Goal: Task Accomplishment & Management: Manage account settings

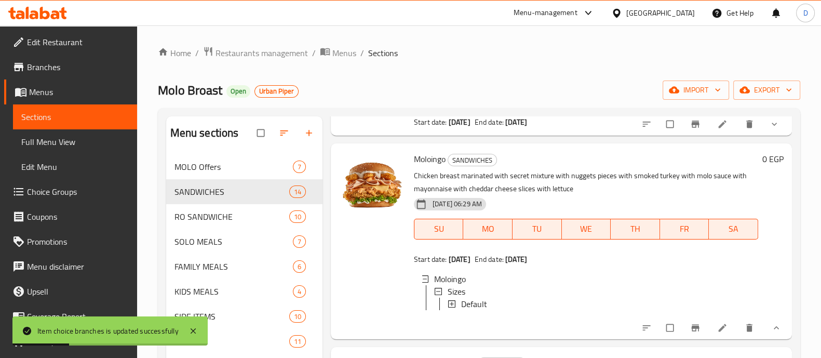
scroll to position [1298, 0]
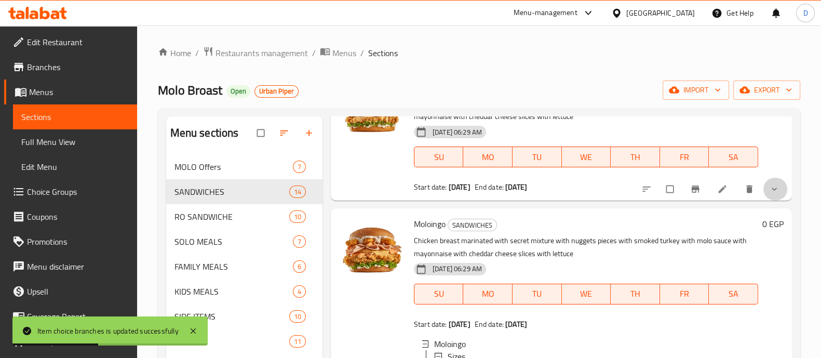
click at [763, 200] on button "show more" at bounding box center [775, 189] width 25 height 23
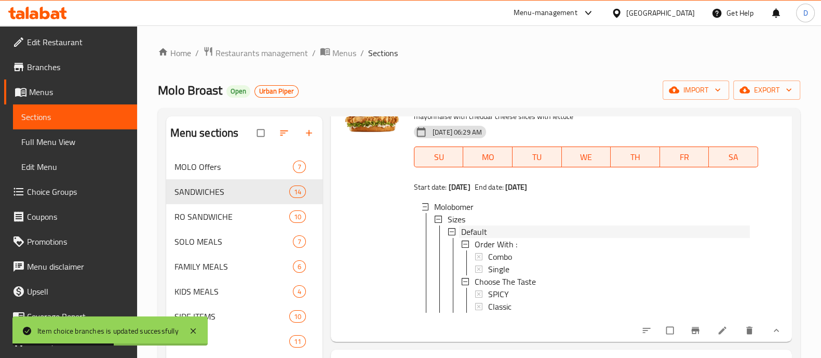
click at [511, 238] on div "Default" at bounding box center [605, 231] width 289 height 12
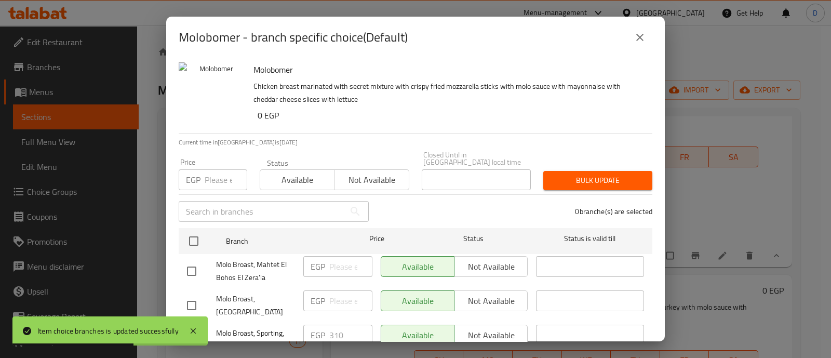
click at [198, 169] on div "EGP Price" at bounding box center [213, 179] width 69 height 21
paste input "170"
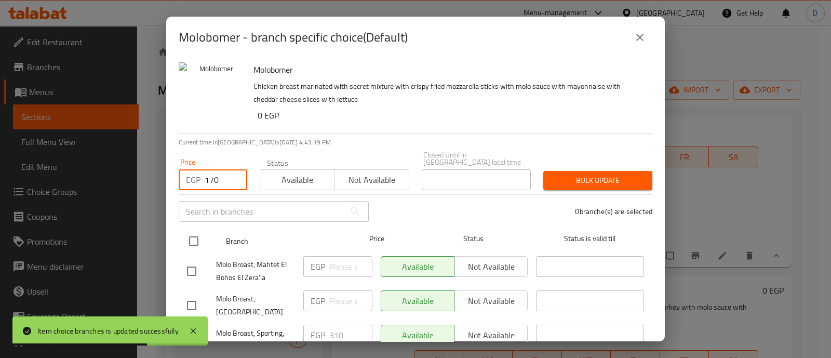
click at [192, 230] on input "checkbox" at bounding box center [194, 241] width 22 height 22
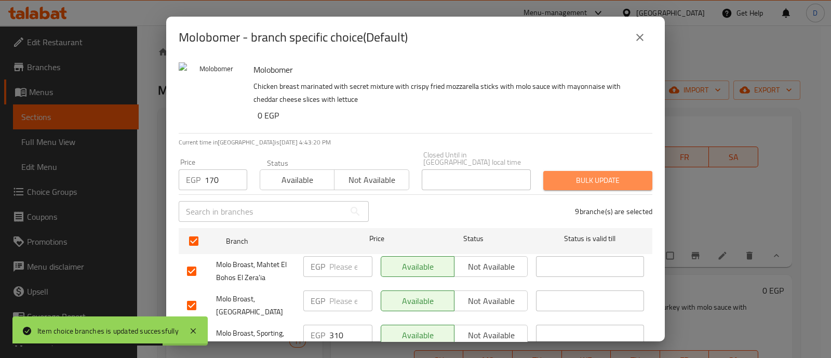
click at [590, 181] on button "Bulk update" at bounding box center [597, 180] width 109 height 19
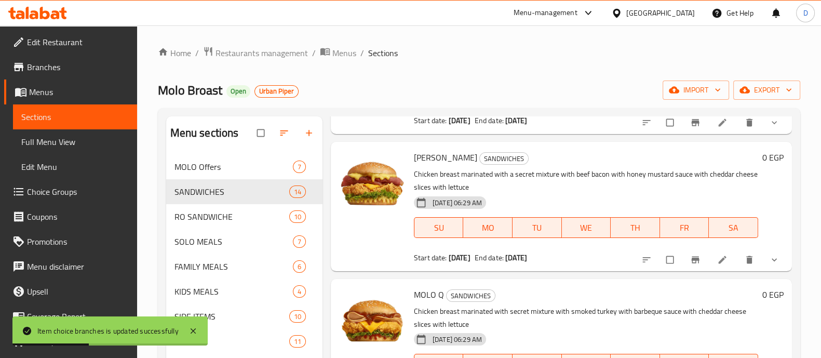
scroll to position [2347, 0]
click at [772, 250] on button "show more" at bounding box center [775, 259] width 25 height 23
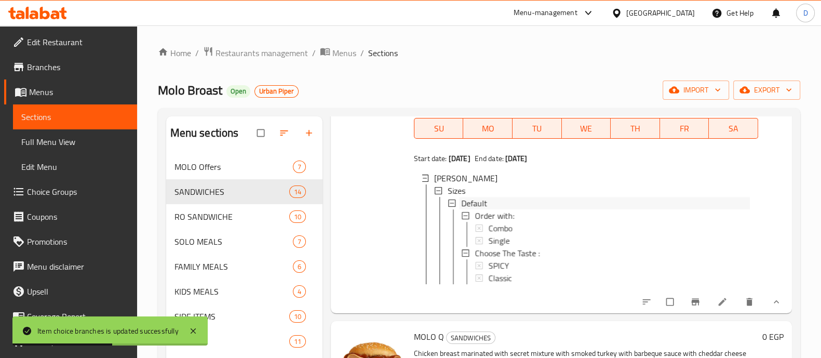
click at [500, 209] on div "Default" at bounding box center [605, 203] width 289 height 12
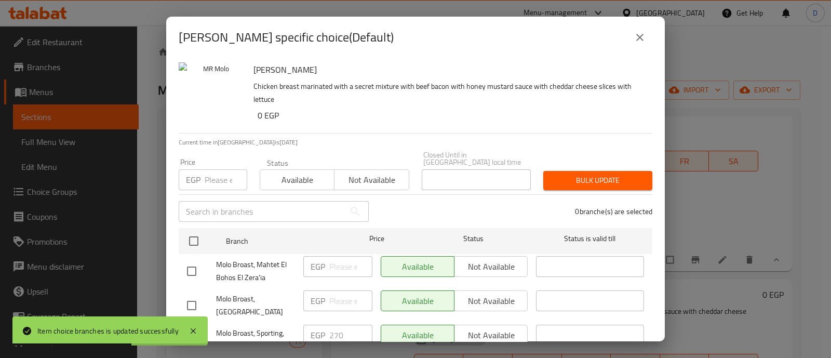
click at [215, 172] on input "number" at bounding box center [226, 179] width 43 height 21
paste input "150"
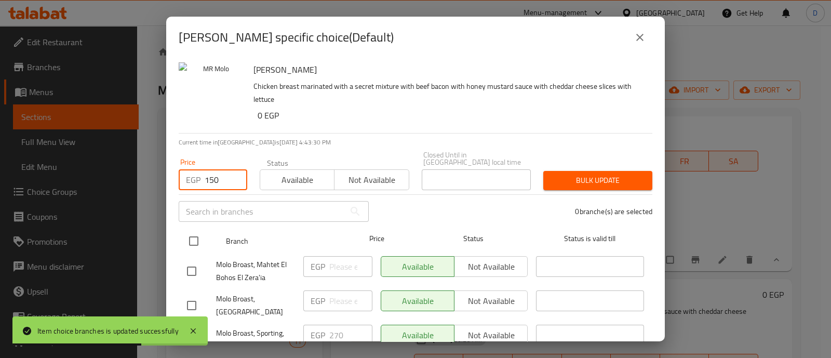
click at [185, 236] on input "checkbox" at bounding box center [194, 241] width 22 height 22
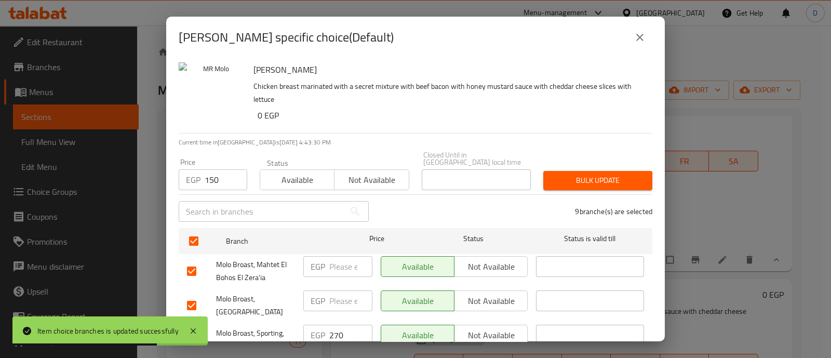
click at [598, 178] on span "Bulk update" at bounding box center [597, 180] width 92 height 13
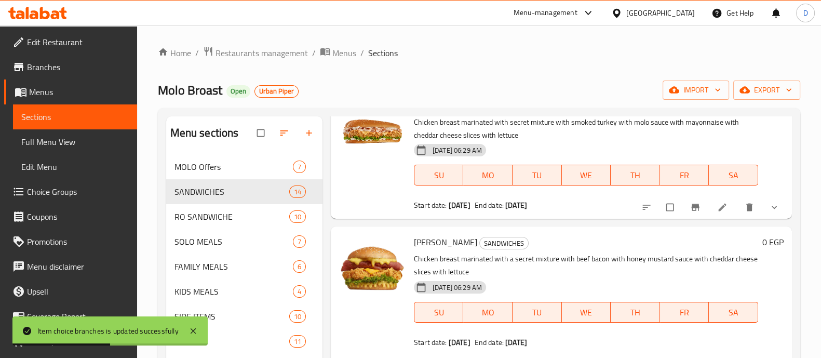
scroll to position [2228, 0]
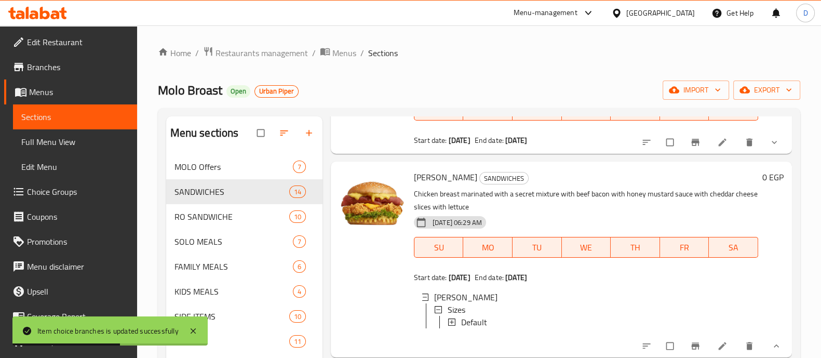
drag, startPoint x: 768, startPoint y: 234, endPoint x: 758, endPoint y: 235, distance: 10.0
click at [769, 147] on icon "show more" at bounding box center [774, 142] width 10 height 10
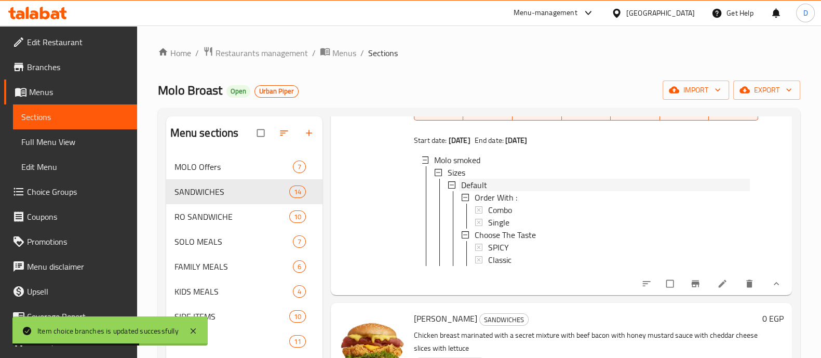
click at [486, 191] on span "Default" at bounding box center [474, 185] width 26 height 12
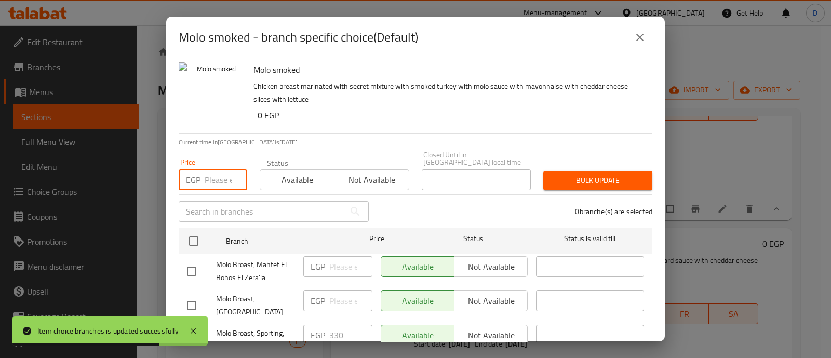
click at [219, 181] on input "number" at bounding box center [226, 179] width 43 height 21
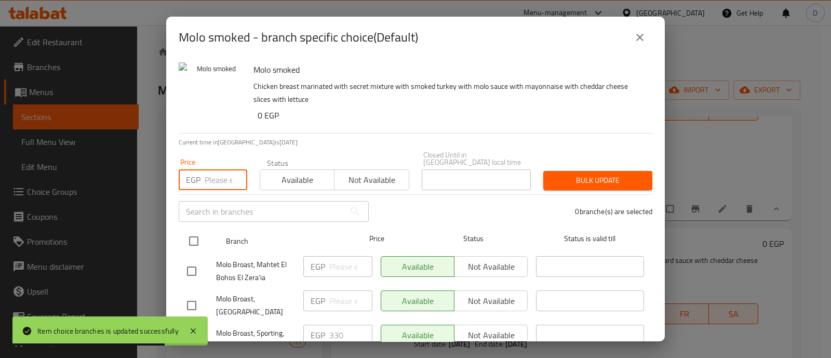
paste input "180"
click at [193, 235] on input "checkbox" at bounding box center [194, 241] width 22 height 22
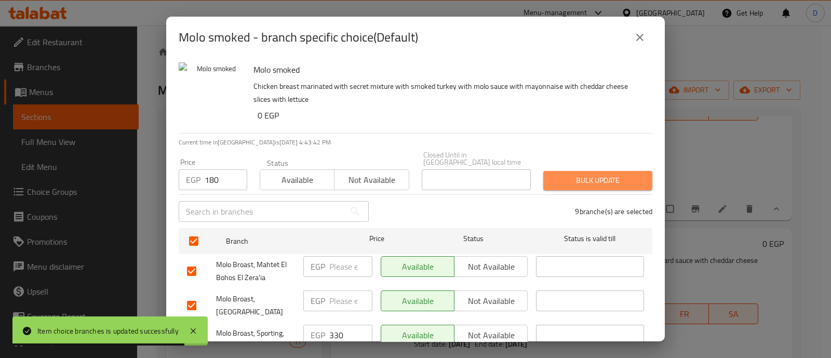
click at [594, 174] on span "Bulk update" at bounding box center [597, 180] width 92 height 13
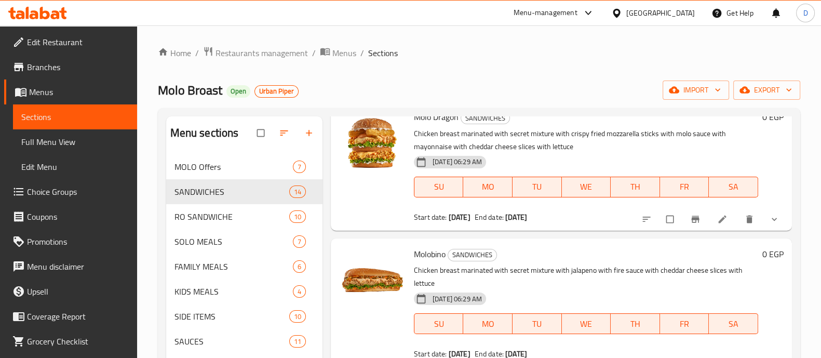
scroll to position [1881, 0]
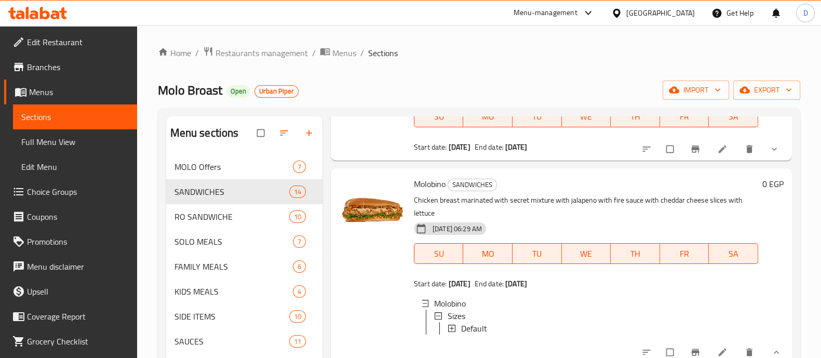
click at [769, 154] on icon "show more" at bounding box center [774, 149] width 10 height 10
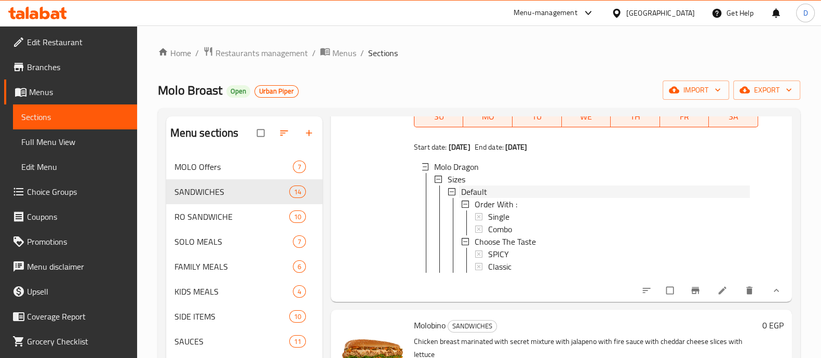
click at [520, 198] on div "Default" at bounding box center [605, 191] width 289 height 12
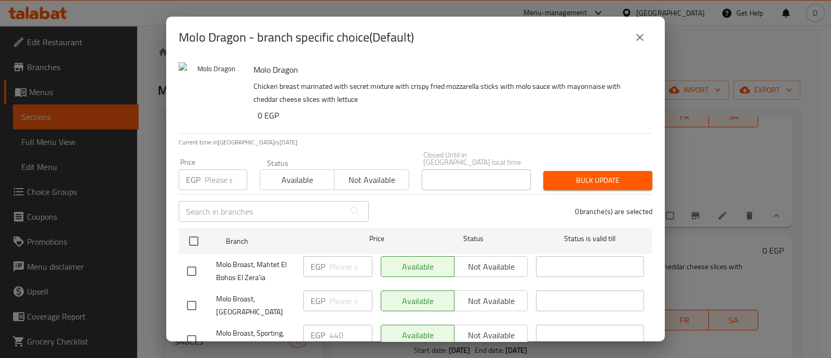
click at [207, 170] on input "number" at bounding box center [226, 179] width 43 height 21
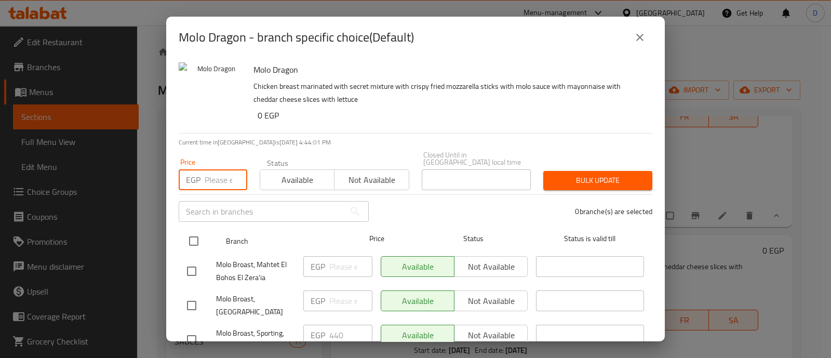
paste input "245"
click at [192, 230] on input "checkbox" at bounding box center [194, 241] width 22 height 22
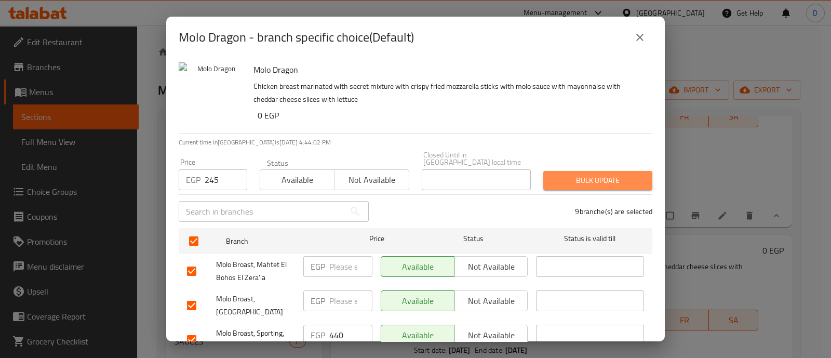
click at [590, 174] on span "Bulk update" at bounding box center [597, 180] width 92 height 13
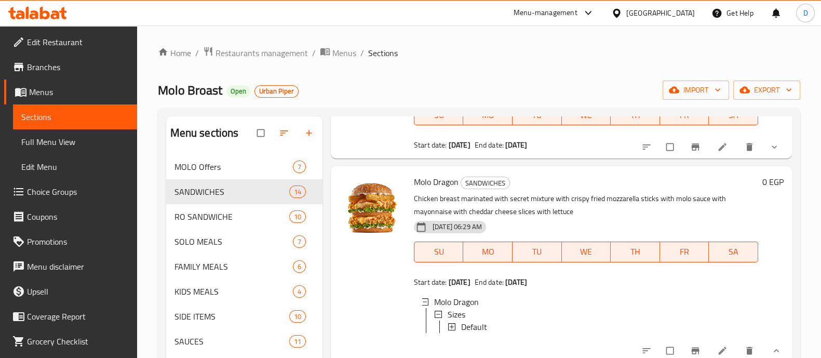
scroll to position [1752, 0]
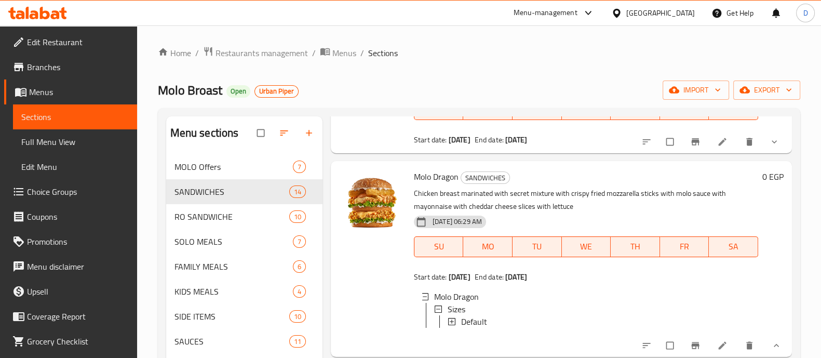
click at [763, 153] on button "show more" at bounding box center [775, 141] width 25 height 23
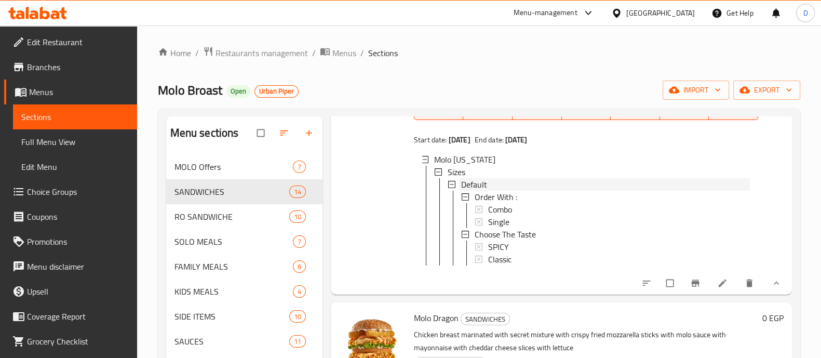
click at [509, 191] on div "Default" at bounding box center [605, 184] width 289 height 12
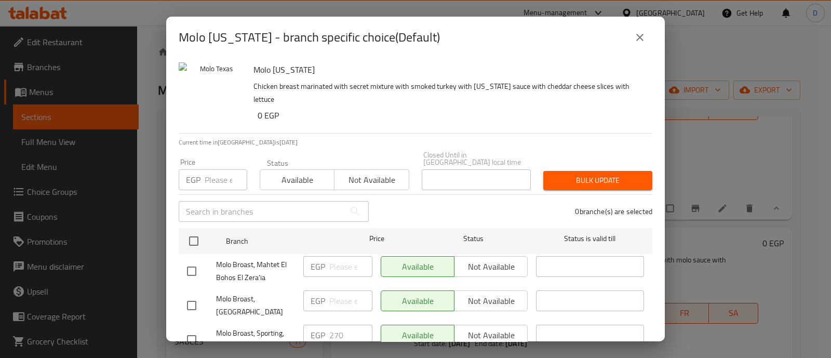
click at [221, 174] on input "number" at bounding box center [226, 179] width 43 height 21
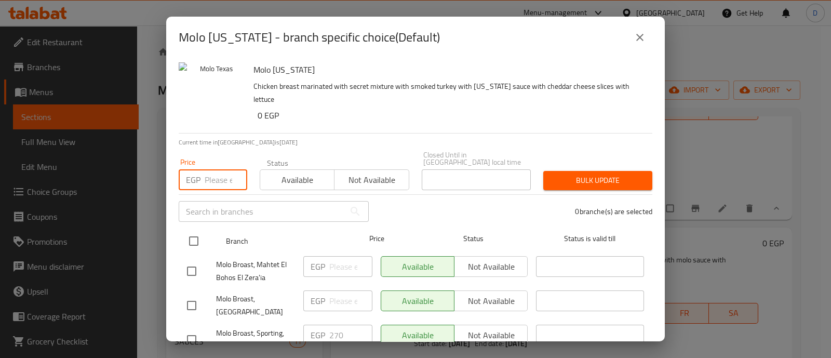
paste input "150"
click at [191, 230] on input "checkbox" at bounding box center [194, 241] width 22 height 22
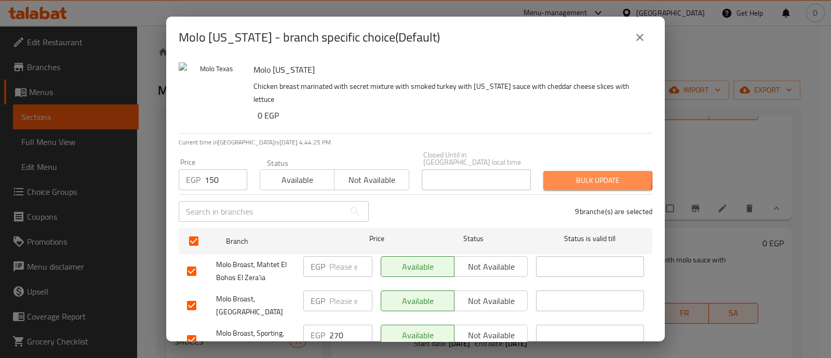
click at [575, 174] on span "Bulk update" at bounding box center [597, 180] width 92 height 13
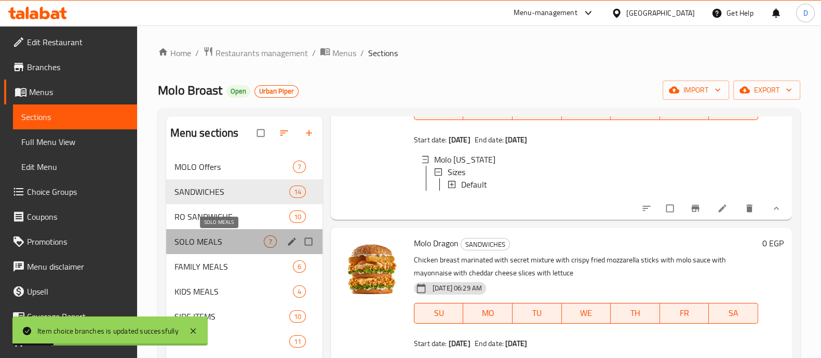
click at [212, 240] on span "SOLO MEALS" at bounding box center [218, 241] width 89 height 12
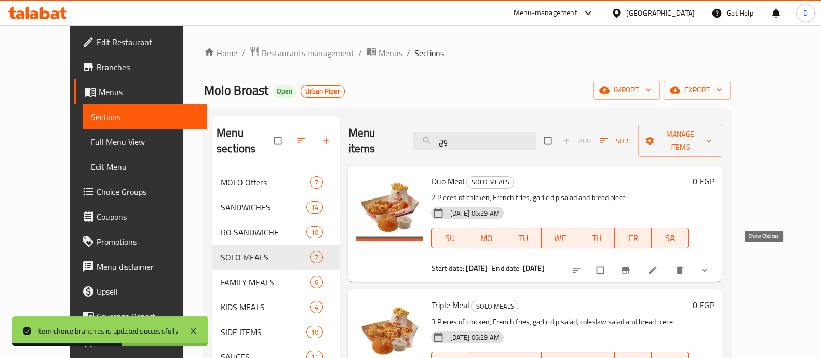
click at [710, 265] on icon "show more" at bounding box center [704, 270] width 10 height 10
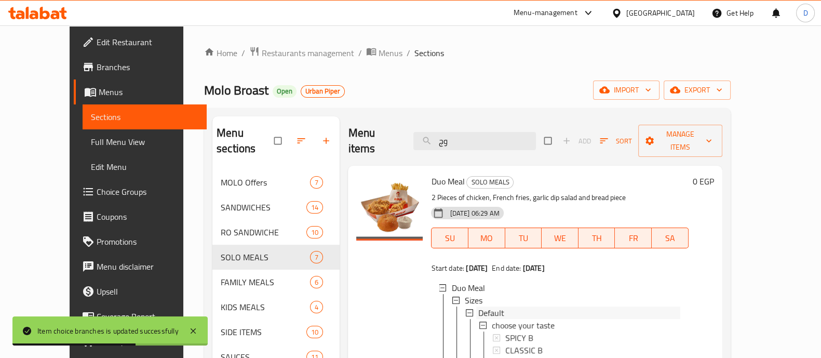
click at [532, 306] on div "Default" at bounding box center [579, 312] width 201 height 12
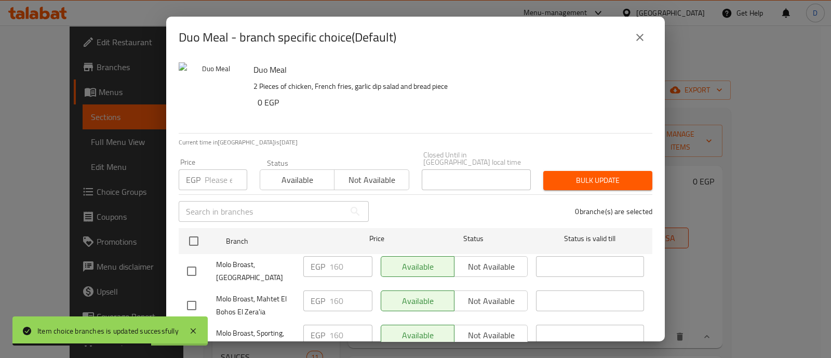
click at [204, 152] on div "Price EGP Price" at bounding box center [212, 174] width 81 height 44
click at [209, 179] on input "number" at bounding box center [226, 179] width 43 height 21
paste input "160"
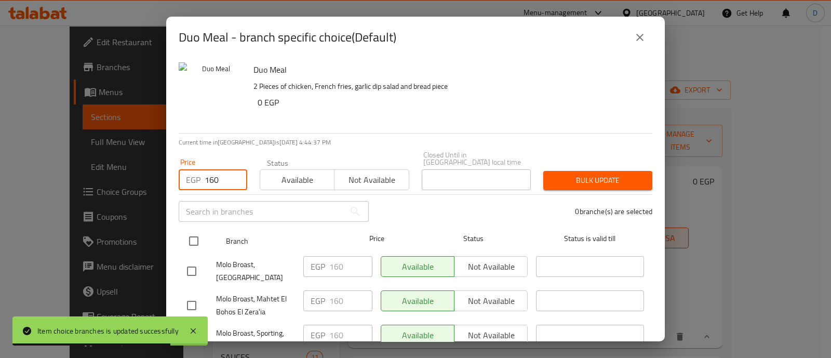
click at [193, 235] on input "checkbox" at bounding box center [194, 241] width 22 height 22
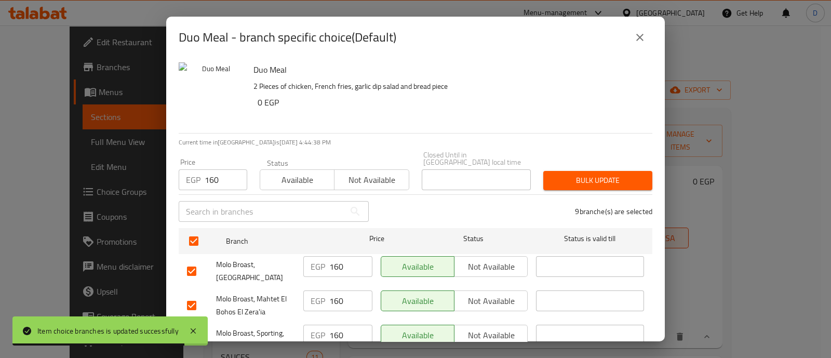
click at [596, 175] on span "Bulk update" at bounding box center [597, 180] width 92 height 13
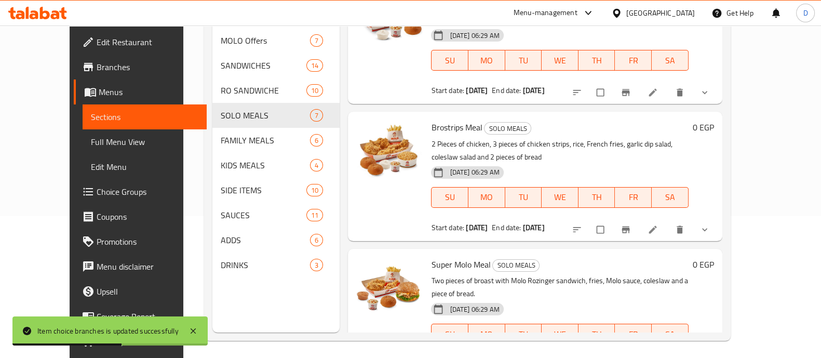
scroll to position [145, 0]
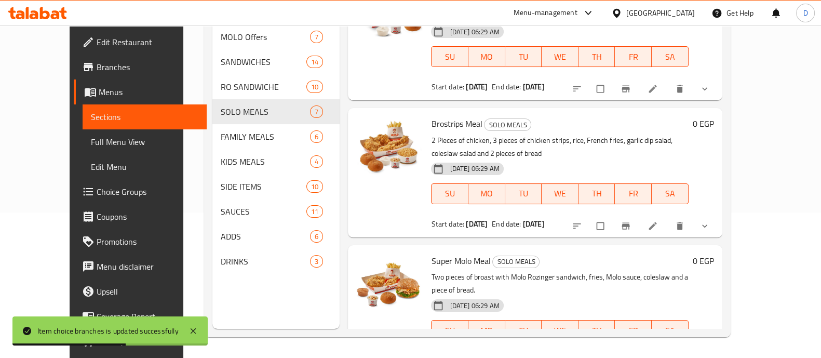
click at [718, 351] on button "show more" at bounding box center [705, 362] width 25 height 23
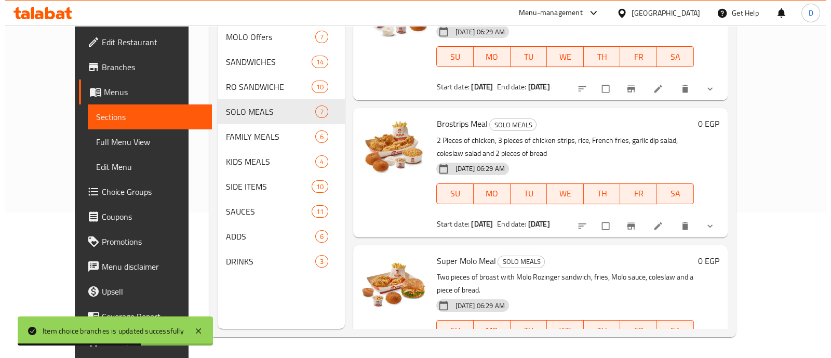
scroll to position [750, 0]
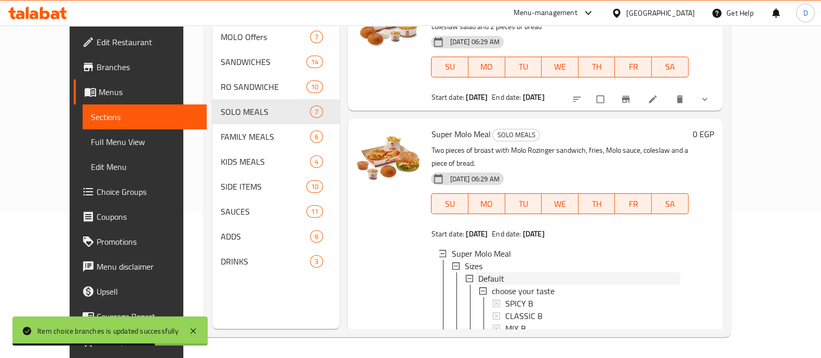
click at [502, 272] on div "Default" at bounding box center [578, 278] width 201 height 12
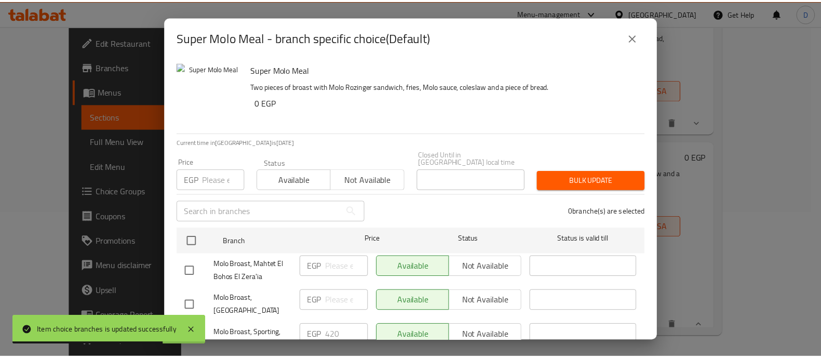
scroll to position [700, 0]
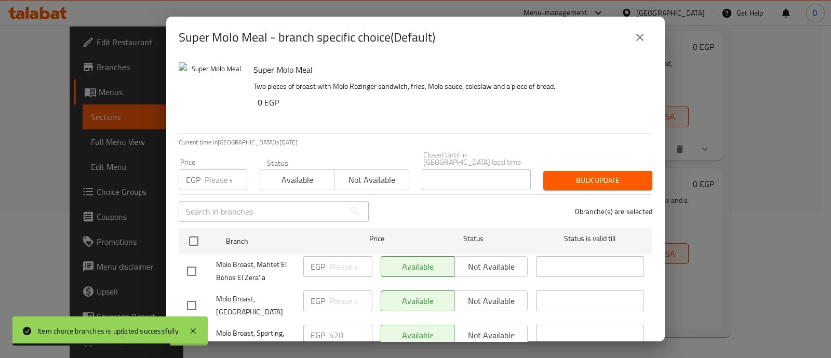
click at [209, 177] on input "number" at bounding box center [226, 179] width 43 height 21
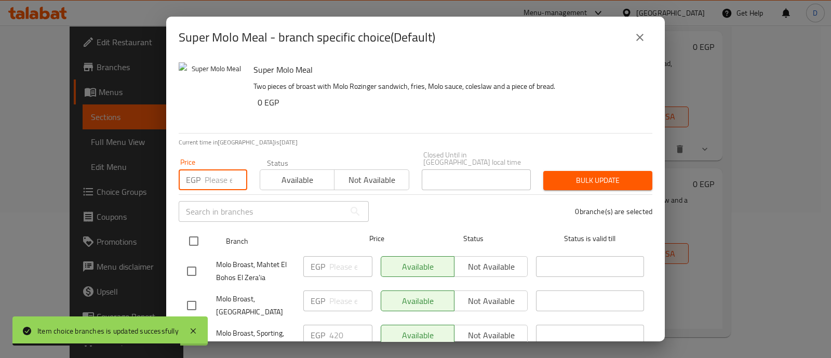
paste input "230"
click at [197, 235] on input "checkbox" at bounding box center [194, 241] width 22 height 22
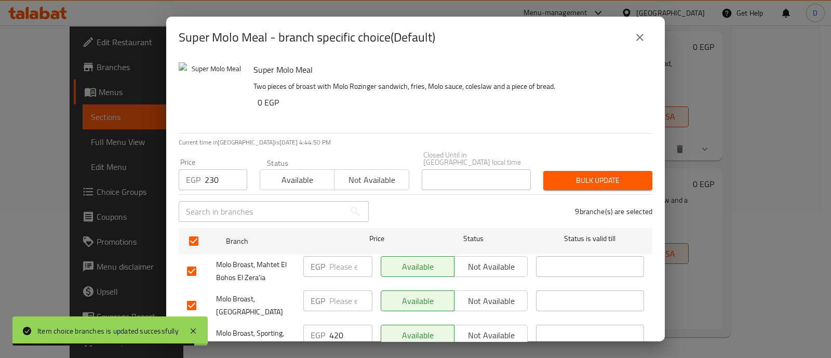
click at [609, 176] on span "Bulk update" at bounding box center [597, 180] width 92 height 13
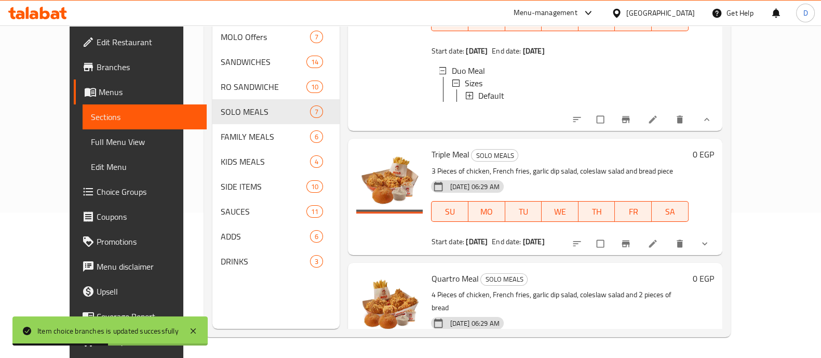
scroll to position [51, 0]
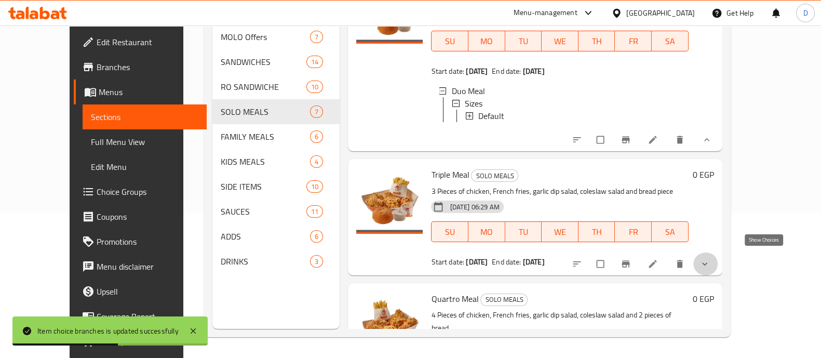
click at [710, 259] on icon "show more" at bounding box center [704, 264] width 10 height 10
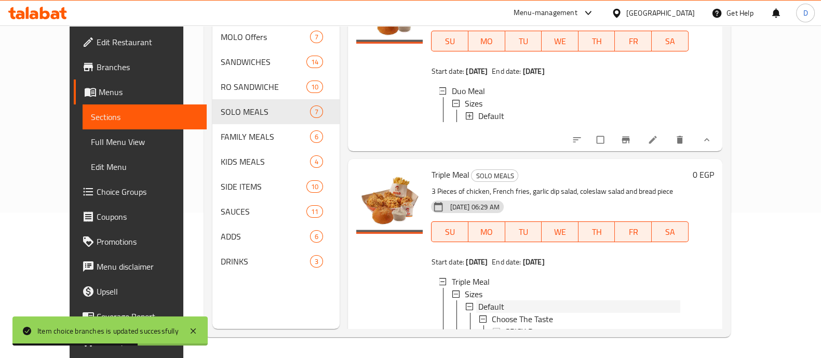
click at [490, 300] on div "Default" at bounding box center [578, 306] width 201 height 12
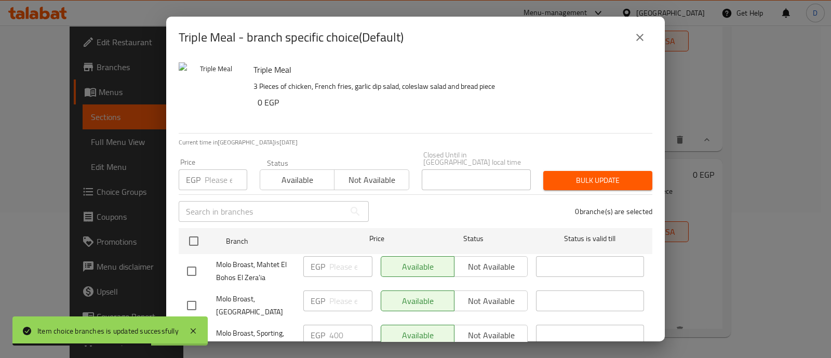
click at [213, 161] on div "Price EGP Price" at bounding box center [213, 174] width 69 height 32
click at [216, 174] on input "number" at bounding box center [226, 179] width 43 height 21
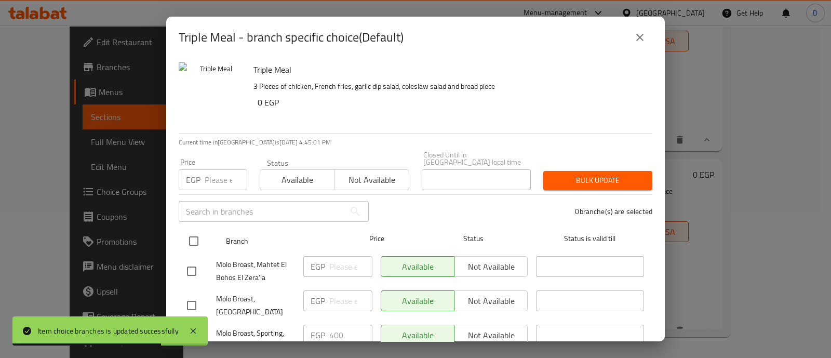
paste input "220"
click at [197, 226] on div at bounding box center [202, 241] width 39 height 30
click at [200, 234] on input "checkbox" at bounding box center [194, 241] width 22 height 22
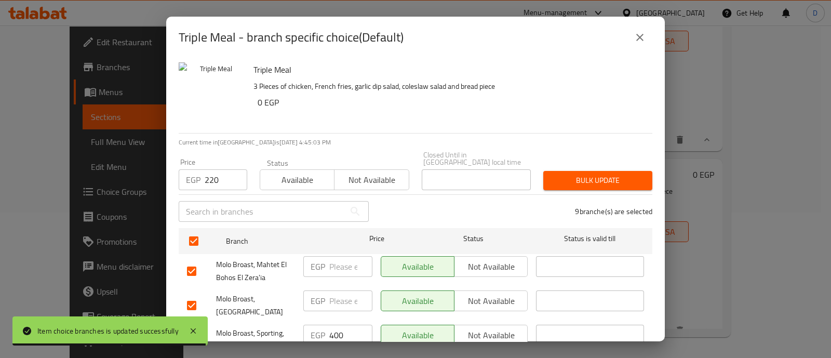
click at [592, 174] on span "Bulk update" at bounding box center [597, 180] width 92 height 13
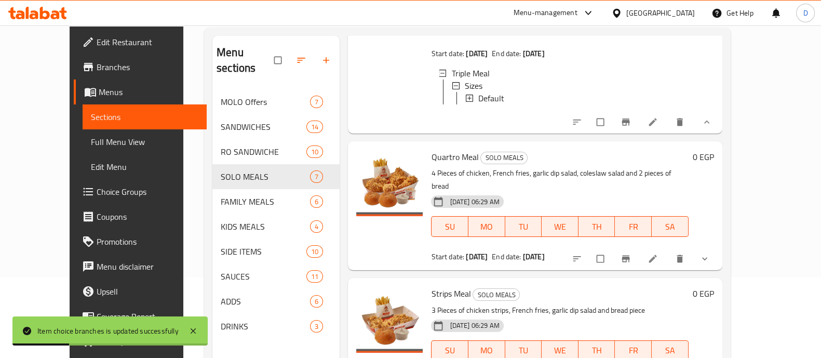
scroll to position [389, 0]
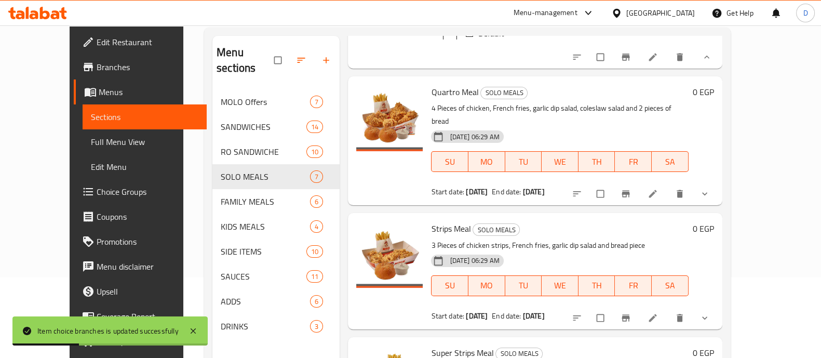
click at [710, 188] on icon "show more" at bounding box center [704, 193] width 10 height 10
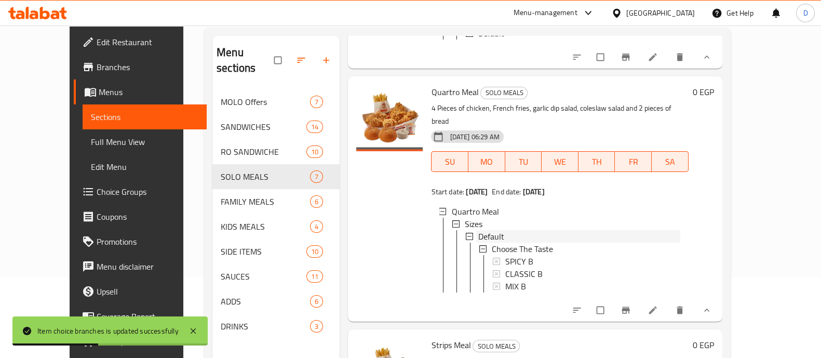
click at [508, 230] on div "Default" at bounding box center [578, 236] width 201 height 12
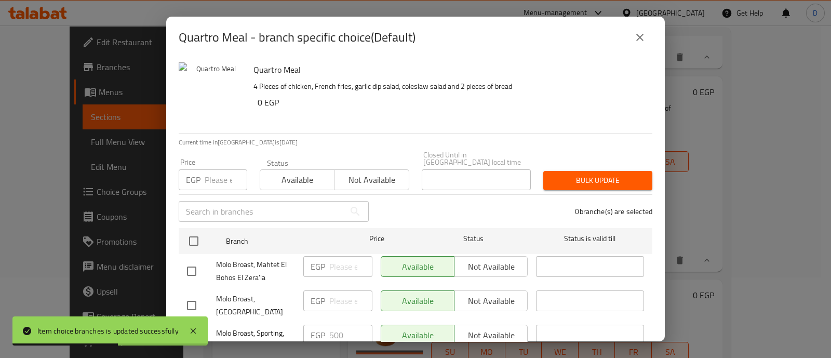
click at [208, 170] on input "number" at bounding box center [226, 179] width 43 height 21
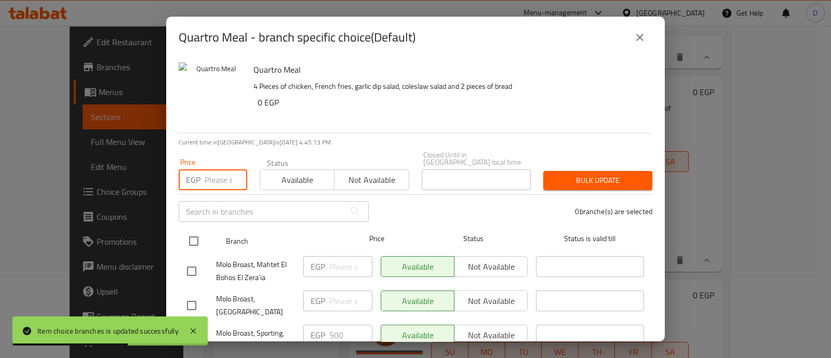
paste input "275"
click at [193, 237] on input "checkbox" at bounding box center [194, 241] width 22 height 22
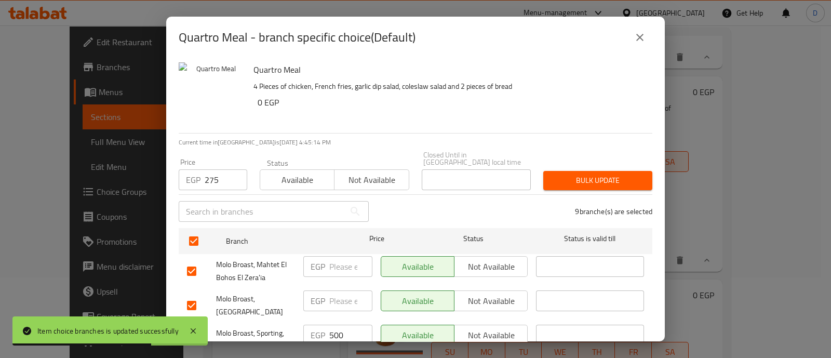
click at [581, 174] on span "Bulk update" at bounding box center [597, 180] width 92 height 13
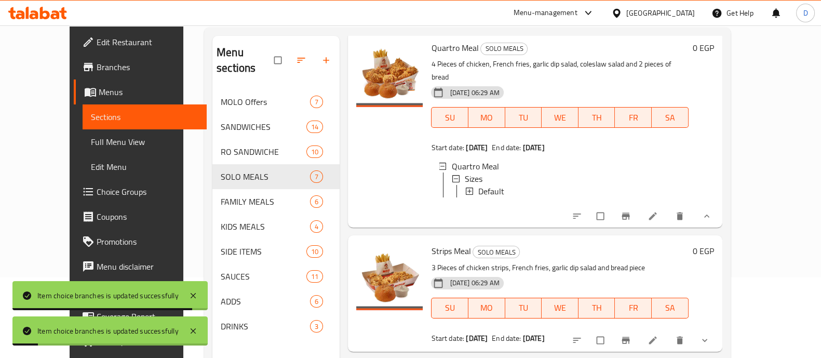
scroll to position [519, 0]
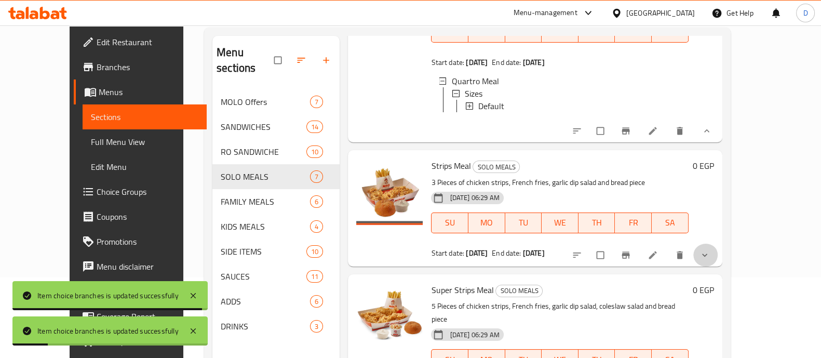
click at [718, 248] on button "show more" at bounding box center [705, 254] width 25 height 23
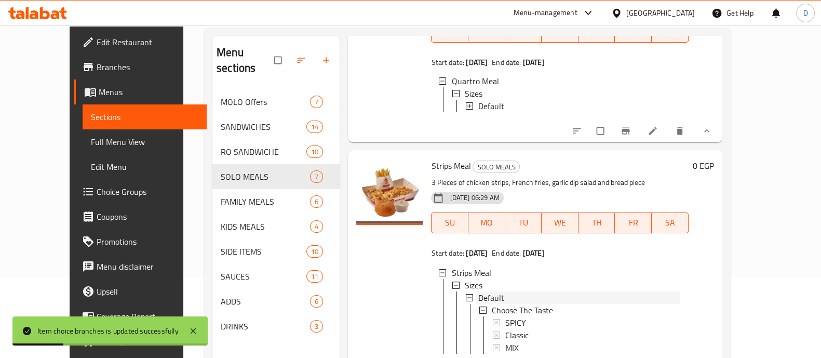
click at [488, 301] on div "Default" at bounding box center [578, 297] width 201 height 12
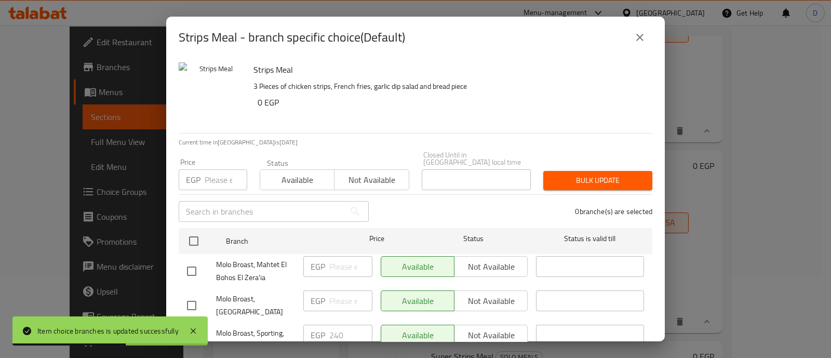
click at [201, 161] on div "Price EGP Price" at bounding box center [213, 174] width 69 height 32
click at [205, 169] on input "number" at bounding box center [226, 179] width 43 height 21
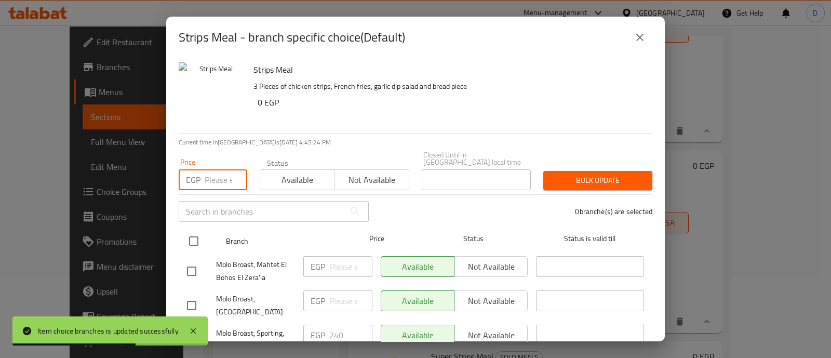
paste input "130"
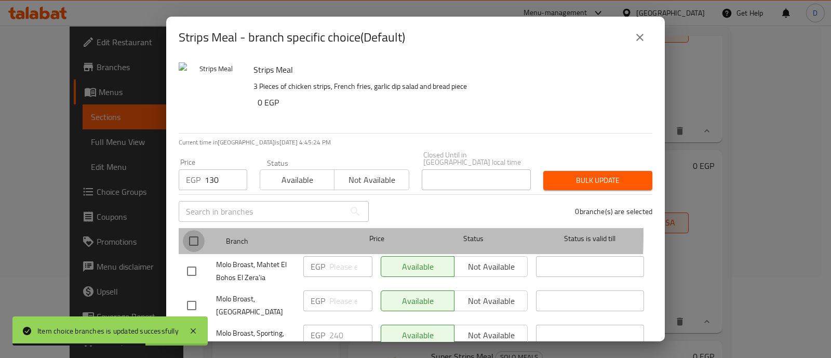
click at [199, 230] on input "checkbox" at bounding box center [194, 241] width 22 height 22
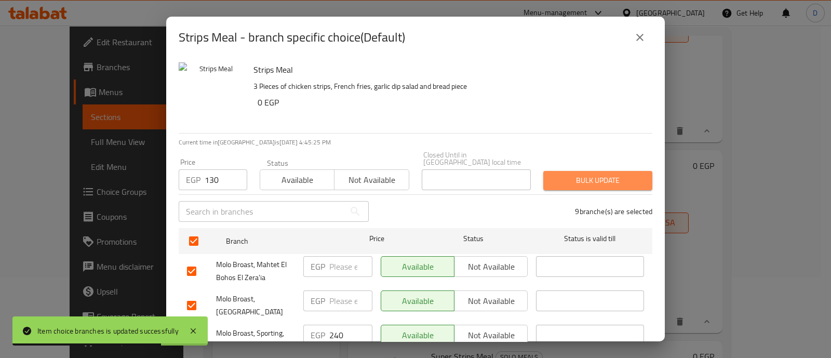
click at [596, 175] on span "Bulk update" at bounding box center [597, 180] width 92 height 13
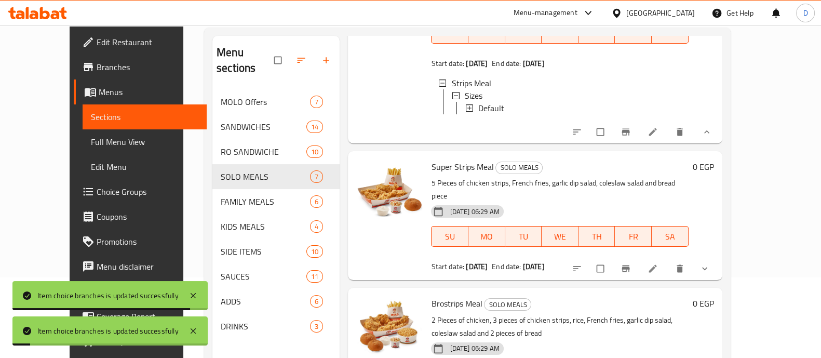
scroll to position [714, 0]
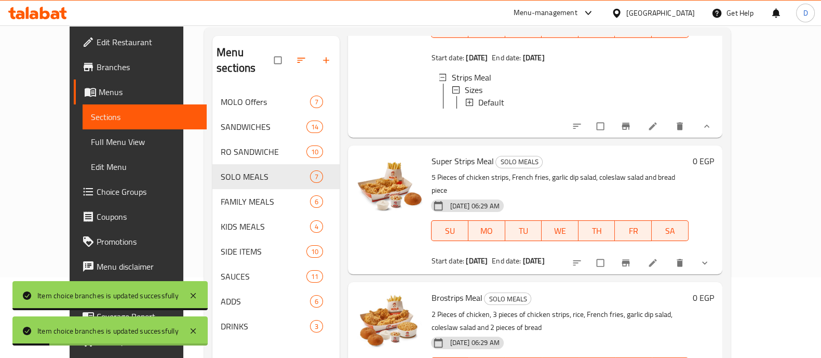
click at [710, 260] on icon "show more" at bounding box center [704, 262] width 10 height 10
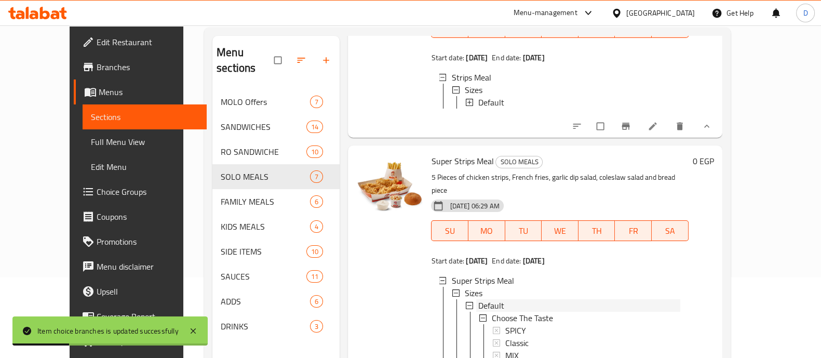
click at [498, 301] on div "Default" at bounding box center [578, 305] width 201 height 12
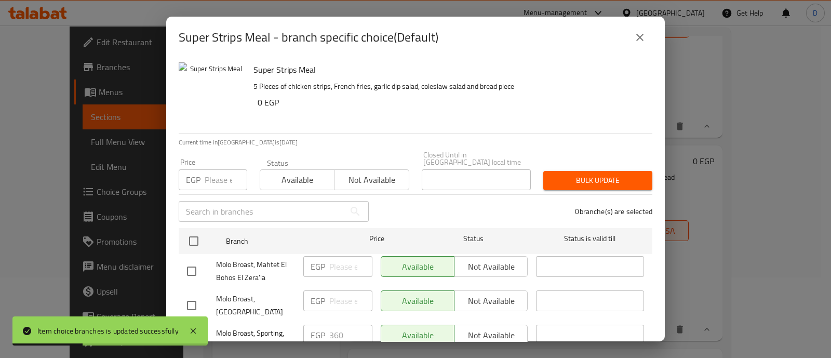
click at [205, 169] on input "number" at bounding box center [226, 179] width 43 height 21
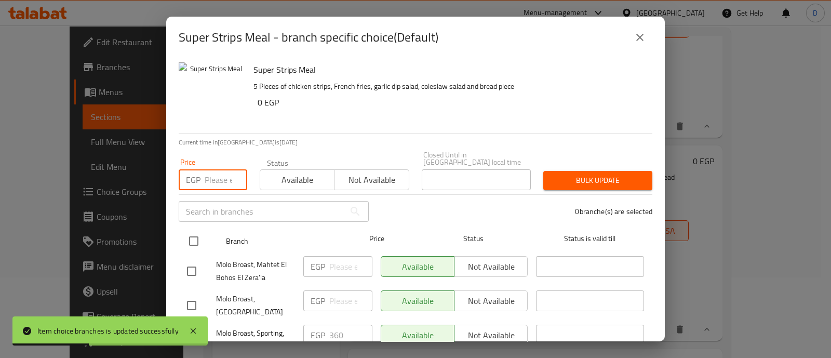
paste input "200"
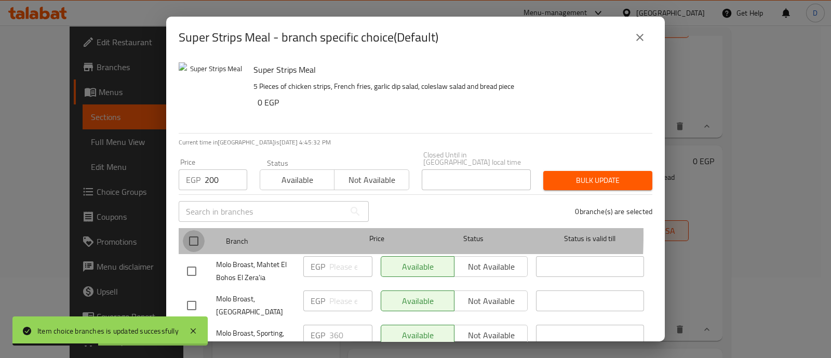
click at [194, 230] on input "checkbox" at bounding box center [194, 241] width 22 height 22
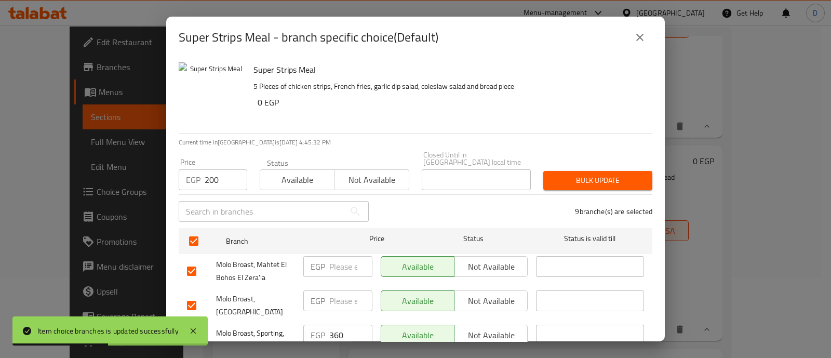
click at [618, 174] on span "Bulk update" at bounding box center [597, 180] width 92 height 13
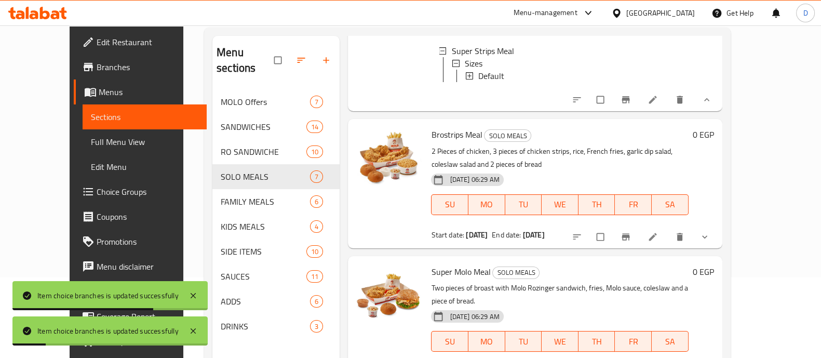
scroll to position [973, 0]
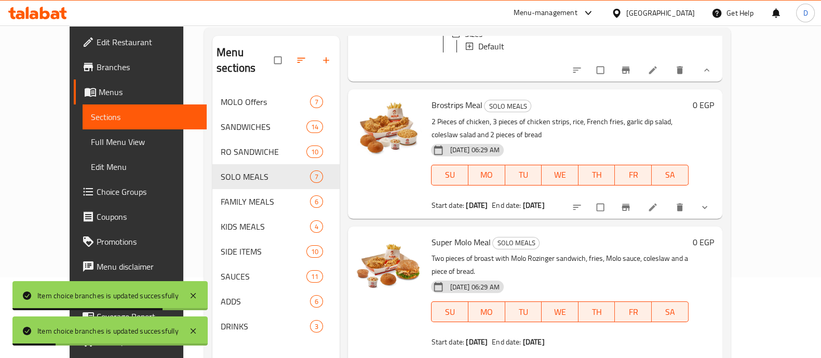
click at [718, 212] on button "show more" at bounding box center [705, 207] width 25 height 23
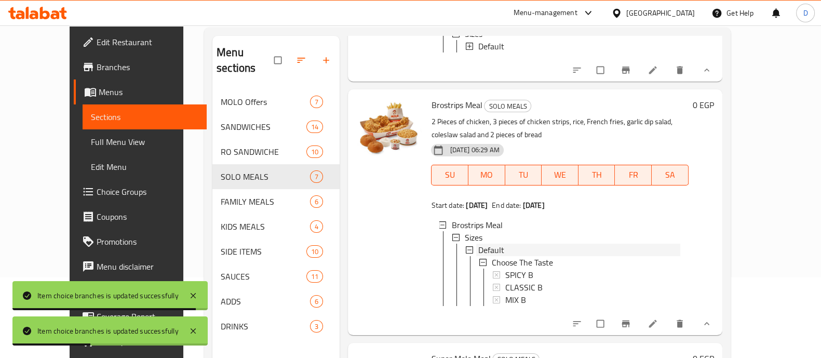
click at [505, 256] on div "Default" at bounding box center [578, 249] width 201 height 12
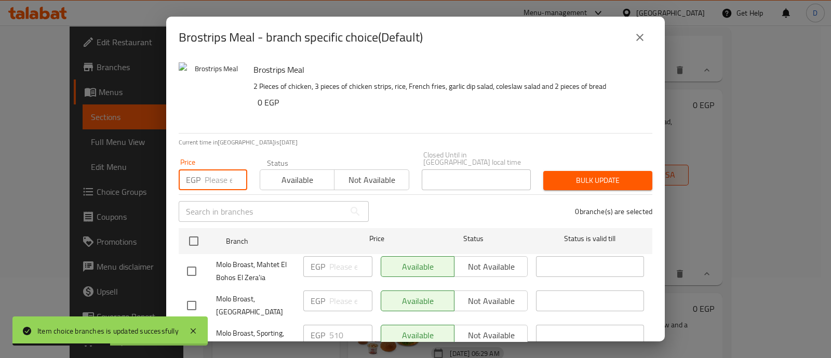
click at [214, 172] on input "number" at bounding box center [226, 179] width 43 height 21
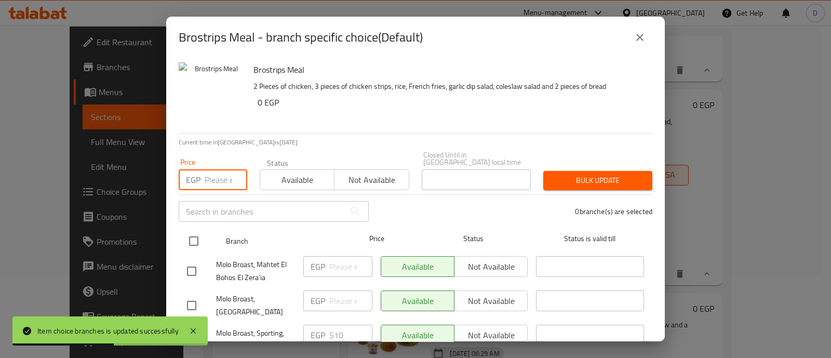
paste input "280"
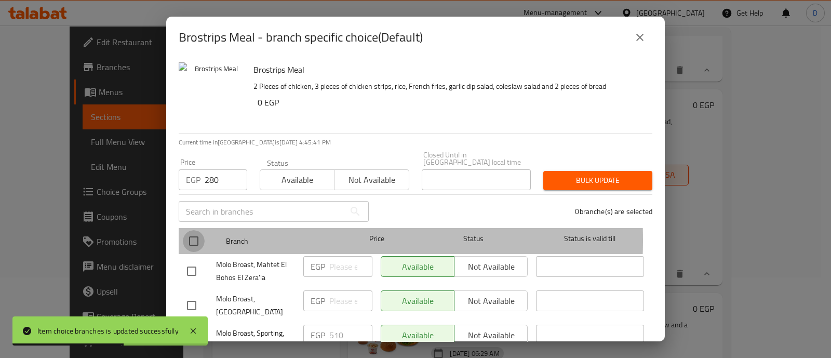
click at [196, 233] on input "checkbox" at bounding box center [194, 241] width 22 height 22
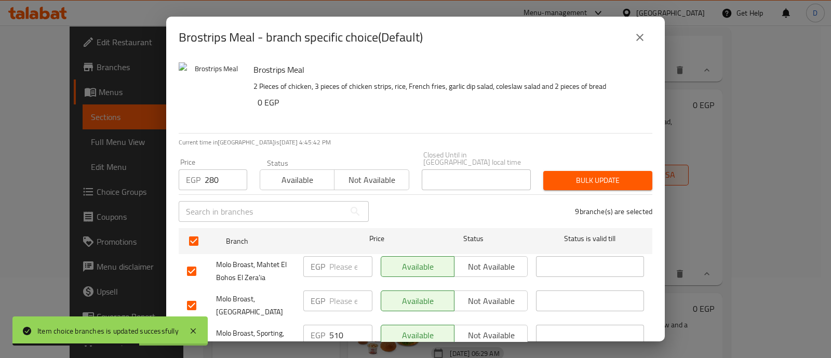
click at [580, 174] on span "Bulk update" at bounding box center [597, 180] width 92 height 13
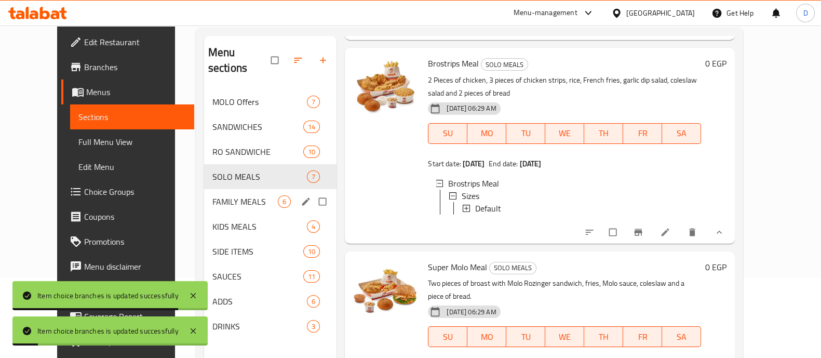
click at [212, 195] on span "FAMILY MEALS" at bounding box center [244, 201] width 65 height 12
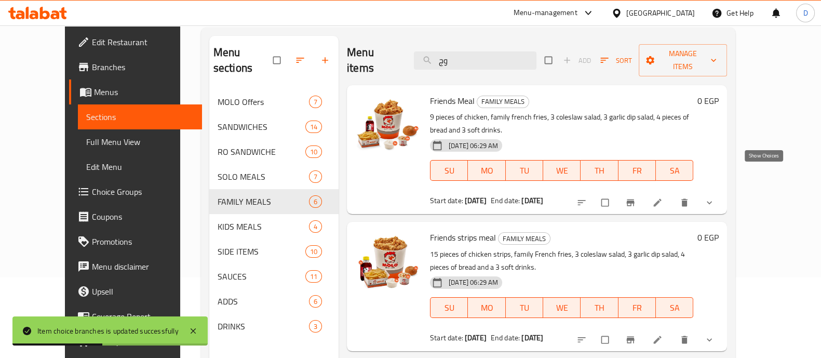
click at [714, 197] on icon "show more" at bounding box center [709, 202] width 10 height 10
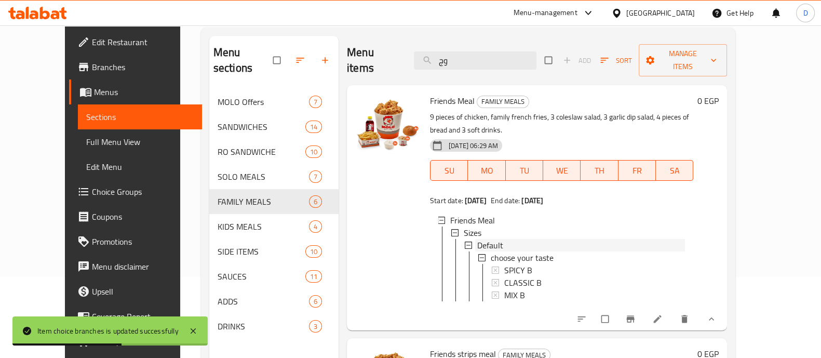
click at [491, 239] on div "Default" at bounding box center [581, 245] width 208 height 12
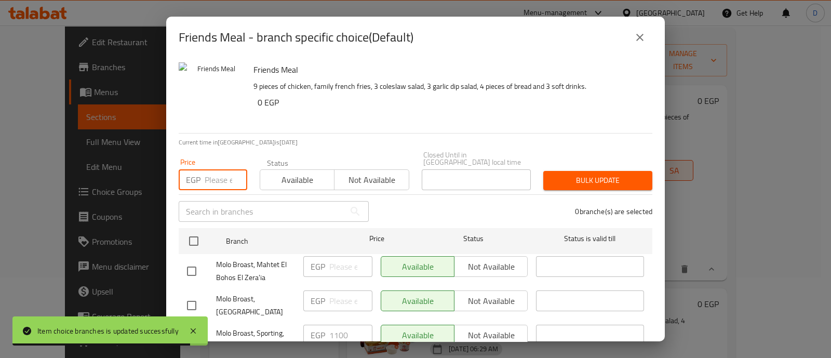
drag, startPoint x: 213, startPoint y: 172, endPoint x: 206, endPoint y: 209, distance: 37.1
click at [213, 172] on input "number" at bounding box center [226, 179] width 43 height 21
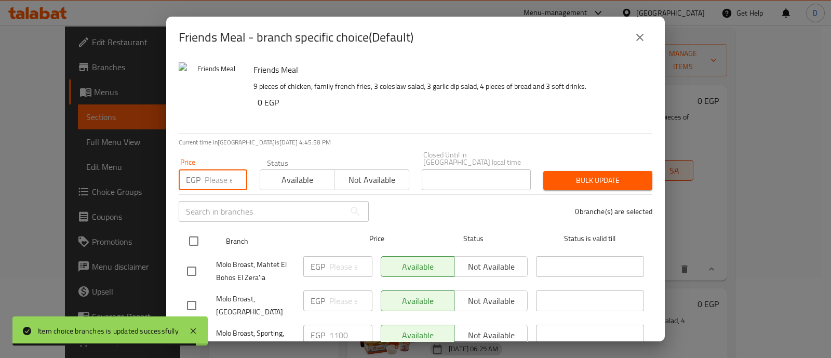
paste input "600"
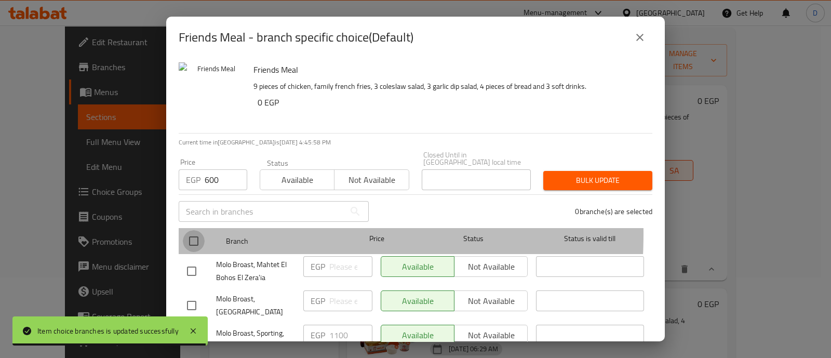
click at [198, 230] on input "checkbox" at bounding box center [194, 241] width 22 height 22
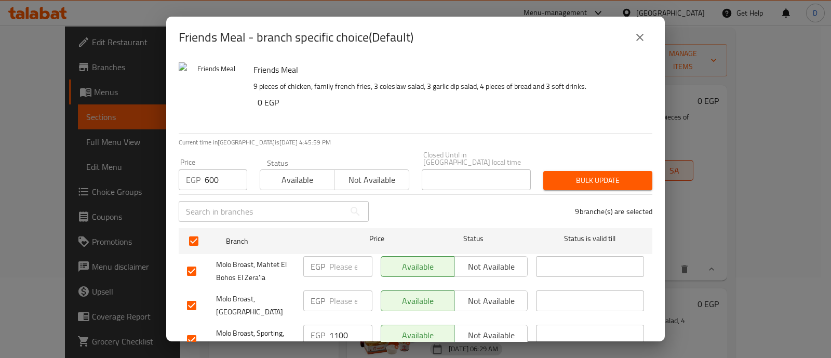
click at [598, 165] on div "Bulk update" at bounding box center [597, 181] width 121 height 32
click at [597, 174] on span "Bulk update" at bounding box center [597, 180] width 92 height 13
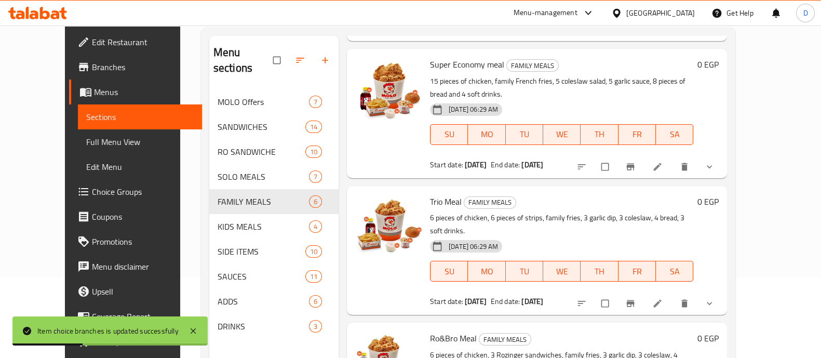
scroll to position [145, 0]
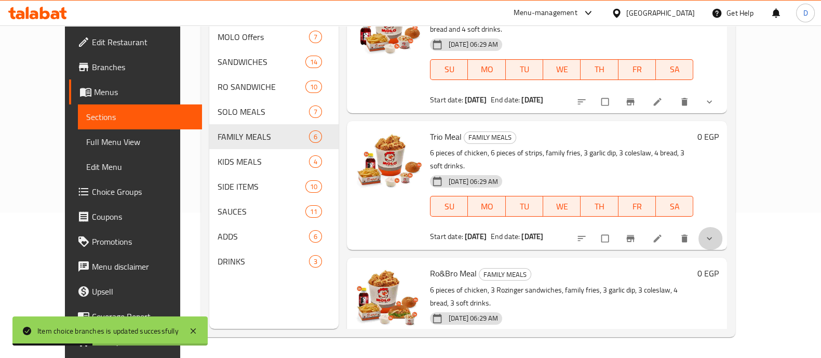
click at [723, 227] on button "show more" at bounding box center [710, 238] width 25 height 23
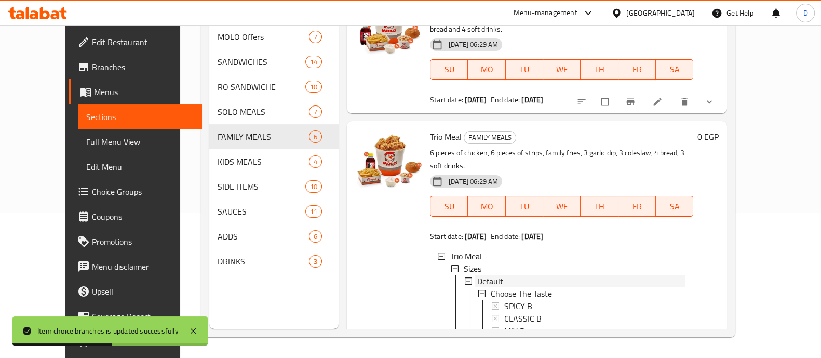
click at [483, 275] on span "Default" at bounding box center [490, 281] width 26 height 12
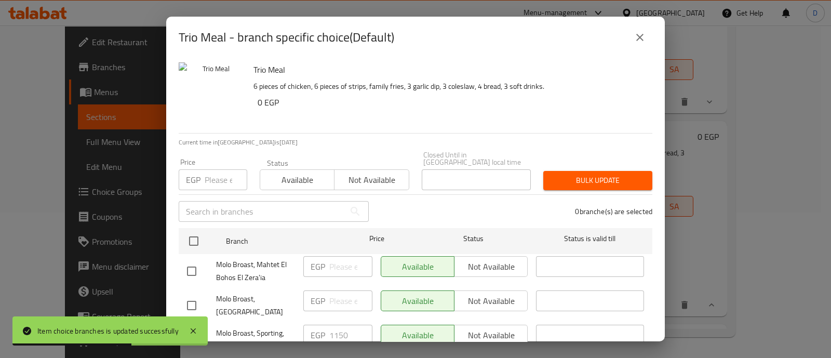
click at [221, 173] on input "number" at bounding box center [226, 179] width 43 height 21
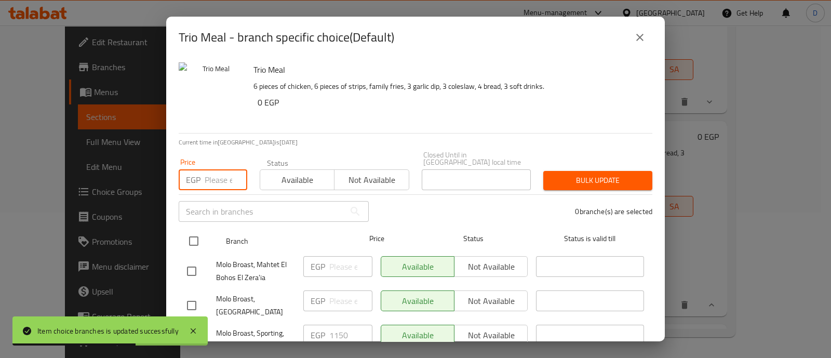
paste input "635"
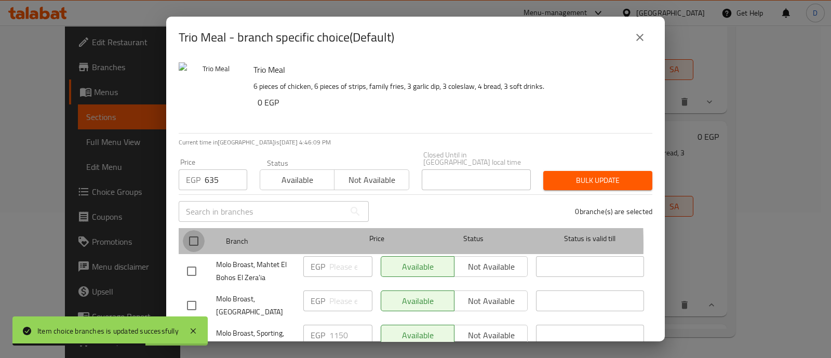
click at [198, 237] on input "checkbox" at bounding box center [194, 241] width 22 height 22
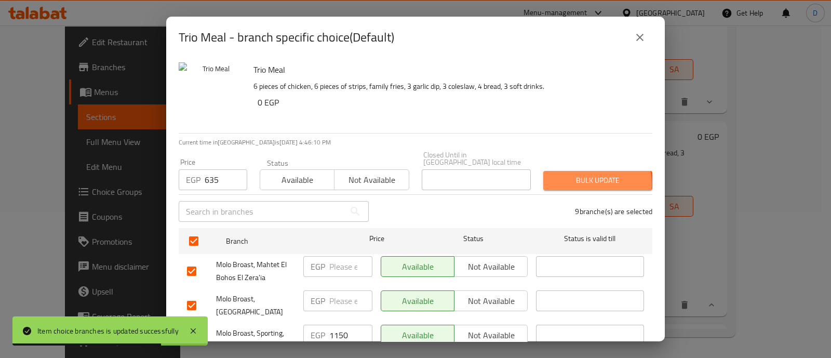
click at [576, 177] on span "Bulk update" at bounding box center [597, 180] width 92 height 13
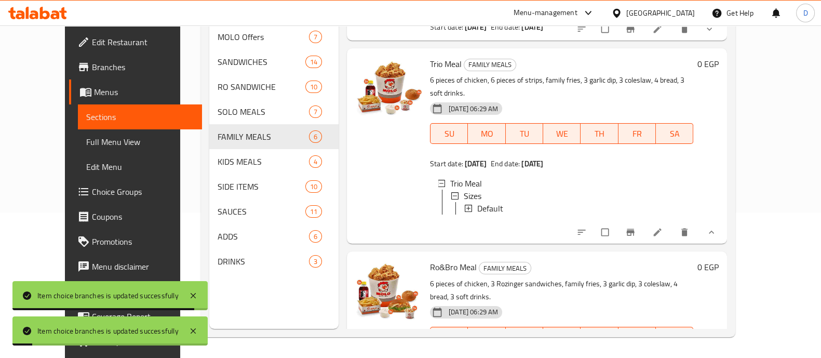
scroll to position [589, 0]
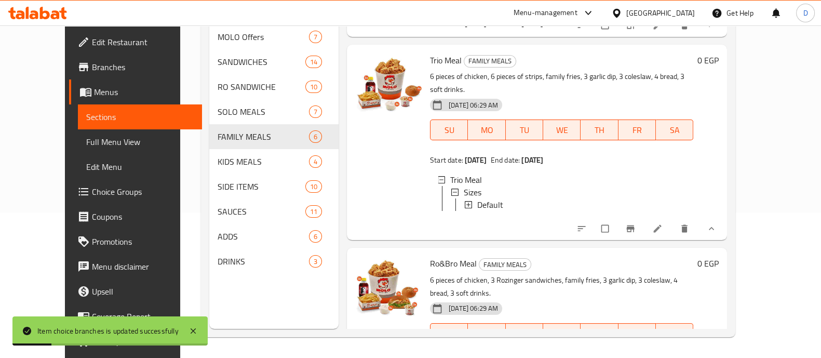
drag, startPoint x: 768, startPoint y: 317, endPoint x: 757, endPoint y: 306, distance: 15.8
click at [714, 357] on icon "show more" at bounding box center [709, 365] width 10 height 10
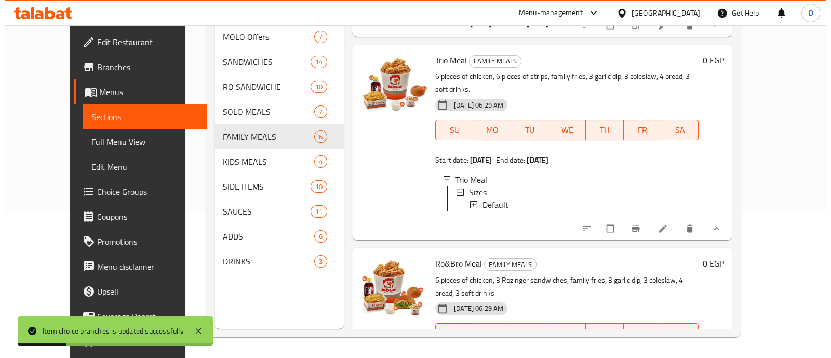
scroll to position [715, 0]
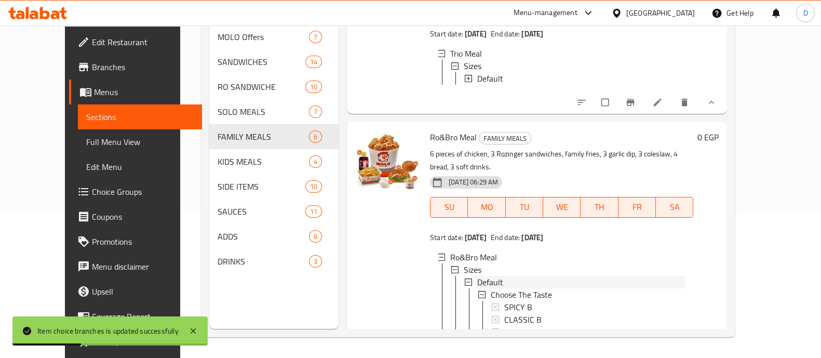
click at [477, 276] on span "Default" at bounding box center [490, 282] width 26 height 12
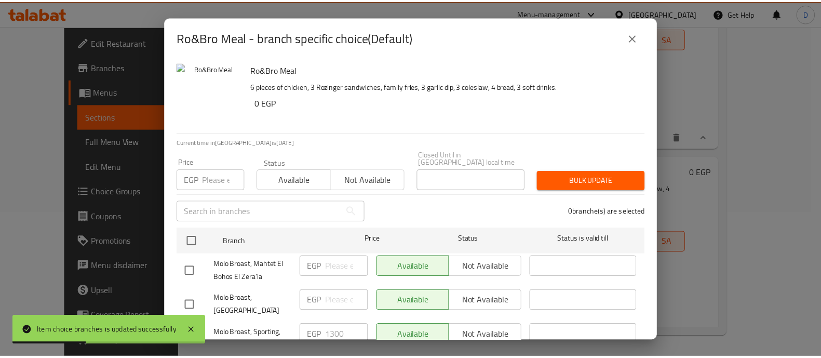
scroll to position [666, 0]
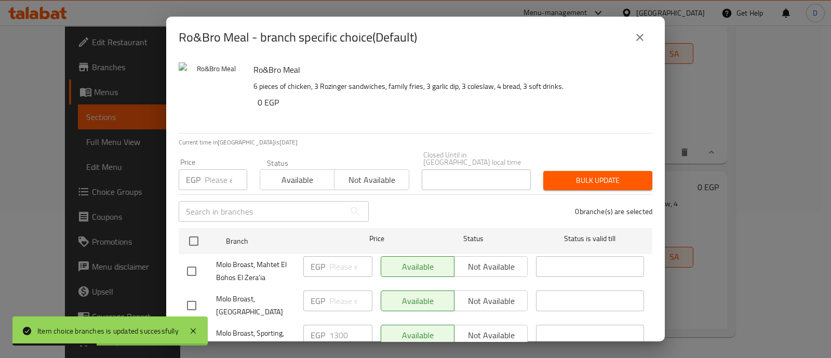
click at [218, 174] on input "number" at bounding box center [226, 179] width 43 height 21
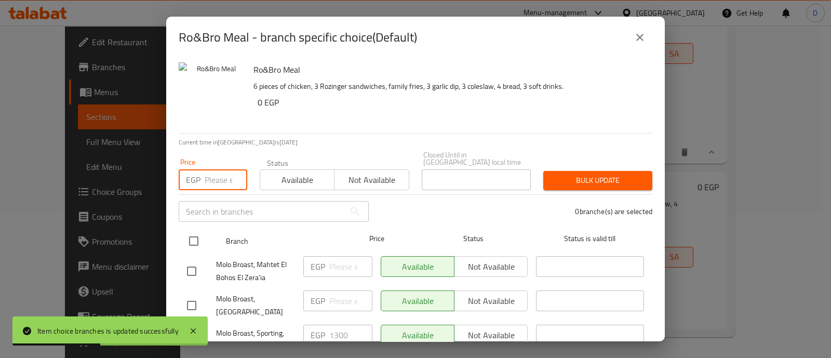
paste input "715"
click at [195, 238] on input "checkbox" at bounding box center [194, 241] width 22 height 22
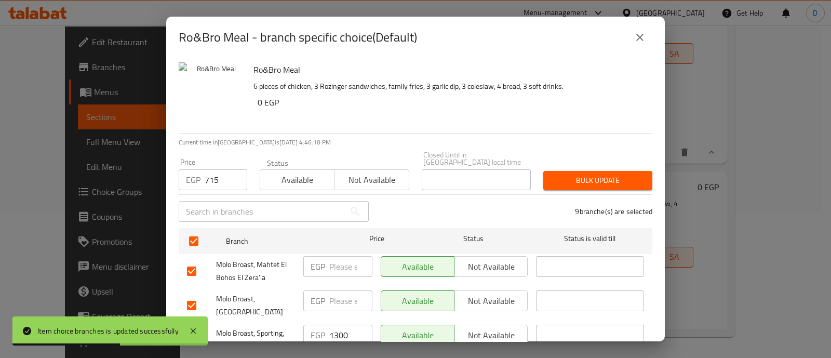
click at [590, 174] on span "Bulk update" at bounding box center [597, 180] width 92 height 13
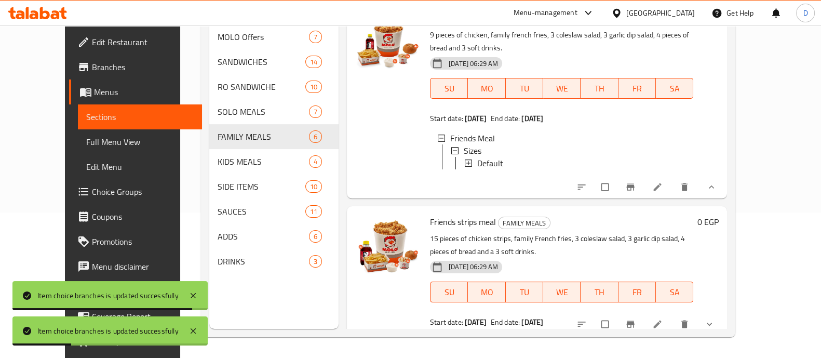
scroll to position [17, 0]
drag, startPoint x: 770, startPoint y: 304, endPoint x: 664, endPoint y: 207, distance: 144.1
click at [716, 319] on span "show more" at bounding box center [710, 324] width 12 height 10
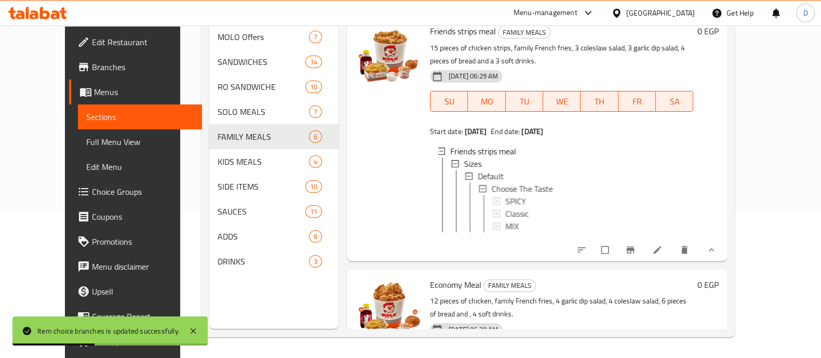
scroll to position [211, 0]
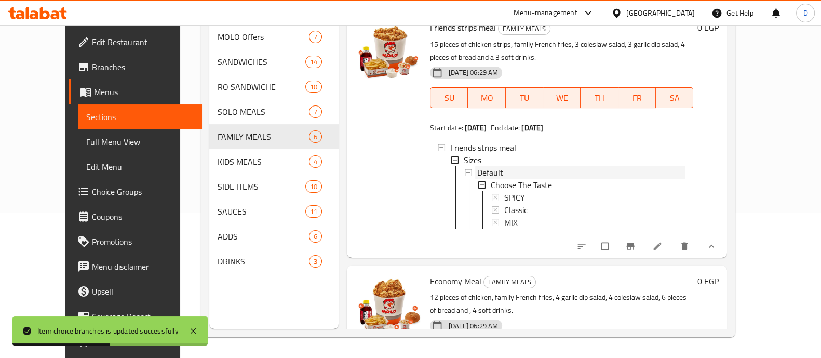
click at [490, 166] on div "Default" at bounding box center [581, 172] width 208 height 12
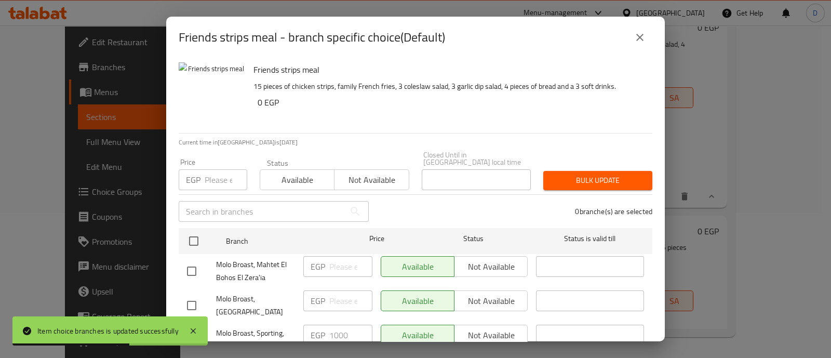
click at [213, 176] on input "number" at bounding box center [226, 179] width 43 height 21
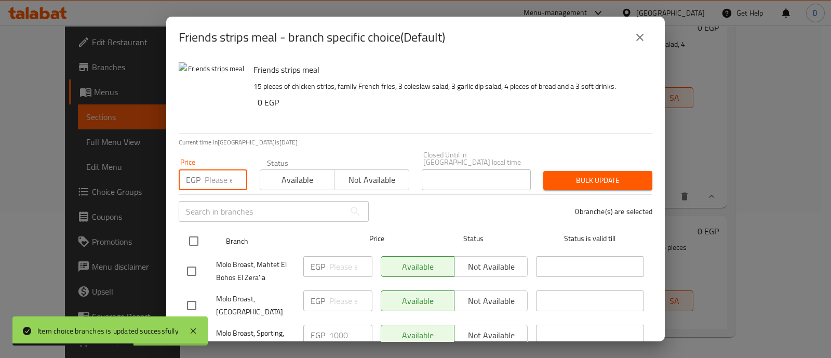
paste input "550"
click at [197, 238] on input "checkbox" at bounding box center [194, 241] width 22 height 22
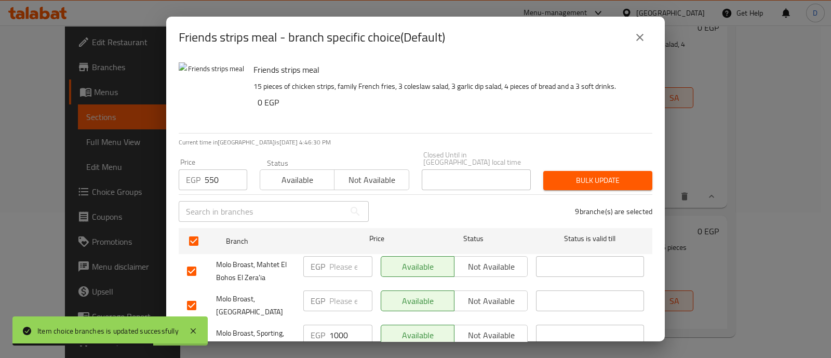
click at [607, 174] on span "Bulk update" at bounding box center [597, 180] width 92 height 13
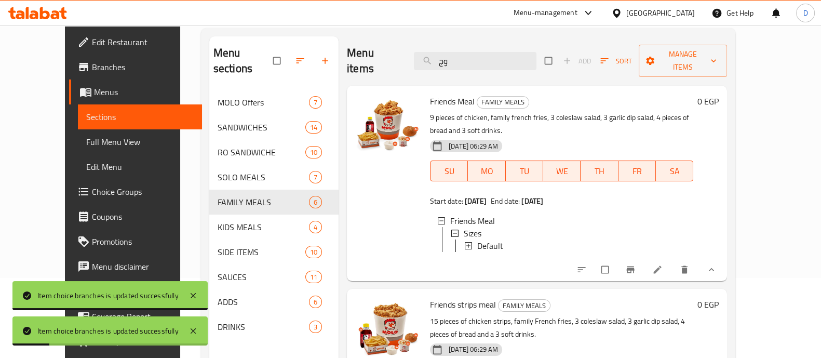
scroll to position [15, 0]
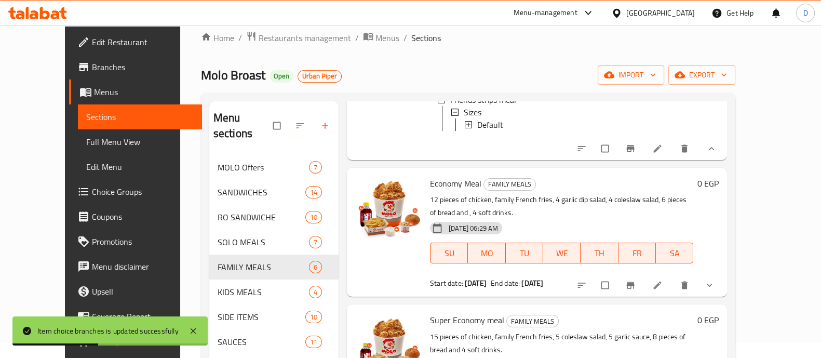
click at [723, 277] on button "show more" at bounding box center [710, 285] width 25 height 23
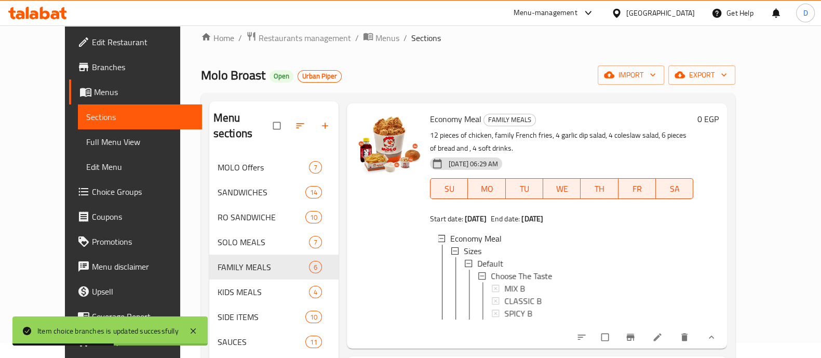
scroll to position [454, 0]
click at [497, 257] on div "Default" at bounding box center [581, 263] width 208 height 12
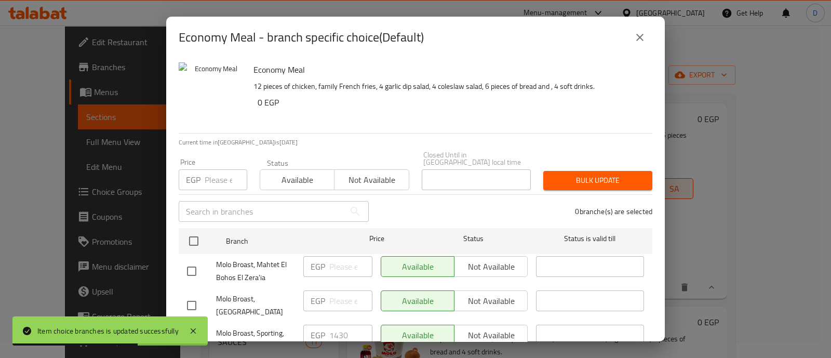
click at [211, 201] on input "text" at bounding box center [262, 211] width 166 height 21
click at [214, 173] on input "number" at bounding box center [226, 179] width 43 height 21
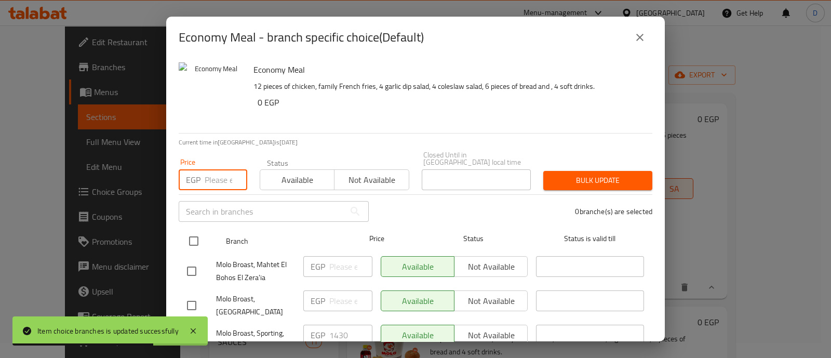
paste input "785"
click at [197, 240] on input "checkbox" at bounding box center [194, 241] width 22 height 22
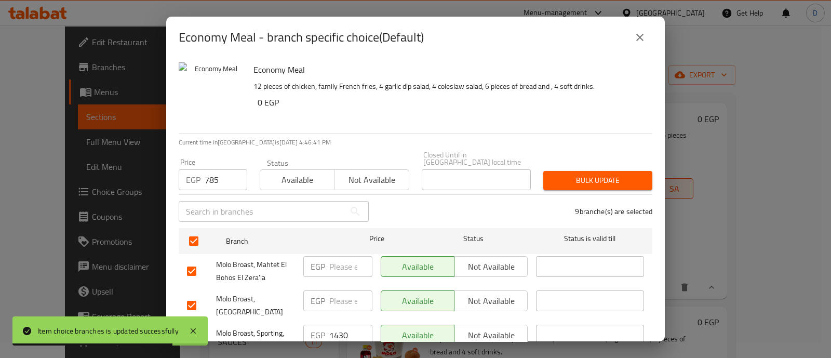
click at [615, 175] on span "Bulk update" at bounding box center [597, 180] width 92 height 13
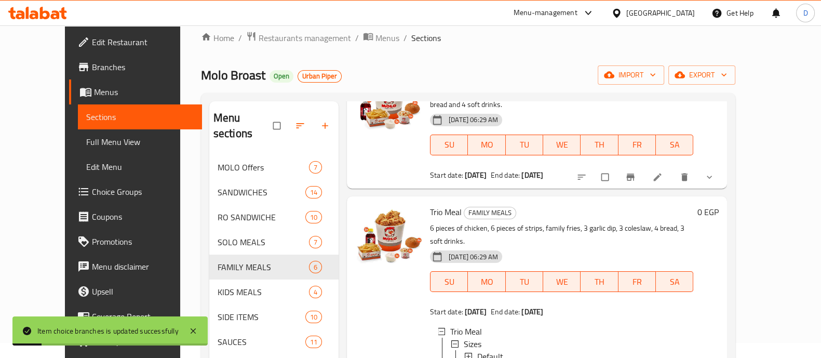
scroll to position [714, 0]
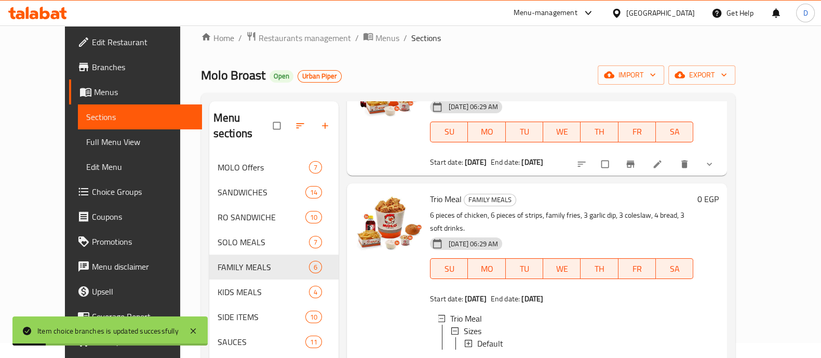
click at [714, 159] on icon "show more" at bounding box center [709, 164] width 10 height 10
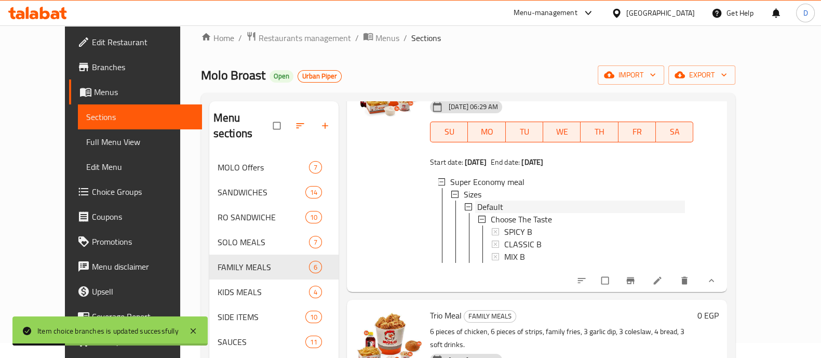
click at [488, 200] on div "Default" at bounding box center [581, 206] width 208 height 12
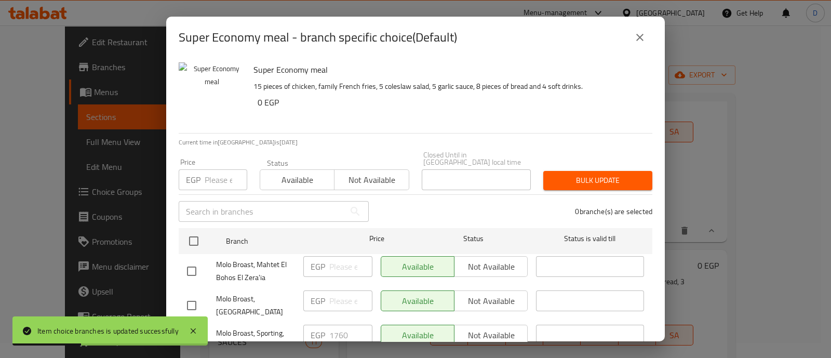
click at [228, 185] on div "Price EGP Price" at bounding box center [212, 174] width 81 height 44
click at [223, 177] on input "number" at bounding box center [226, 179] width 43 height 21
paste input "965"
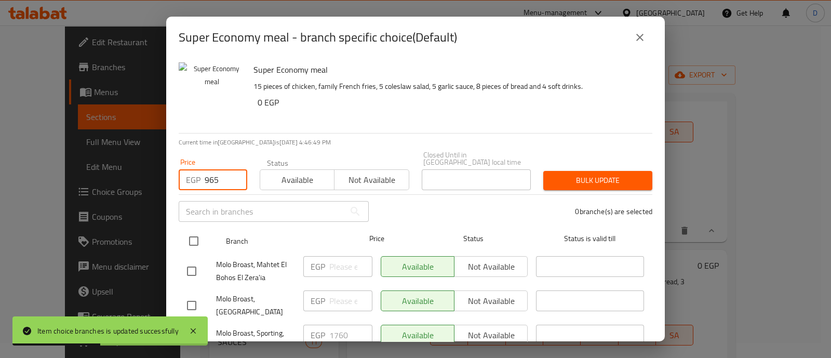
click at [198, 230] on input "checkbox" at bounding box center [194, 241] width 22 height 22
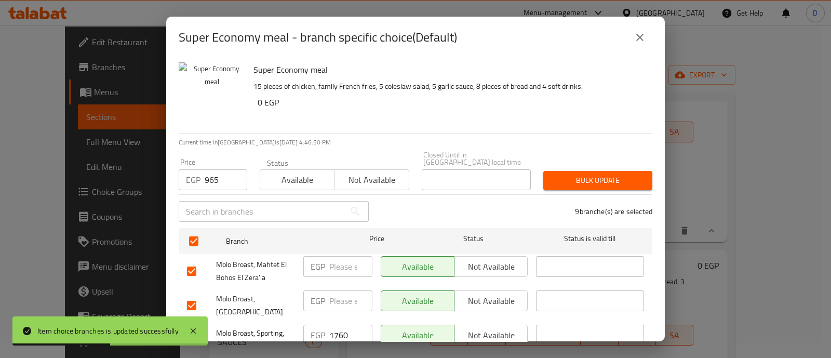
click at [620, 174] on span "Bulk update" at bounding box center [597, 180] width 92 height 13
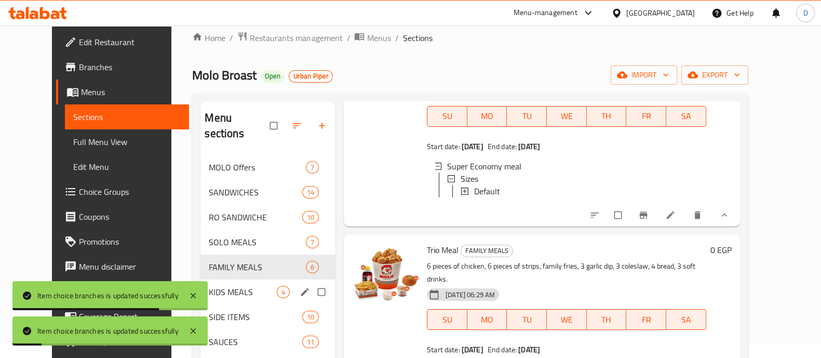
drag, startPoint x: 234, startPoint y: 275, endPoint x: 191, endPoint y: 279, distance: 42.8
click at [234, 286] on span "KIDS MEALS" at bounding box center [242, 292] width 67 height 12
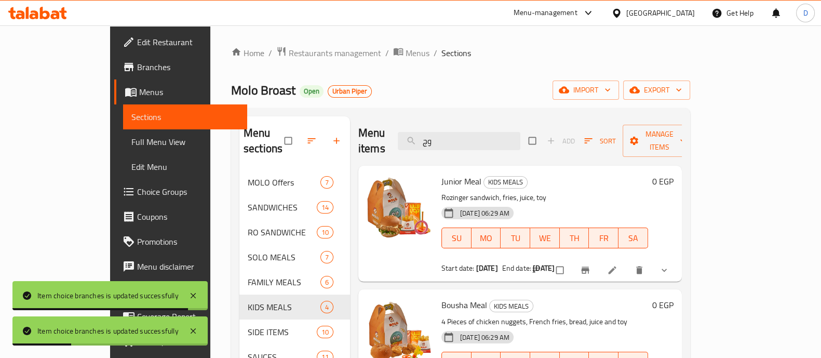
click at [677, 259] on button "show more" at bounding box center [665, 270] width 25 height 23
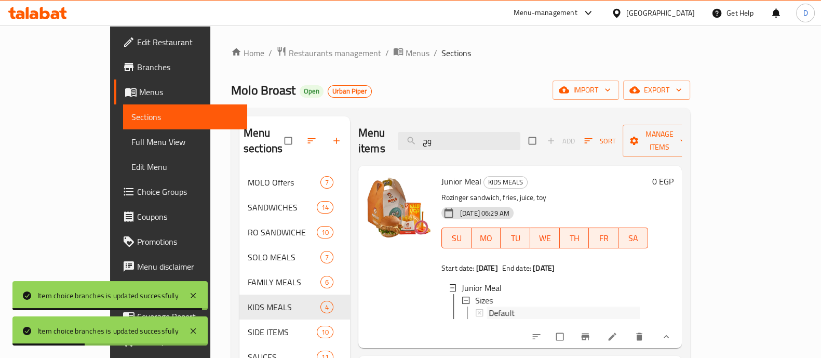
click at [509, 306] on div "Default" at bounding box center [564, 312] width 151 height 12
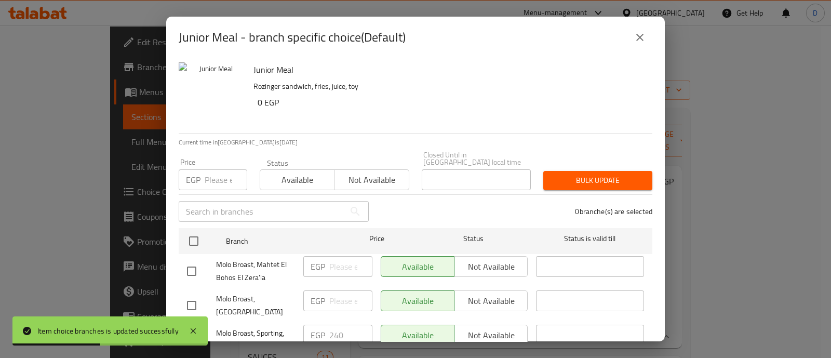
click at [213, 181] on input "number" at bounding box center [226, 179] width 43 height 21
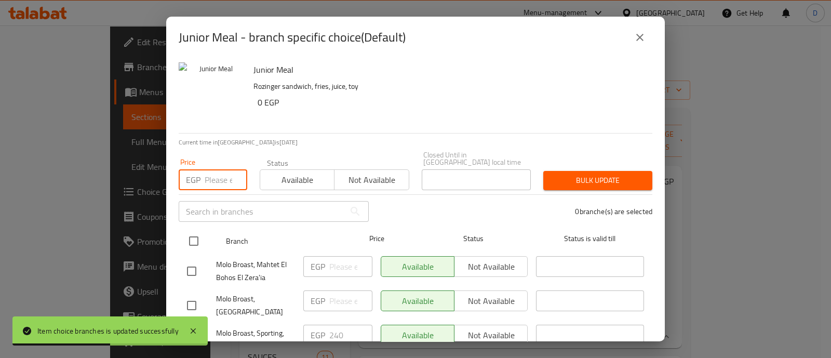
paste input "120"
click at [194, 234] on input "checkbox" at bounding box center [194, 241] width 22 height 22
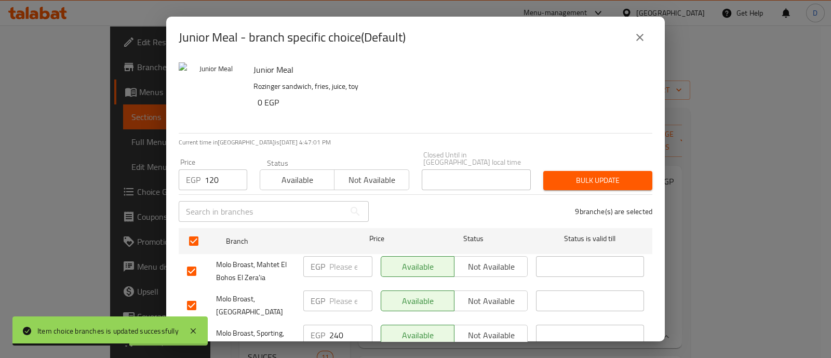
click at [603, 174] on span "Bulk update" at bounding box center [597, 180] width 92 height 13
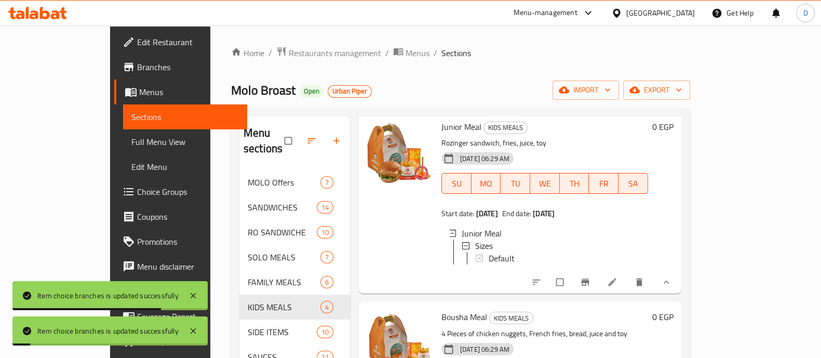
scroll to position [195, 0]
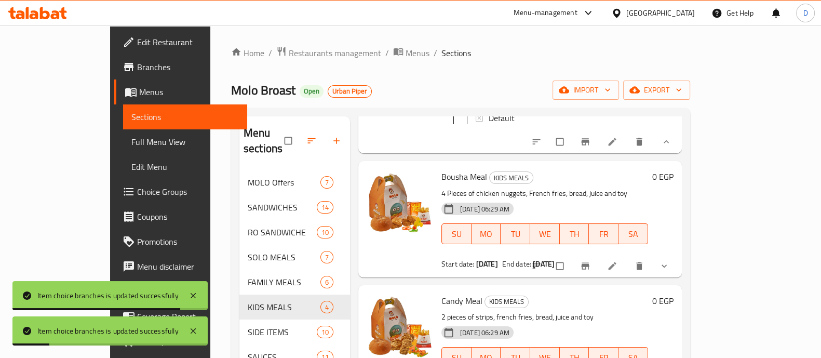
click at [669, 262] on icon "show more" at bounding box center [664, 266] width 10 height 10
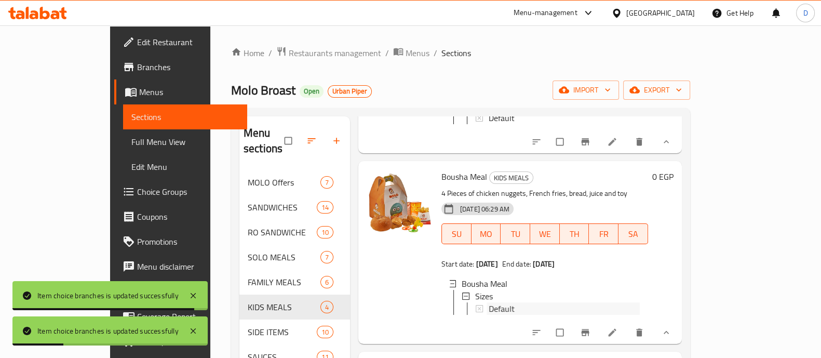
click at [489, 302] on span "Default" at bounding box center [502, 308] width 26 height 12
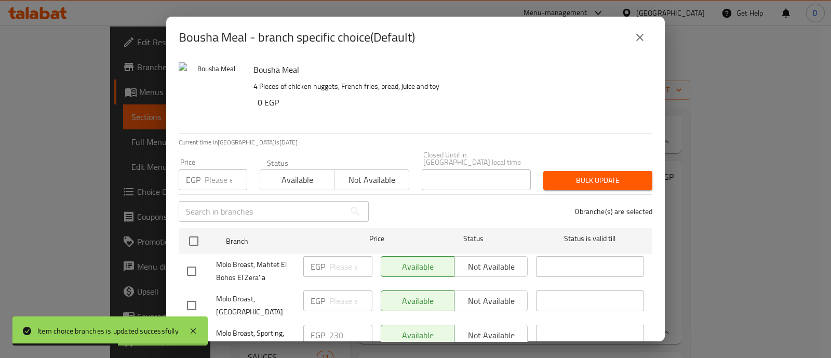
click at [226, 174] on input "number" at bounding box center [226, 179] width 43 height 21
paste input "115"
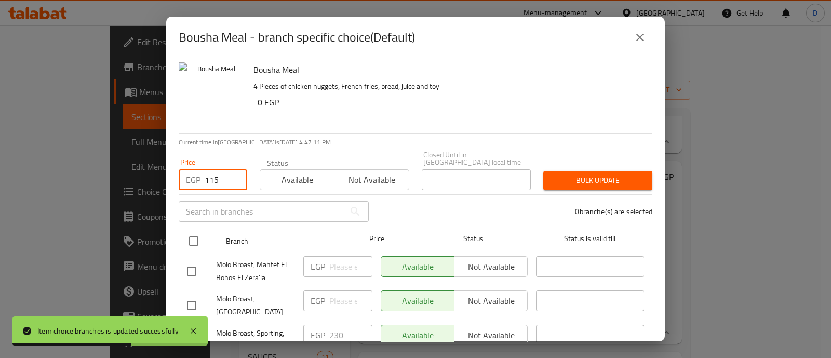
drag, startPoint x: 192, startPoint y: 227, endPoint x: 618, endPoint y: 145, distance: 433.9
click at [192, 230] on input "checkbox" at bounding box center [194, 241] width 22 height 22
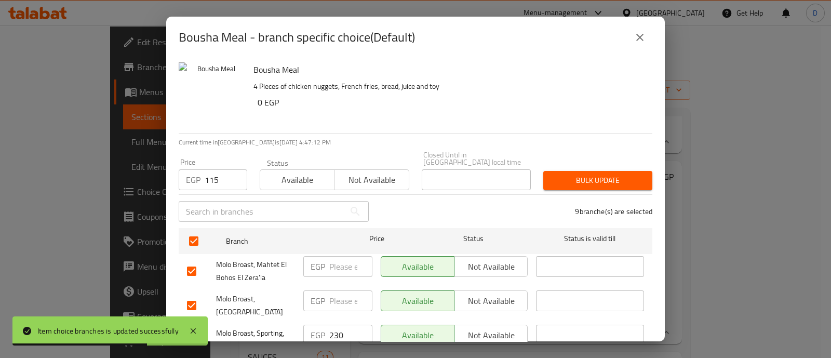
click at [606, 174] on span "Bulk update" at bounding box center [597, 180] width 92 height 13
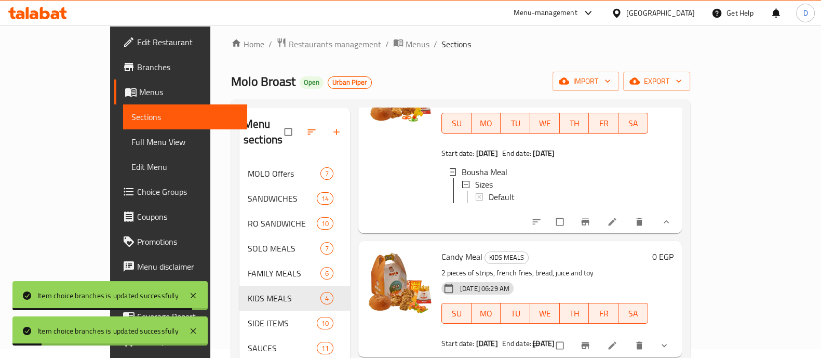
scroll to position [64, 0]
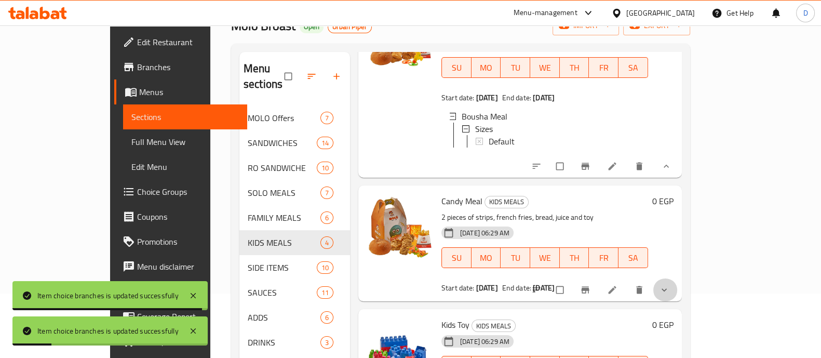
click at [677, 296] on button "show more" at bounding box center [665, 289] width 25 height 23
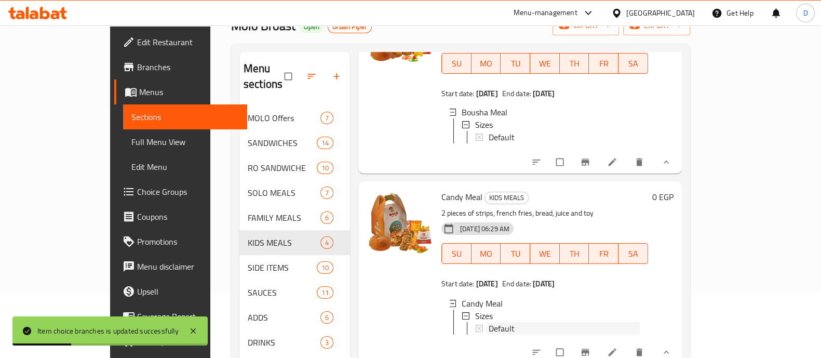
click at [489, 328] on span "Default" at bounding box center [502, 328] width 26 height 12
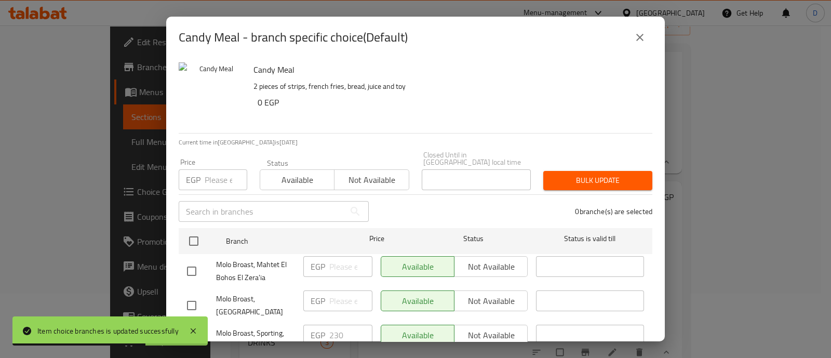
click at [208, 171] on input "number" at bounding box center [226, 179] width 43 height 21
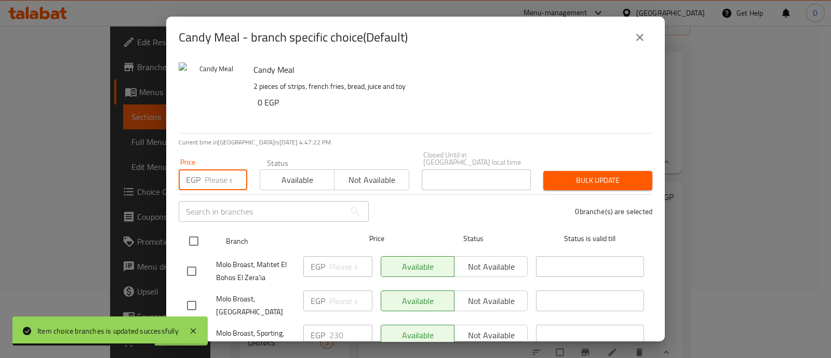
paste input "115"
click at [195, 226] on div at bounding box center [202, 241] width 39 height 30
click at [195, 234] on input "checkbox" at bounding box center [194, 241] width 22 height 22
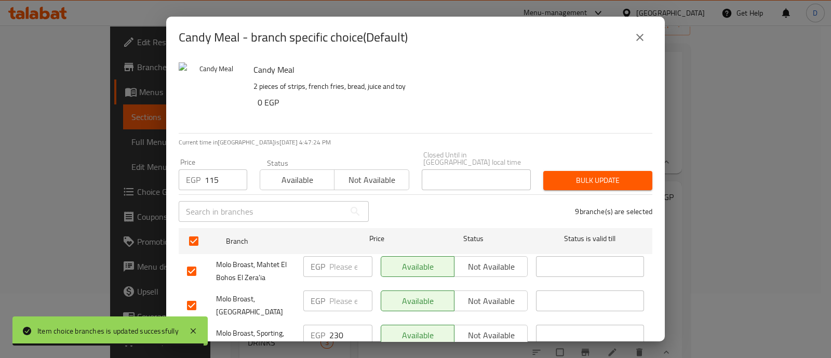
click at [573, 174] on span "Bulk update" at bounding box center [597, 180] width 92 height 13
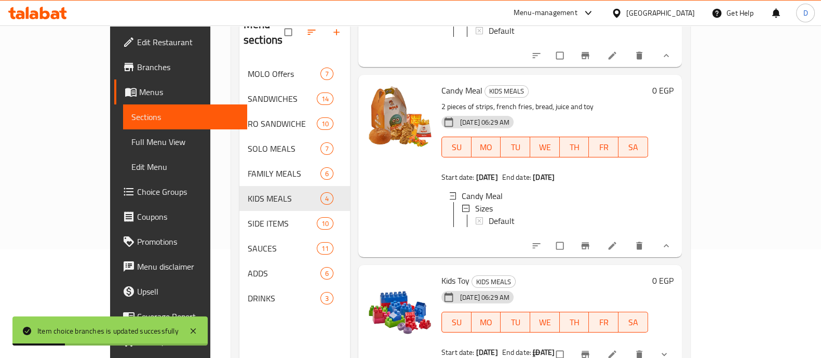
scroll to position [145, 0]
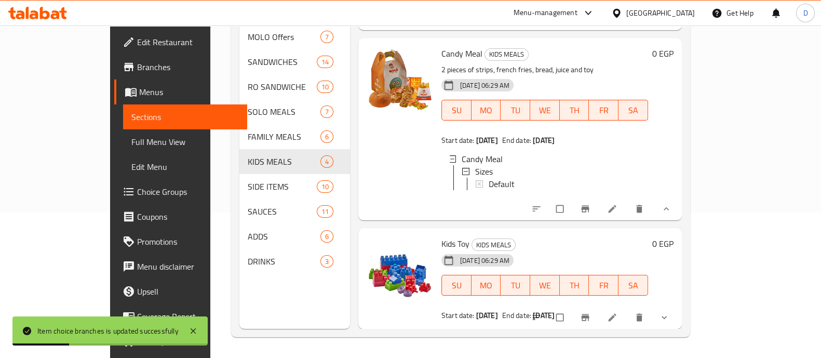
click at [677, 311] on button "show more" at bounding box center [665, 317] width 25 height 23
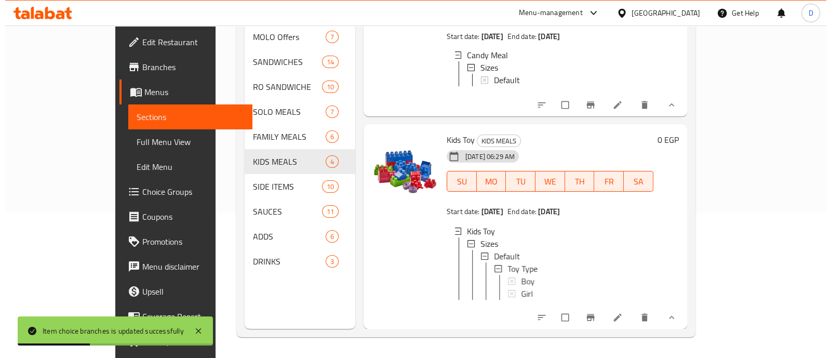
scroll to position [490, 0]
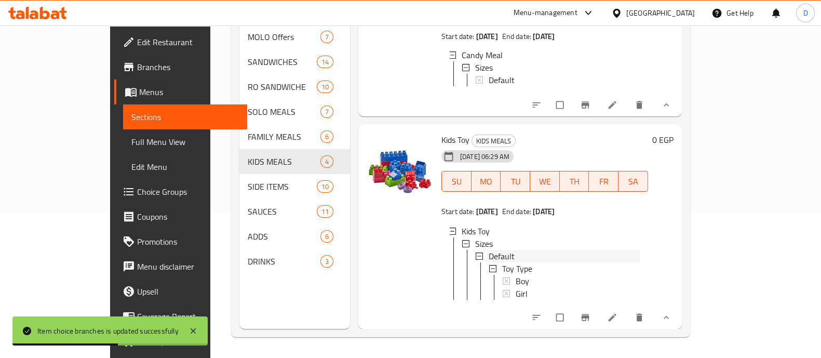
click at [489, 250] on span "Default" at bounding box center [502, 256] width 26 height 12
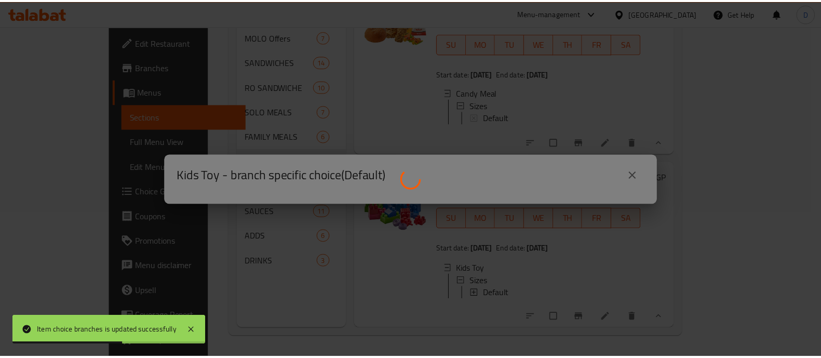
scroll to position [453, 0]
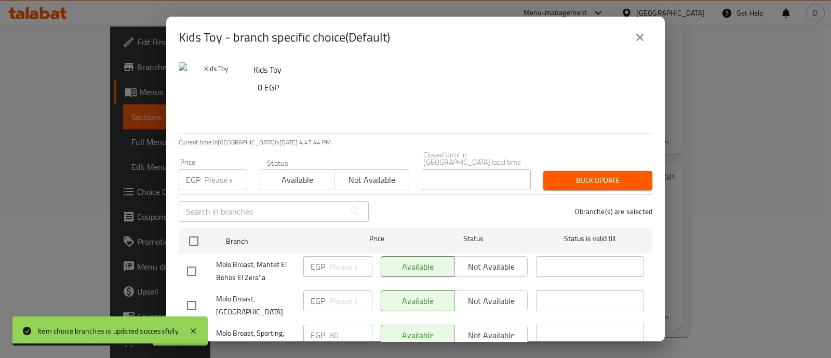
click at [207, 175] on input "number" at bounding box center [226, 179] width 43 height 21
paste input "40"
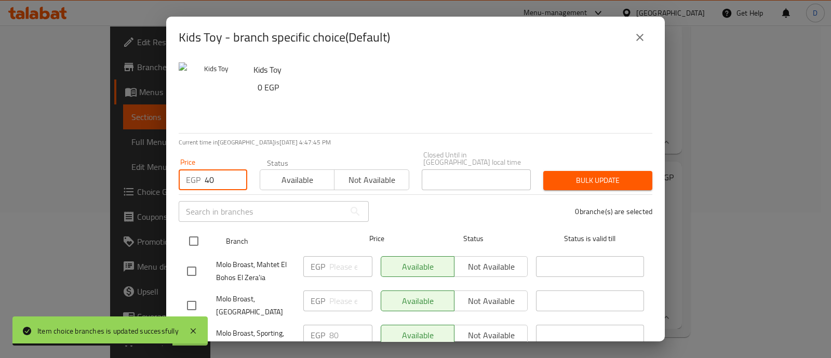
click at [194, 230] on input "checkbox" at bounding box center [194, 241] width 22 height 22
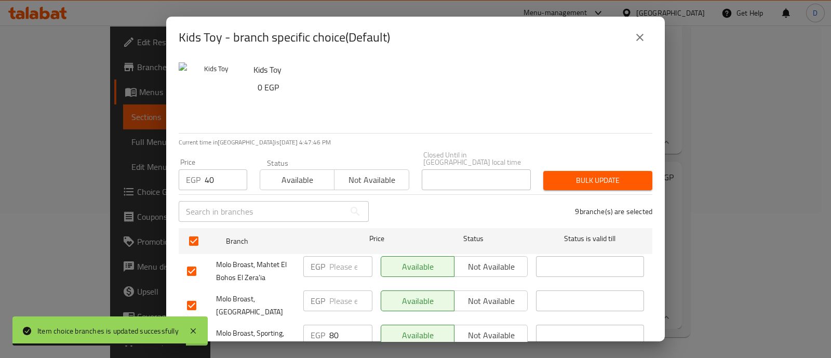
click at [614, 174] on span "Bulk update" at bounding box center [597, 180] width 92 height 13
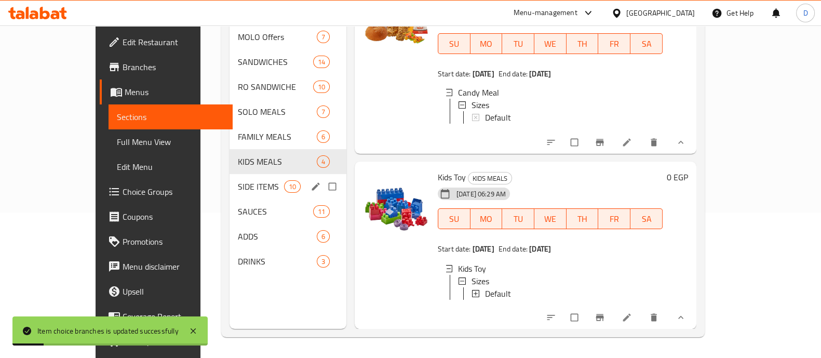
click at [238, 180] on span "SIDE ITEMS" at bounding box center [261, 186] width 46 height 12
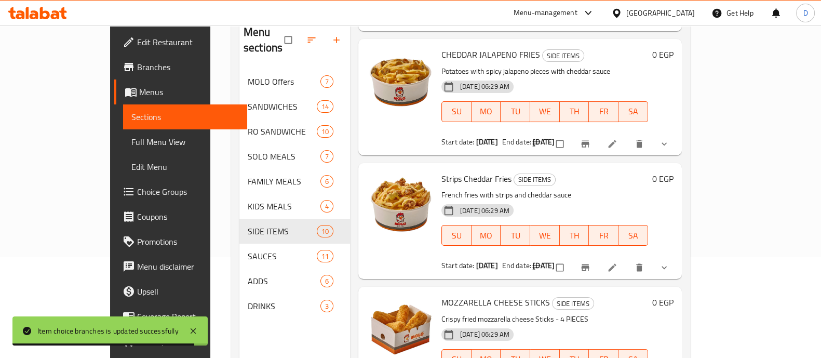
scroll to position [129, 0]
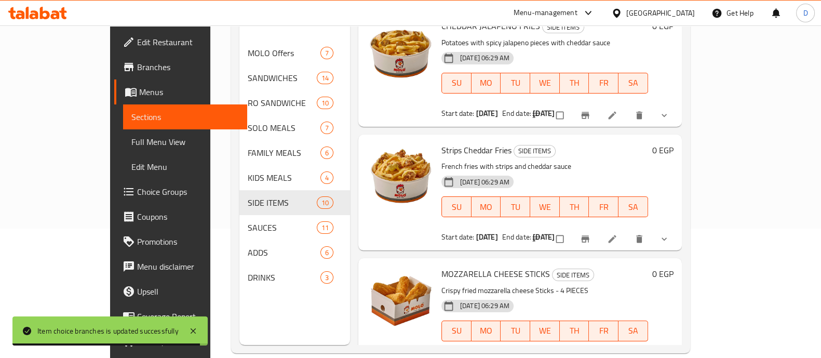
click at [669, 234] on icon "show more" at bounding box center [664, 239] width 10 height 10
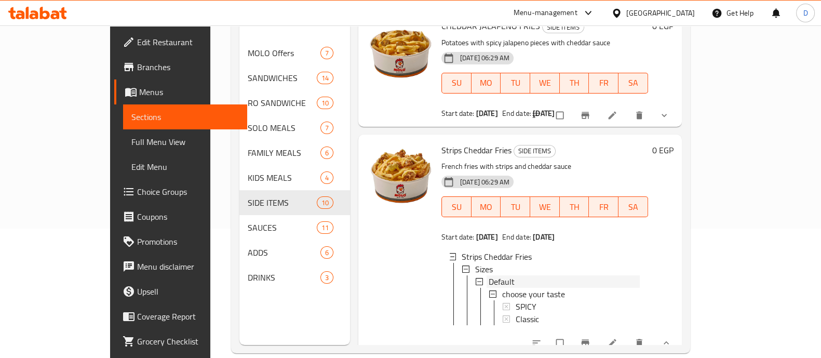
click at [555, 275] on div "Default" at bounding box center [564, 281] width 151 height 12
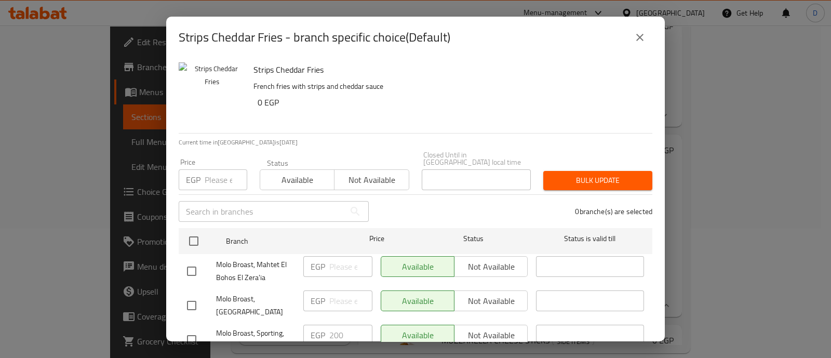
click at [210, 160] on div "Price EGP Price" at bounding box center [213, 174] width 69 height 32
click at [212, 177] on input "number" at bounding box center [226, 179] width 43 height 21
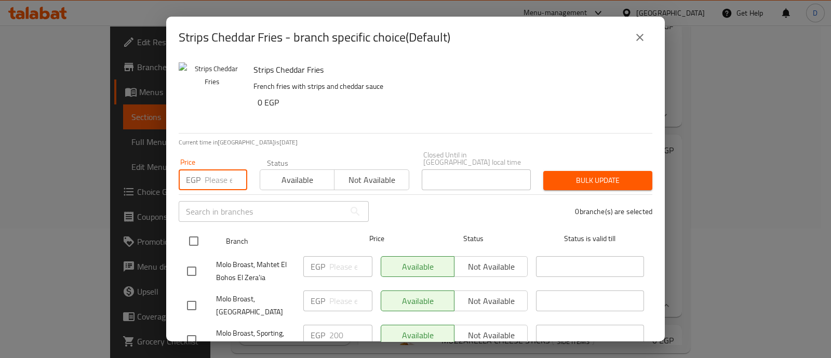
paste input "100"
click at [195, 236] on input "checkbox" at bounding box center [194, 241] width 22 height 22
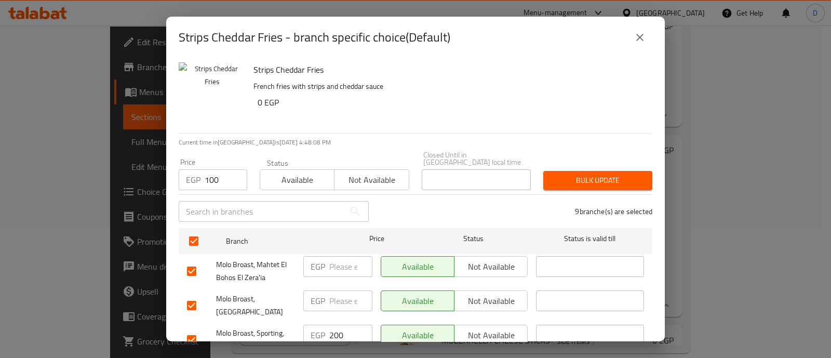
click at [589, 174] on span "Bulk update" at bounding box center [597, 180] width 92 height 13
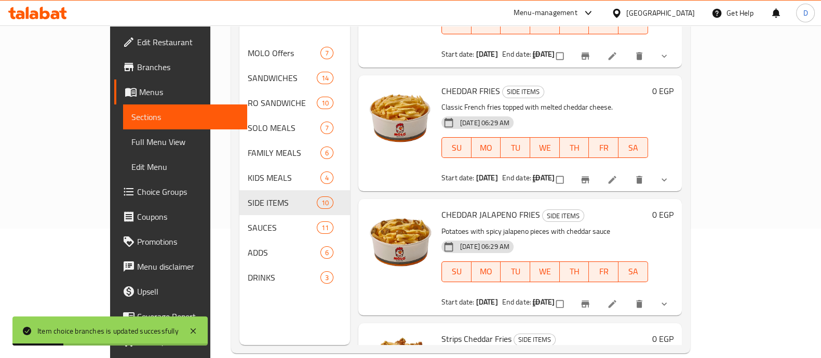
scroll to position [711, 0]
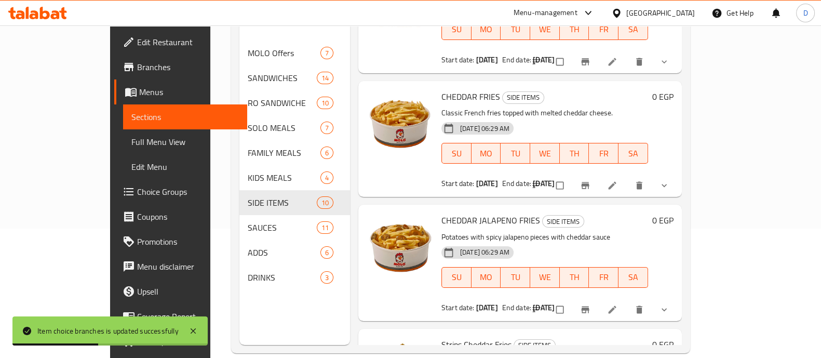
click at [677, 174] on button "show more" at bounding box center [665, 185] width 25 height 23
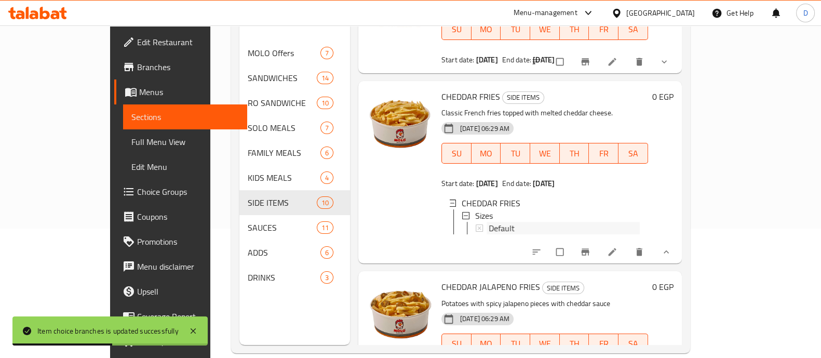
click at [491, 222] on div "Default" at bounding box center [564, 228] width 151 height 12
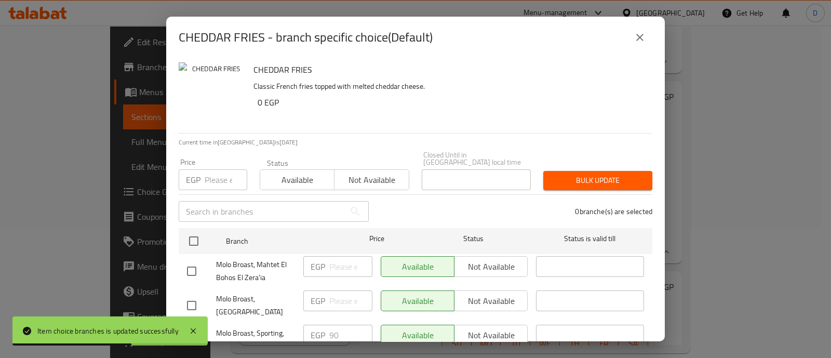
click at [200, 171] on div "EGP Price" at bounding box center [213, 179] width 69 height 21
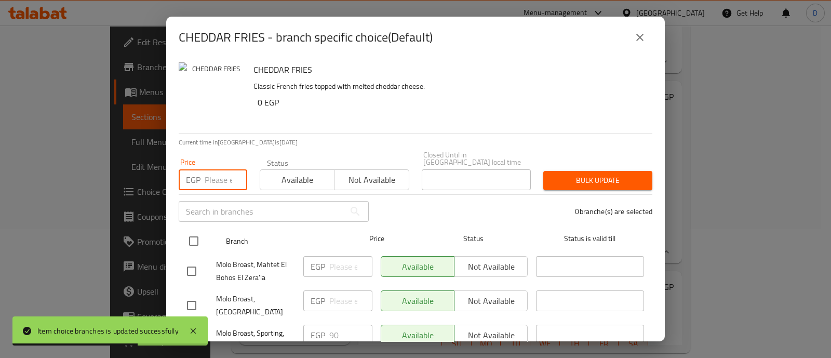
paste input "45"
click at [191, 230] on input "checkbox" at bounding box center [194, 241] width 22 height 22
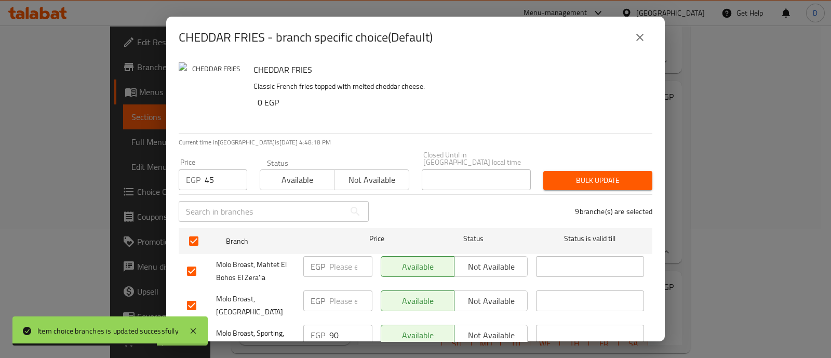
click at [599, 171] on button "Bulk update" at bounding box center [597, 180] width 109 height 19
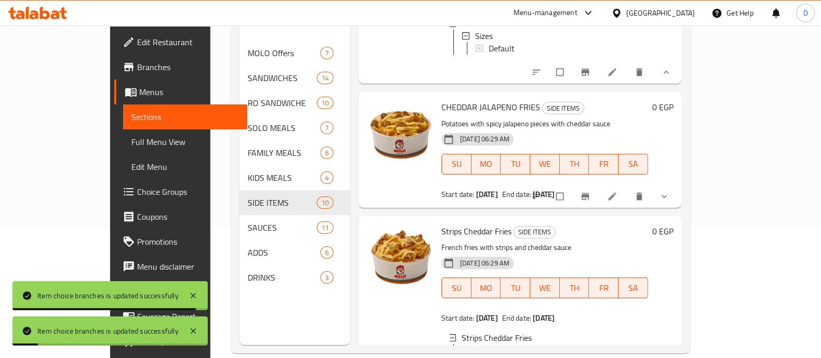
scroll to position [905, 0]
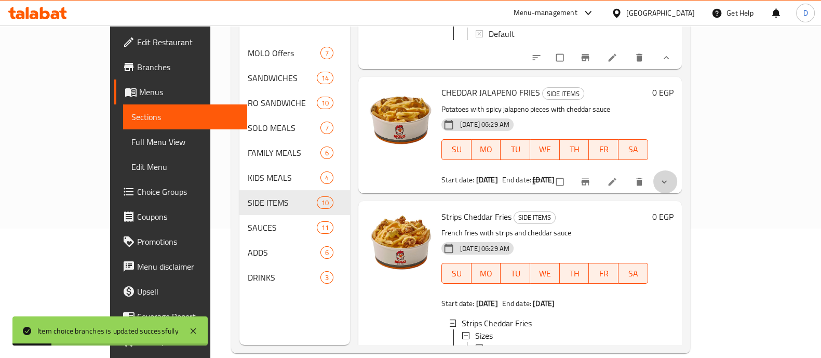
click at [677, 170] on button "show more" at bounding box center [665, 181] width 25 height 23
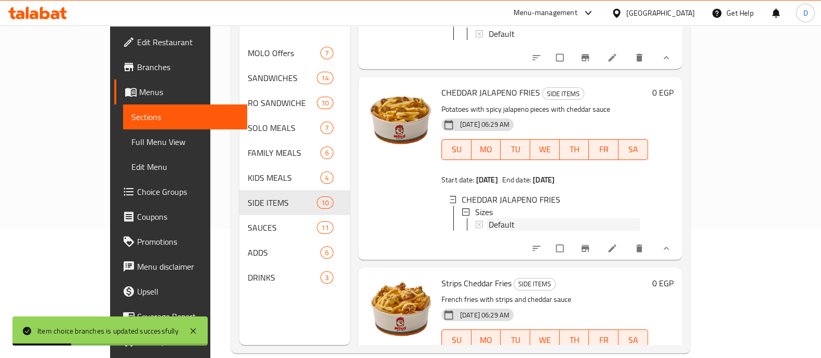
click at [506, 218] on div "Default" at bounding box center [564, 224] width 151 height 12
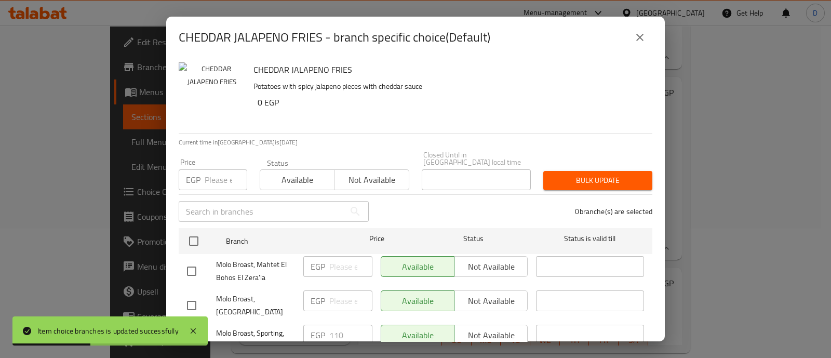
drag, startPoint x: 213, startPoint y: 175, endPoint x: 213, endPoint y: 183, distance: 7.8
click at [213, 174] on input "number" at bounding box center [226, 179] width 43 height 21
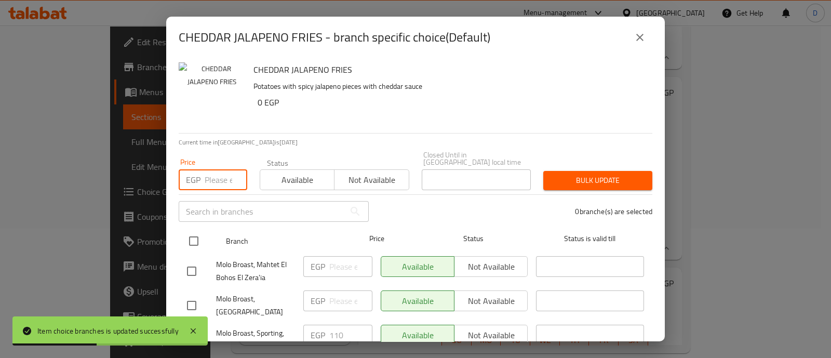
paste input "55"
click at [200, 236] on input "checkbox" at bounding box center [194, 241] width 22 height 22
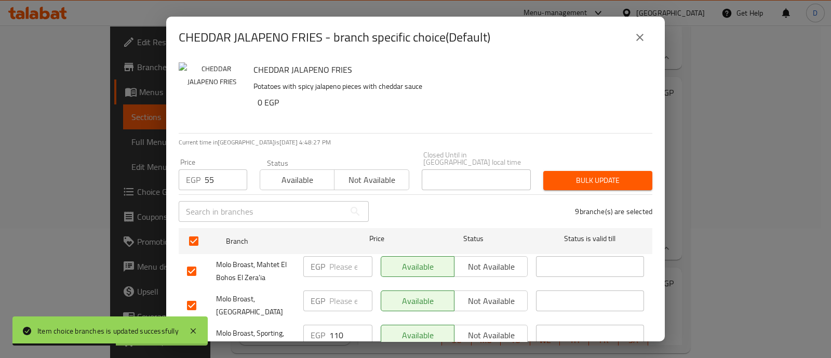
click at [600, 174] on span "Bulk update" at bounding box center [597, 180] width 92 height 13
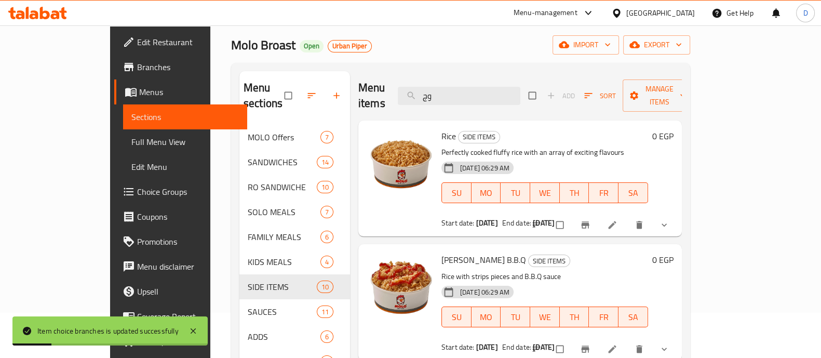
scroll to position [0, 0]
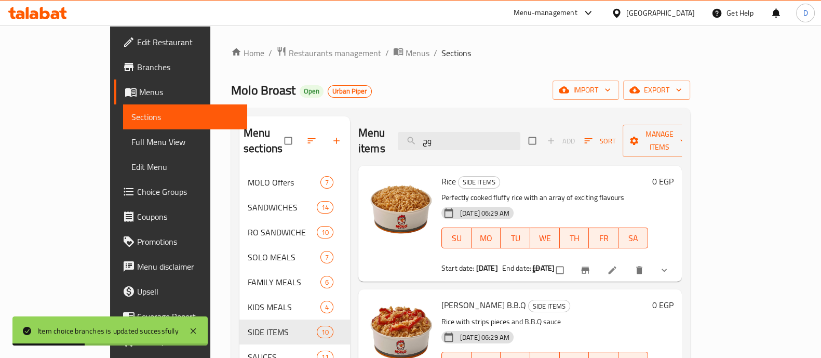
click at [677, 259] on div at bounding box center [601, 270] width 153 height 23
click at [669, 265] on icon "show more" at bounding box center [664, 270] width 10 height 10
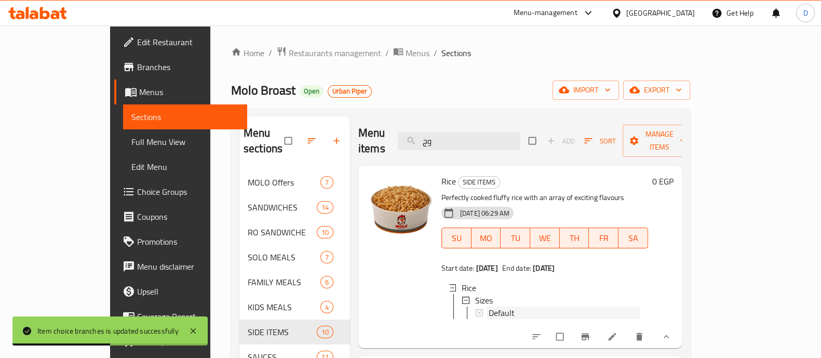
click at [510, 306] on div "Default" at bounding box center [564, 312] width 151 height 12
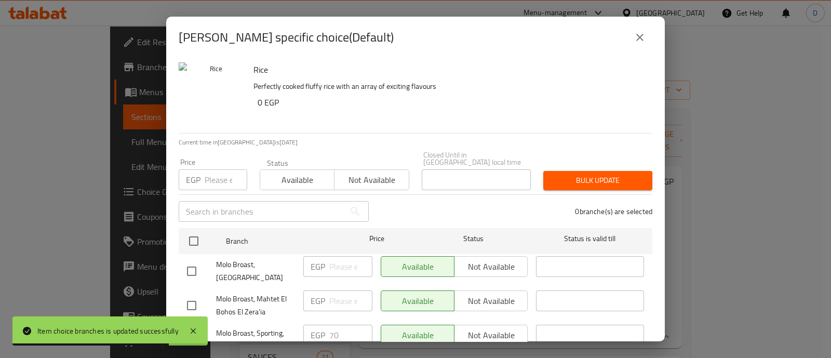
click at [213, 173] on input "number" at bounding box center [226, 179] width 43 height 21
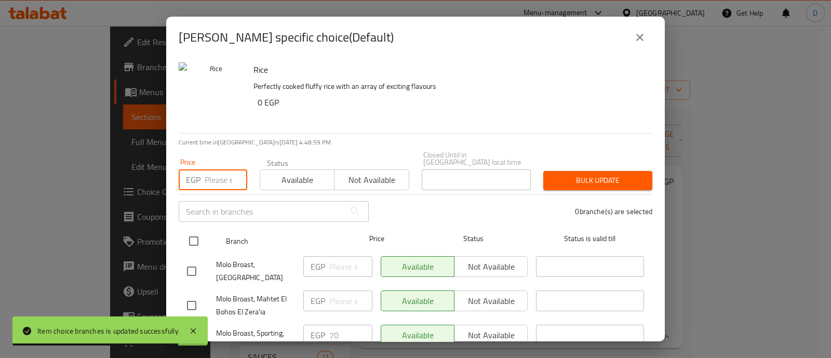
paste input "35"
click at [192, 233] on input "checkbox" at bounding box center [194, 241] width 22 height 22
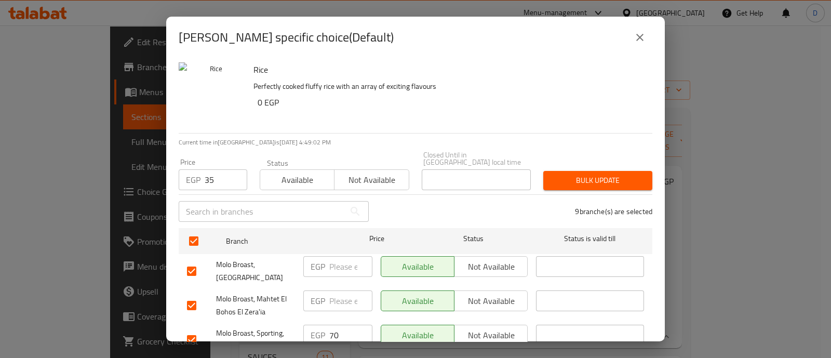
click at [570, 175] on span "Bulk update" at bounding box center [597, 180] width 92 height 13
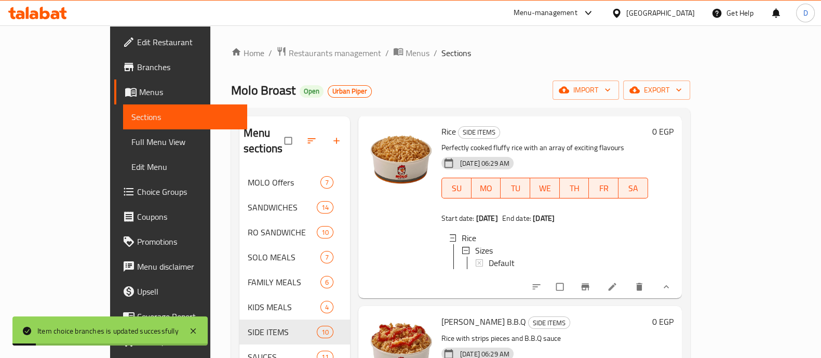
scroll to position [195, 0]
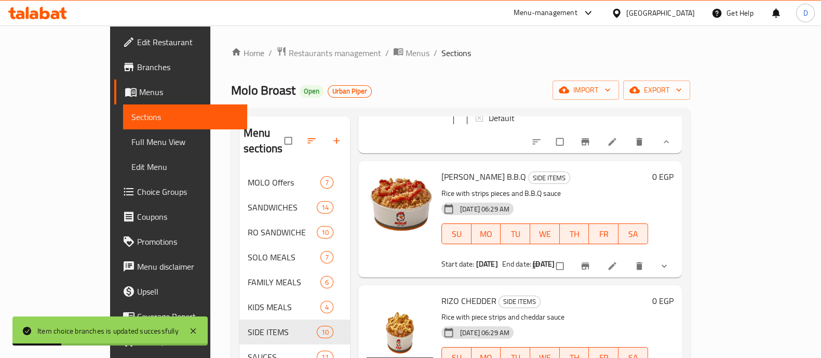
click at [669, 261] on icon "show more" at bounding box center [664, 266] width 10 height 10
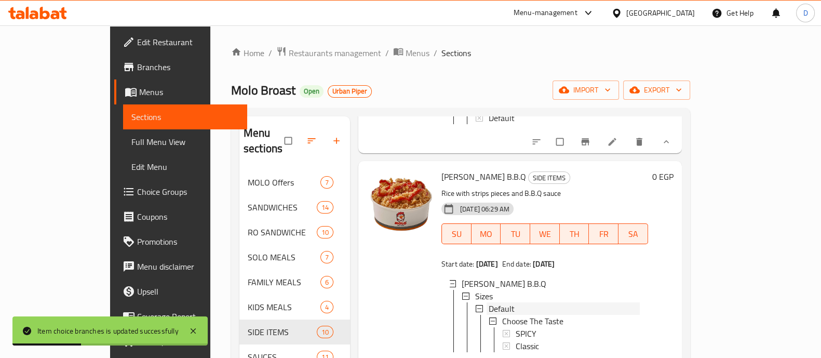
click at [503, 303] on div "Default" at bounding box center [564, 308] width 151 height 12
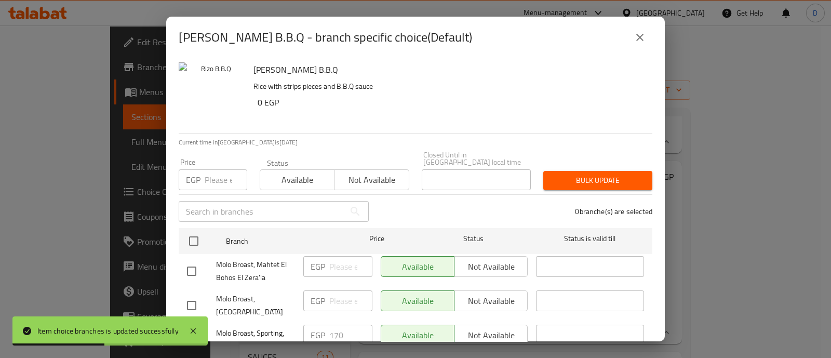
click at [209, 182] on input "number" at bounding box center [226, 179] width 43 height 21
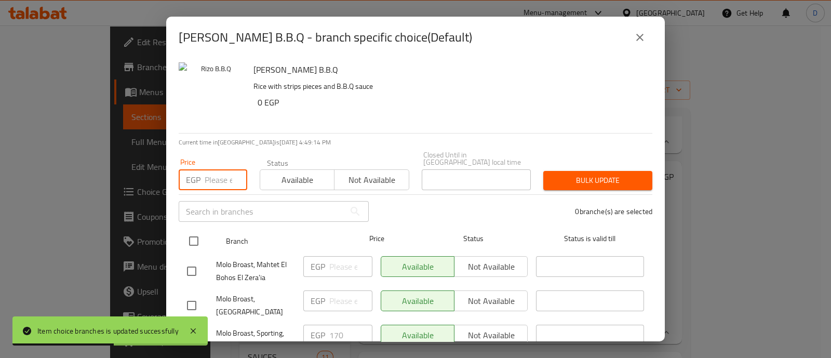
paste input "85"
click at [193, 236] on input "checkbox" at bounding box center [194, 241] width 22 height 22
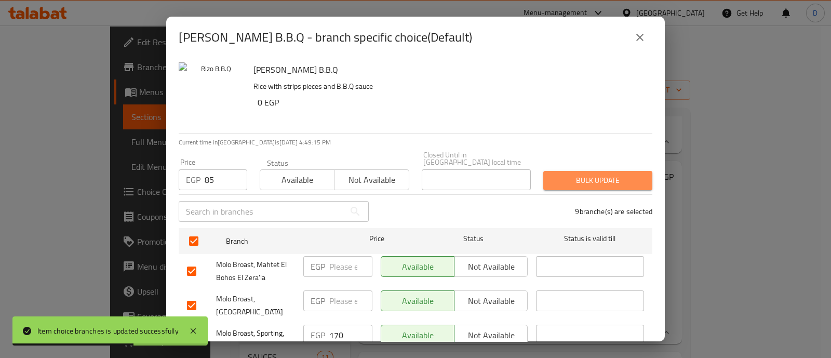
click at [596, 174] on span "Bulk update" at bounding box center [597, 180] width 92 height 13
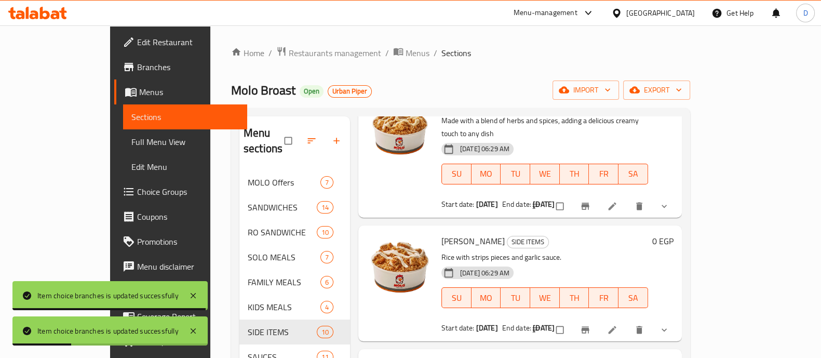
scroll to position [584, 0]
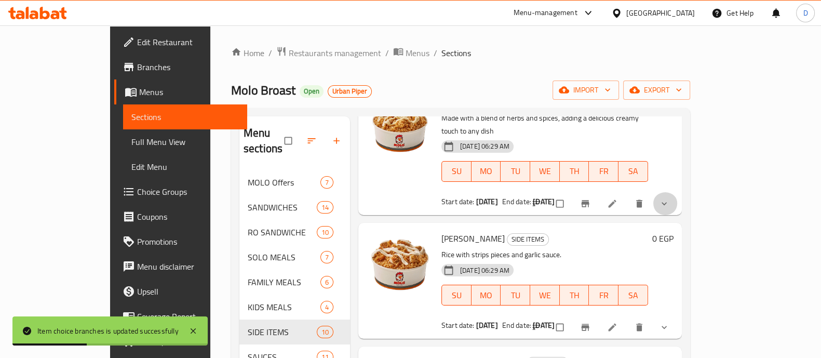
click at [669, 199] on icon "show more" at bounding box center [664, 203] width 10 height 10
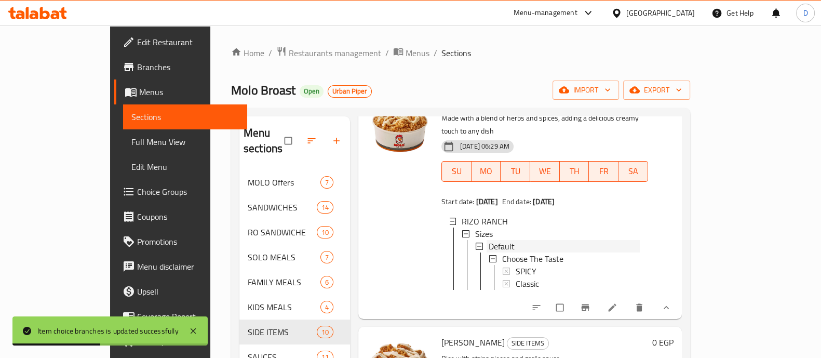
click at [506, 240] on div "Default" at bounding box center [564, 246] width 151 height 12
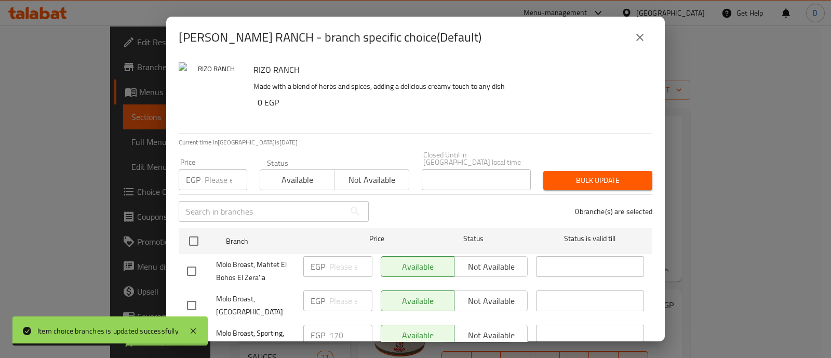
click at [205, 173] on input "number" at bounding box center [226, 179] width 43 height 21
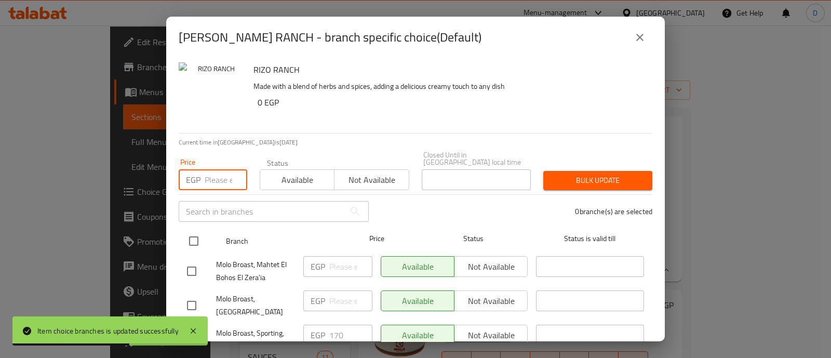
paste input "85"
click at [195, 237] on input "checkbox" at bounding box center [194, 241] width 22 height 22
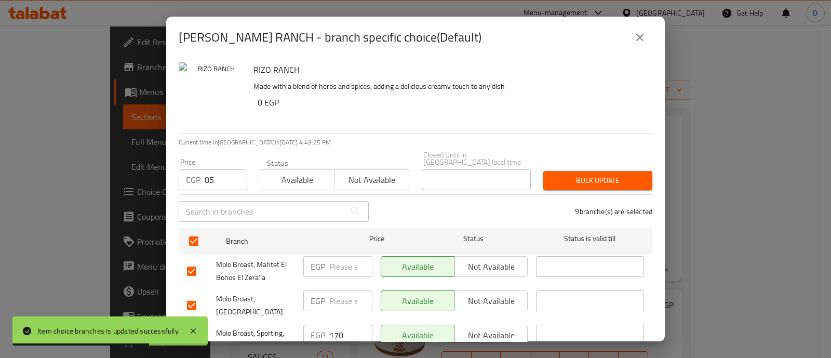
click at [591, 174] on span "Bulk update" at bounding box center [597, 180] width 92 height 13
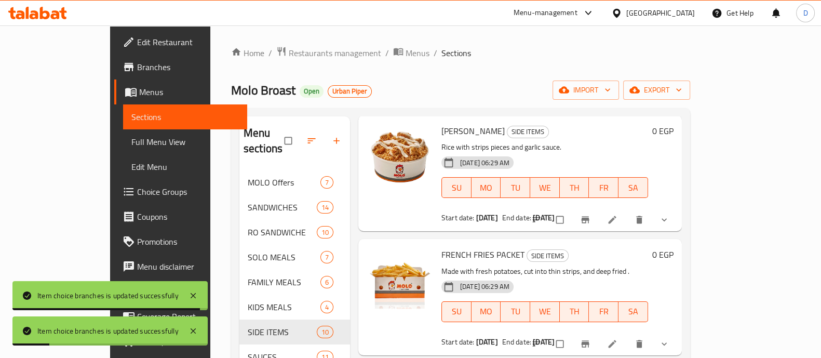
scroll to position [779, 0]
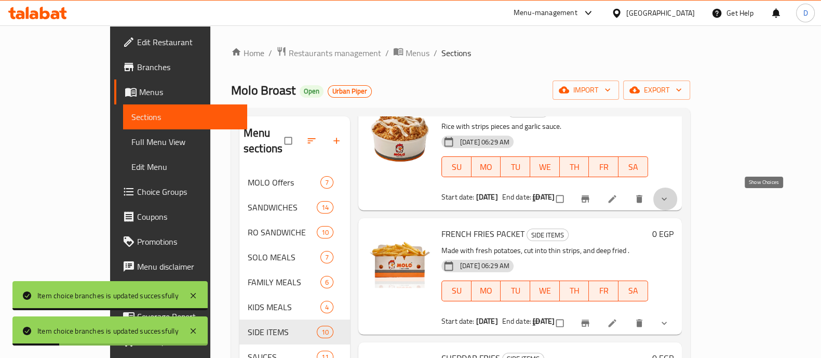
drag, startPoint x: 760, startPoint y: 200, endPoint x: 744, endPoint y: 201, distance: 16.2
click at [669, 200] on icon "show more" at bounding box center [664, 199] width 10 height 10
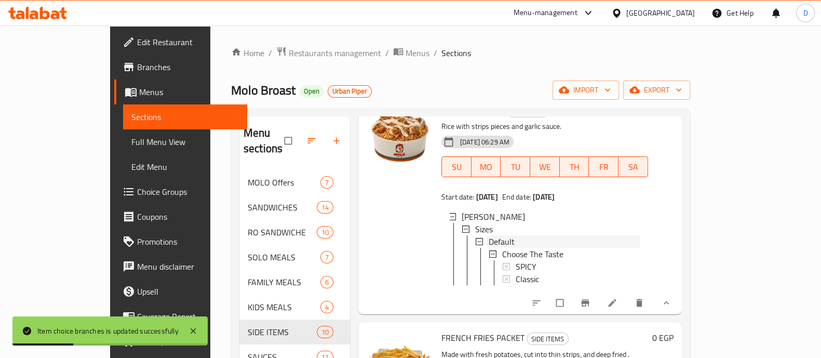
click at [489, 242] on span "Default" at bounding box center [502, 241] width 26 height 12
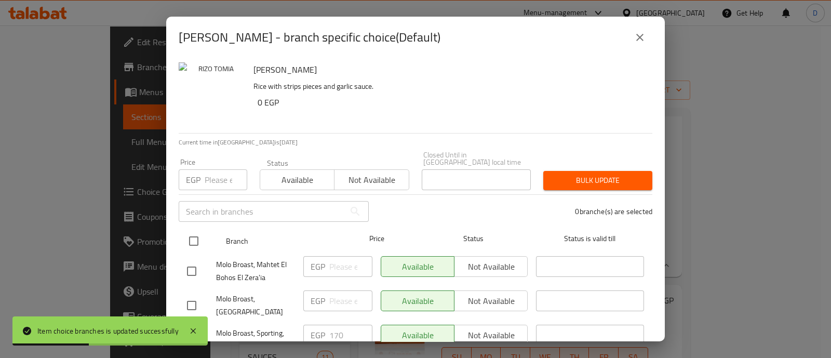
drag, startPoint x: 210, startPoint y: 167, endPoint x: 206, endPoint y: 218, distance: 51.0
click at [210, 169] on input "number" at bounding box center [226, 179] width 43 height 21
paste input "85"
click at [194, 233] on input "checkbox" at bounding box center [194, 241] width 22 height 22
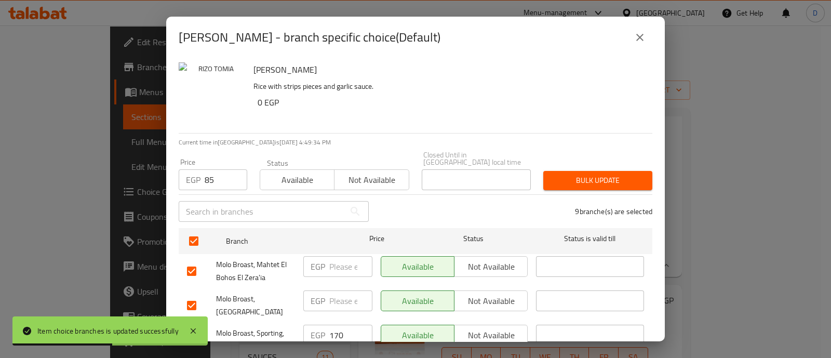
click at [581, 174] on span "Bulk update" at bounding box center [597, 180] width 92 height 13
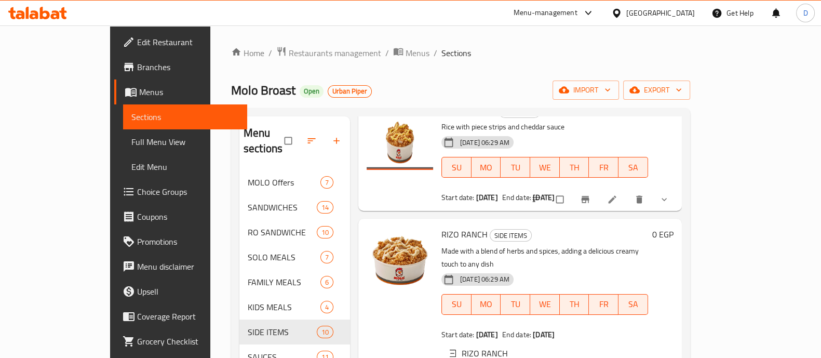
scroll to position [454, 0]
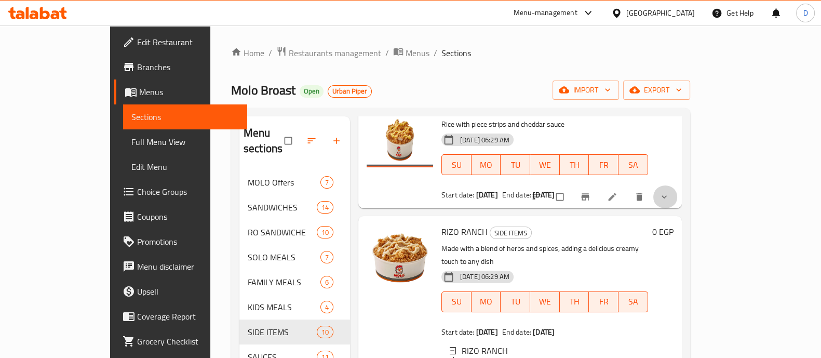
click at [669, 196] on icon "show more" at bounding box center [664, 197] width 10 height 10
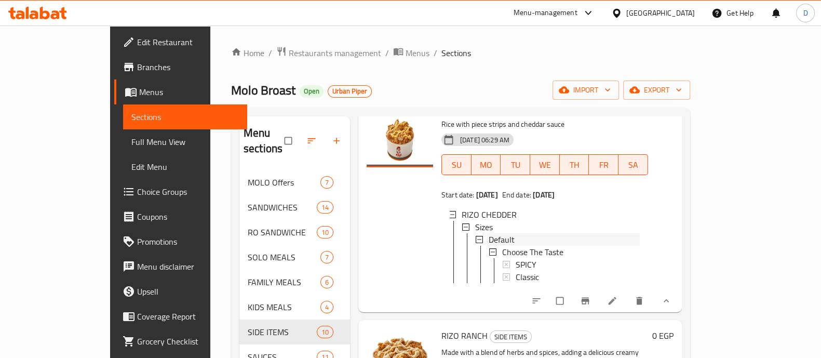
click at [499, 240] on div "Default" at bounding box center [564, 239] width 151 height 12
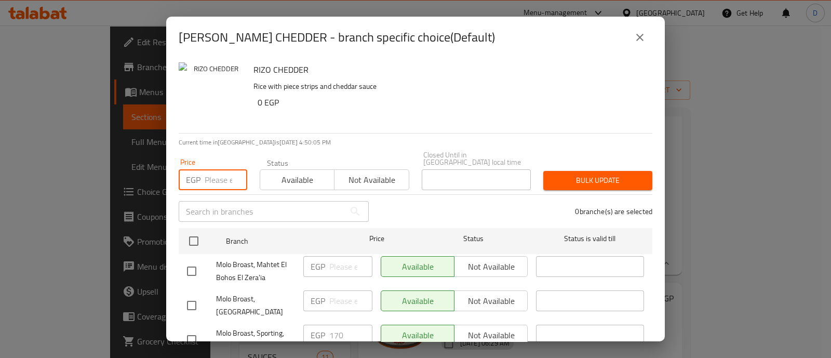
click at [241, 174] on input "number" at bounding box center [226, 179] width 43 height 21
paste input "85"
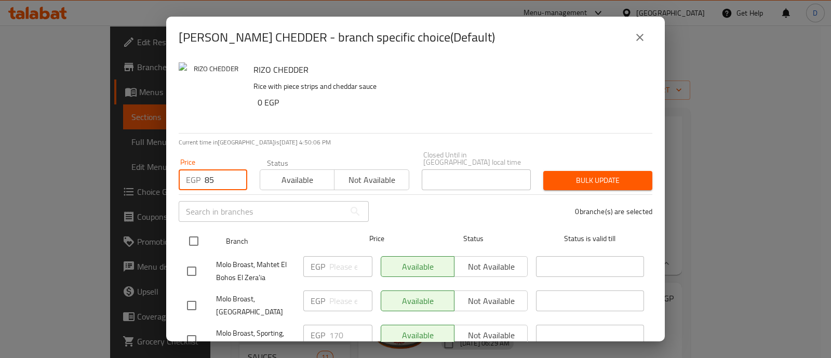
click at [198, 233] on input "checkbox" at bounding box center [194, 241] width 22 height 22
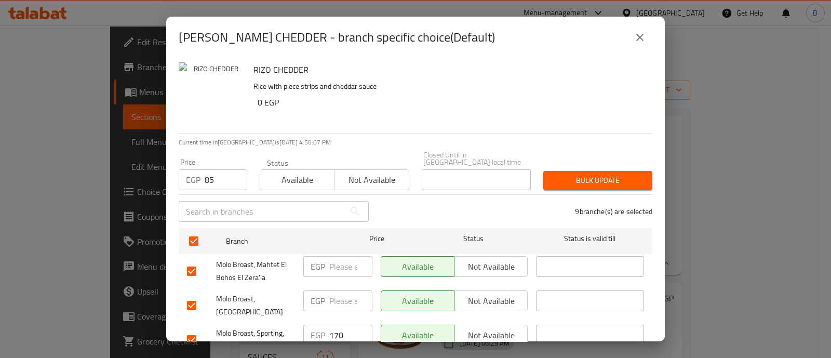
click at [625, 174] on span "Bulk update" at bounding box center [597, 180] width 92 height 13
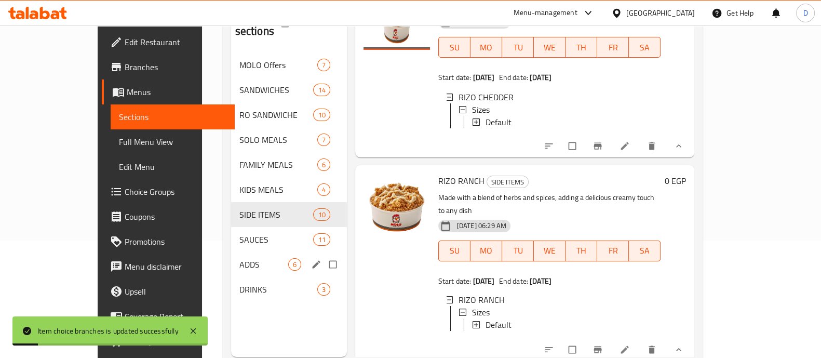
scroll to position [129, 0]
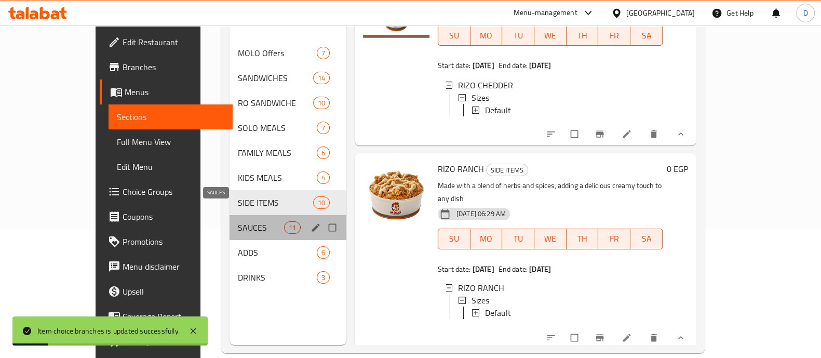
click at [238, 221] on span "SAUCES" at bounding box center [261, 227] width 46 height 12
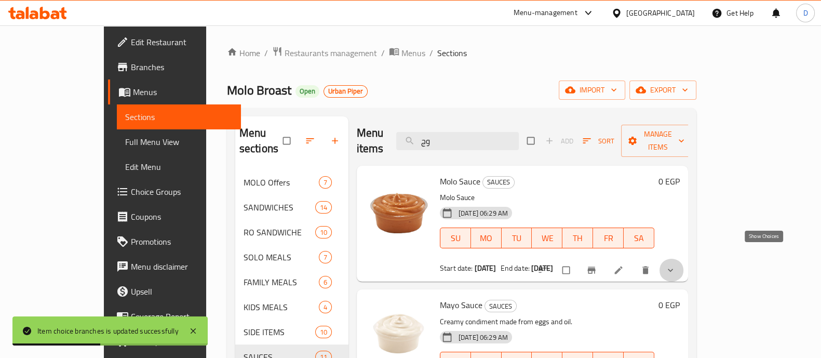
click at [675, 265] on icon "show more" at bounding box center [670, 270] width 10 height 10
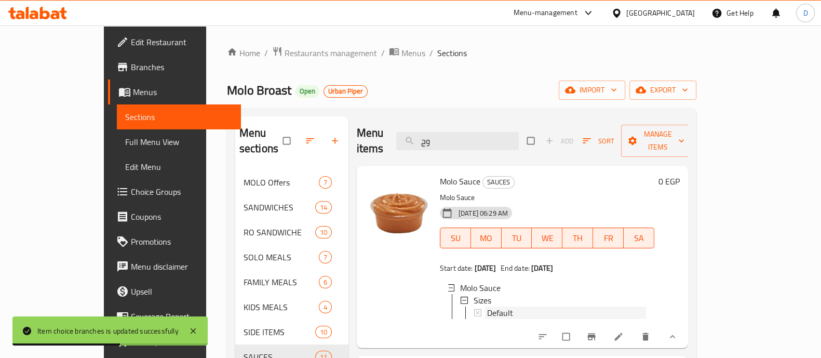
click at [531, 306] on div "Default" at bounding box center [566, 312] width 159 height 12
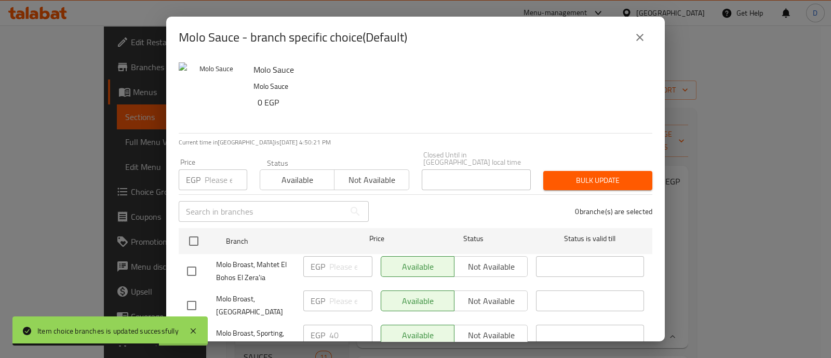
click at [215, 175] on input "number" at bounding box center [226, 179] width 43 height 21
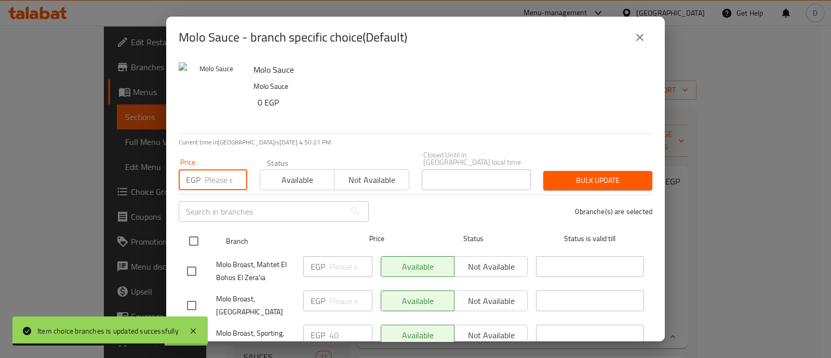
paste input "20"
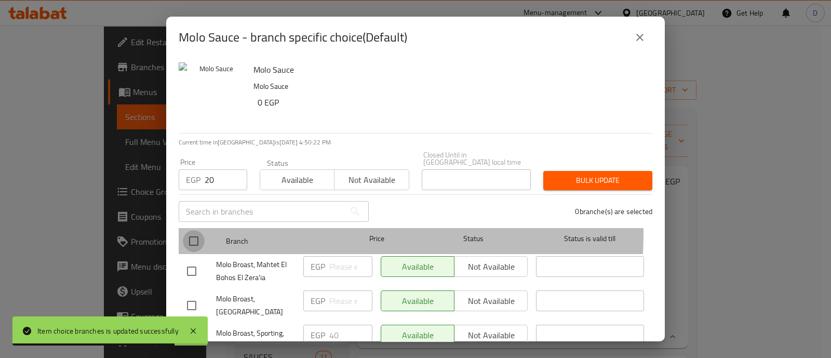
click at [203, 230] on input "checkbox" at bounding box center [194, 241] width 22 height 22
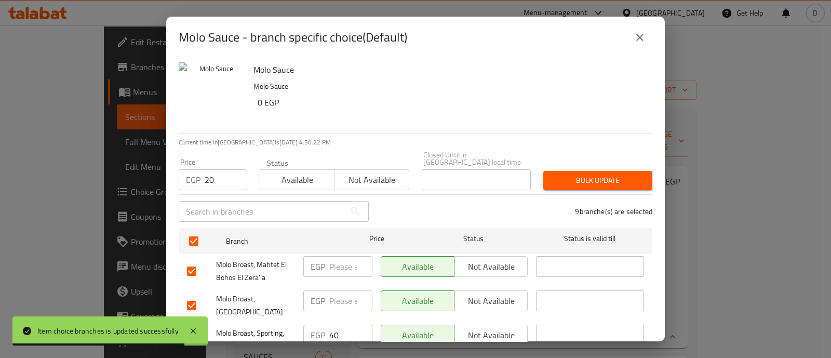
click at [579, 174] on span "Bulk update" at bounding box center [597, 180] width 92 height 13
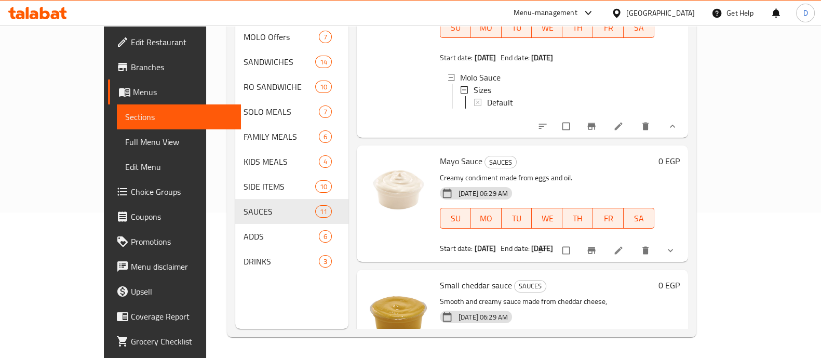
scroll to position [129, 0]
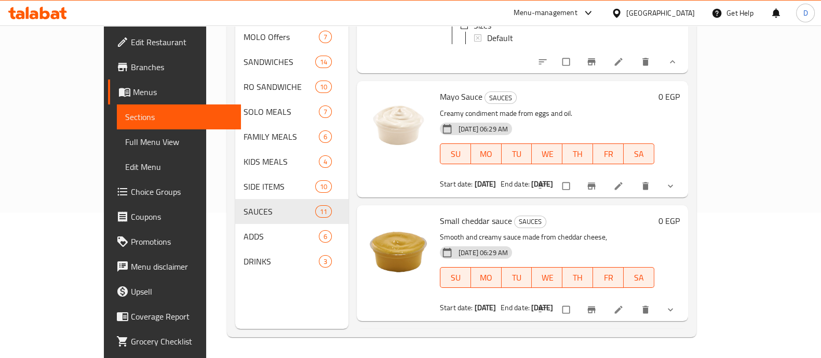
click at [684, 176] on button "show more" at bounding box center [671, 185] width 25 height 23
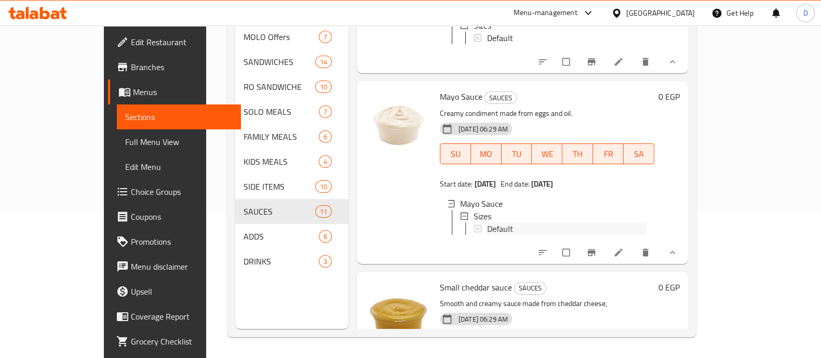
click at [536, 222] on div "Default" at bounding box center [566, 228] width 159 height 12
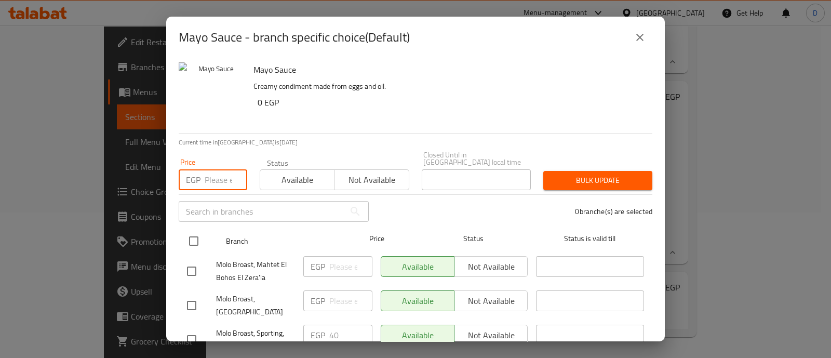
drag, startPoint x: 222, startPoint y: 180, endPoint x: 209, endPoint y: 227, distance: 48.9
click at [222, 179] on input "number" at bounding box center [226, 179] width 43 height 21
paste input "20"
click at [194, 233] on input "checkbox" at bounding box center [194, 241] width 22 height 22
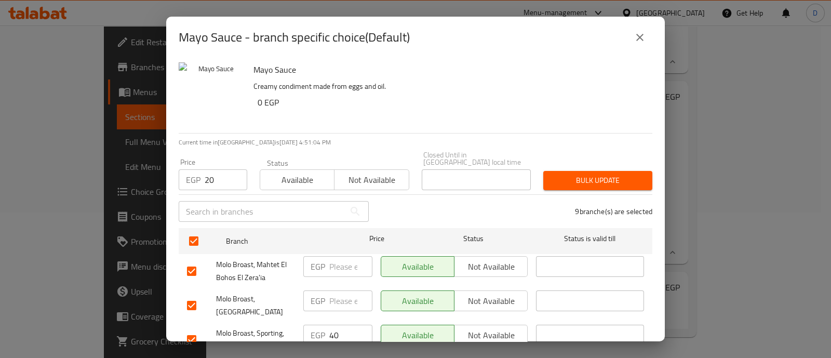
click at [616, 174] on span "Bulk update" at bounding box center [597, 180] width 92 height 13
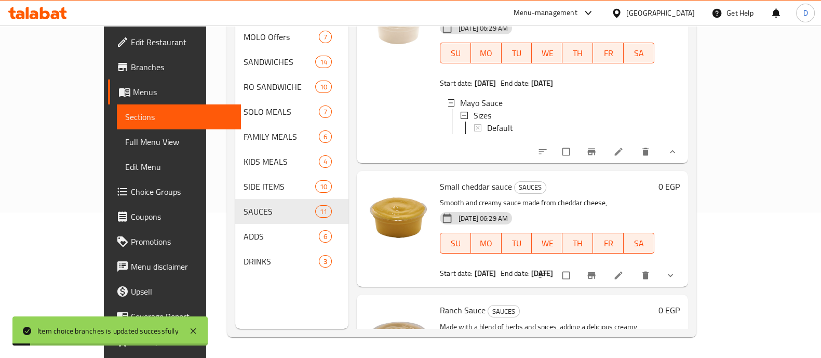
scroll to position [259, 0]
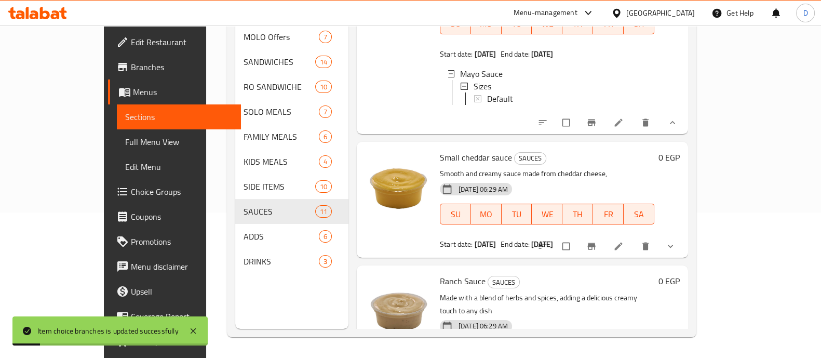
click at [675, 245] on icon "show more" at bounding box center [670, 246] width 10 height 10
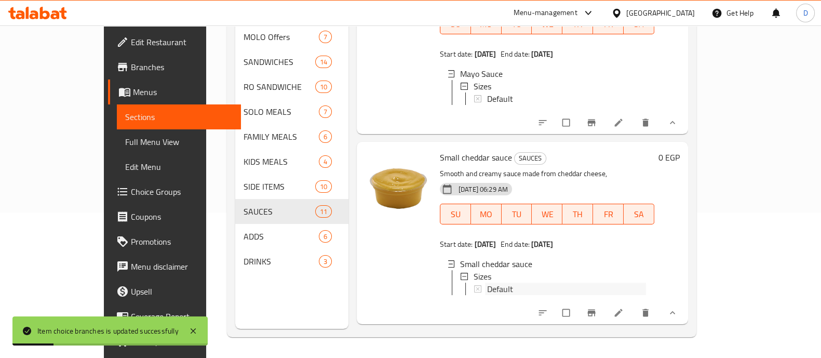
click at [504, 292] on div "Default" at bounding box center [566, 288] width 159 height 12
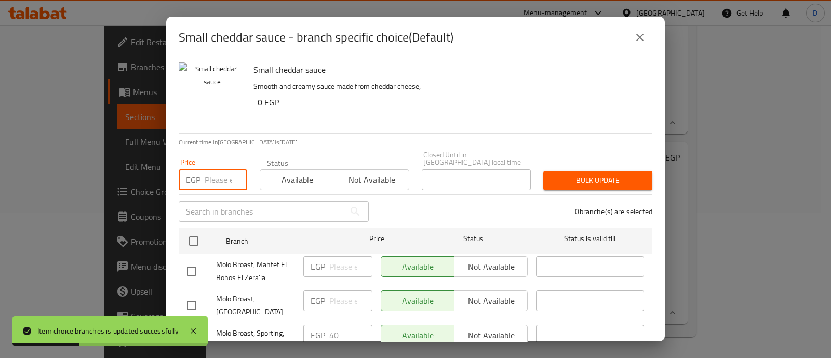
click at [208, 171] on input "number" at bounding box center [226, 179] width 43 height 21
paste input "20"
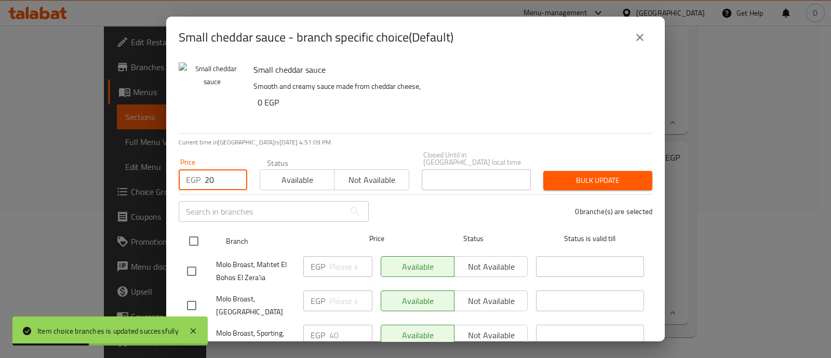
drag, startPoint x: 187, startPoint y: 226, endPoint x: 342, endPoint y: 222, distance: 154.8
click at [187, 230] on input "checkbox" at bounding box center [194, 241] width 22 height 22
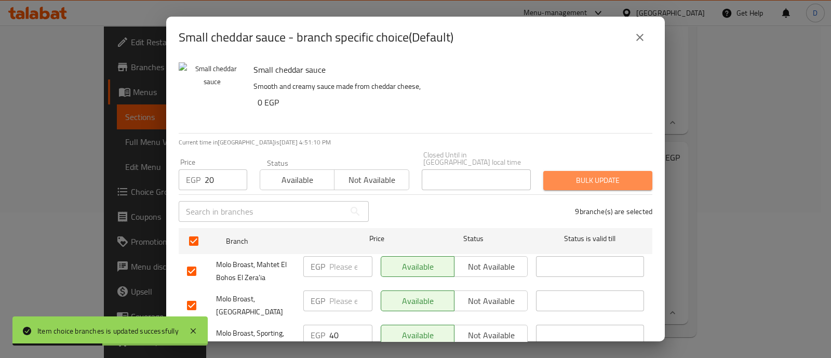
drag, startPoint x: 596, startPoint y: 170, endPoint x: 605, endPoint y: 167, distance: 8.7
click at [596, 174] on span "Bulk update" at bounding box center [597, 180] width 92 height 13
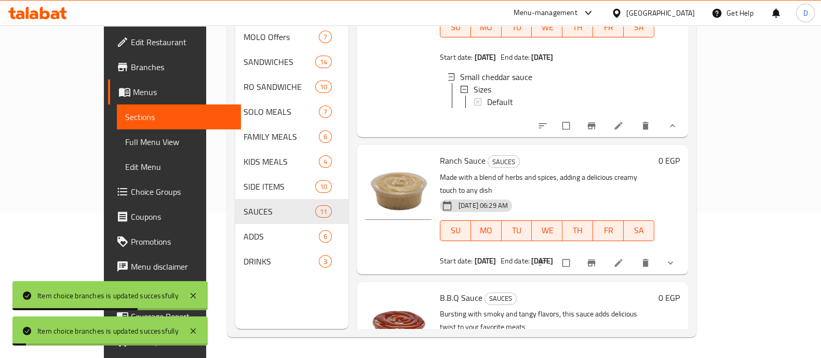
scroll to position [454, 0]
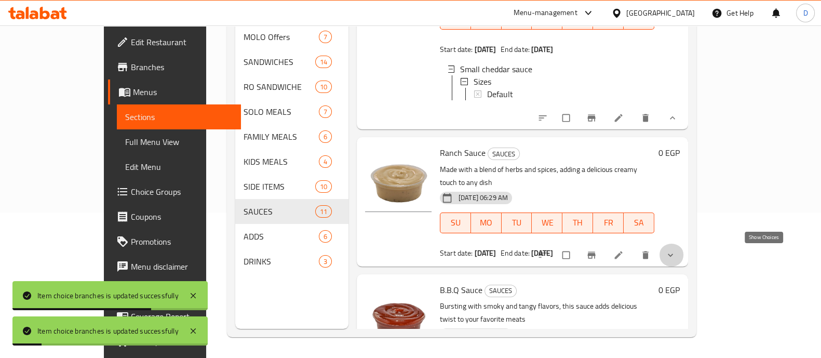
click at [675, 254] on icon "show more" at bounding box center [670, 255] width 10 height 10
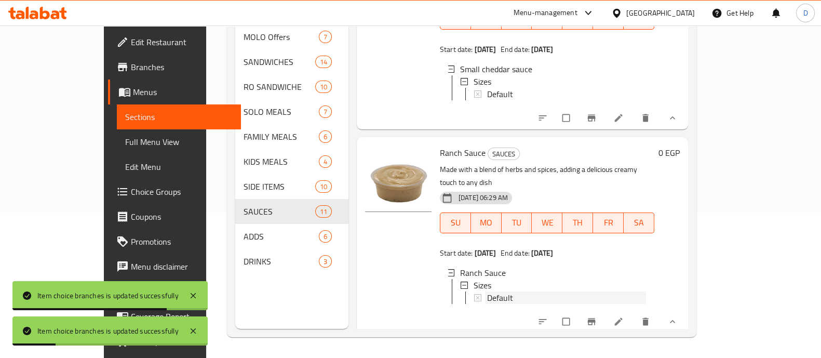
click at [487, 297] on span "Default" at bounding box center [500, 297] width 26 height 12
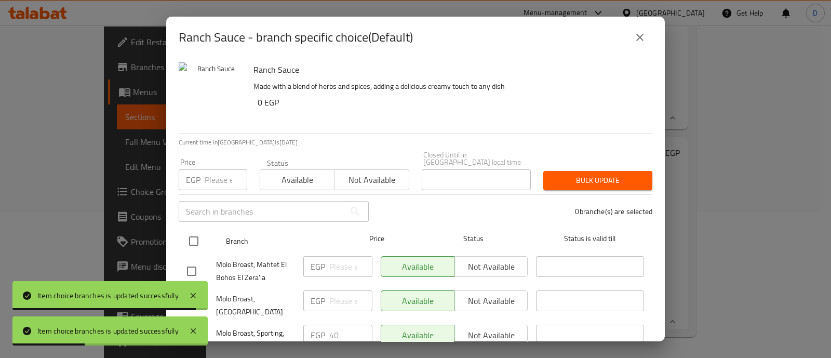
drag, startPoint x: 218, startPoint y: 166, endPoint x: 205, endPoint y: 227, distance: 63.1
click at [218, 169] on input "number" at bounding box center [226, 179] width 43 height 21
paste input "20"
click at [195, 237] on input "checkbox" at bounding box center [194, 241] width 22 height 22
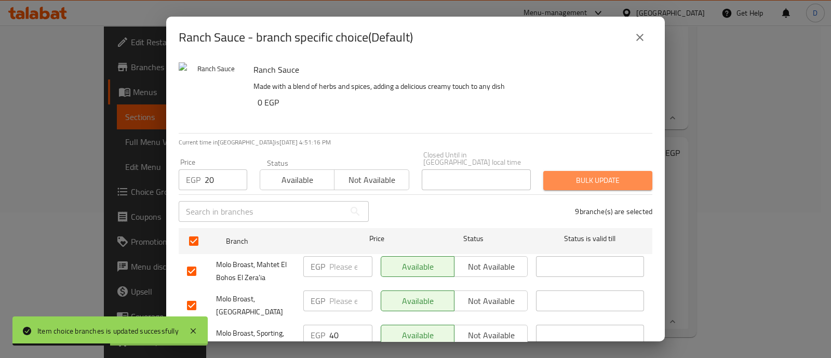
click at [600, 174] on span "Bulk update" at bounding box center [597, 180] width 92 height 13
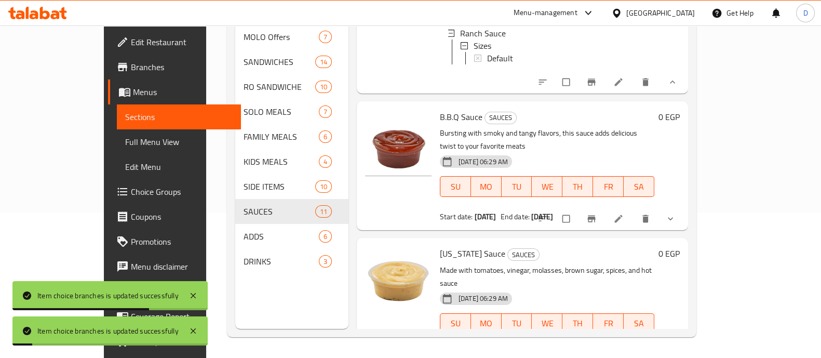
scroll to position [714, 0]
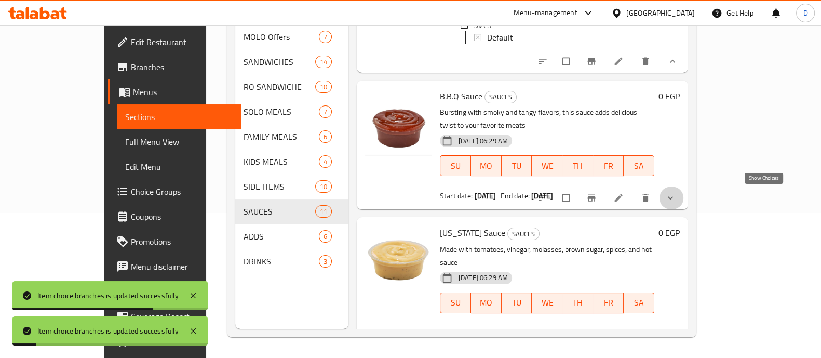
click at [675, 196] on icon "show more" at bounding box center [670, 198] width 10 height 10
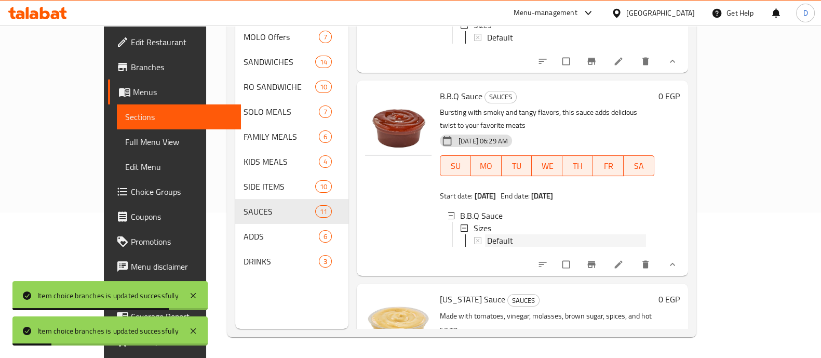
click at [487, 235] on span "Default" at bounding box center [500, 240] width 26 height 12
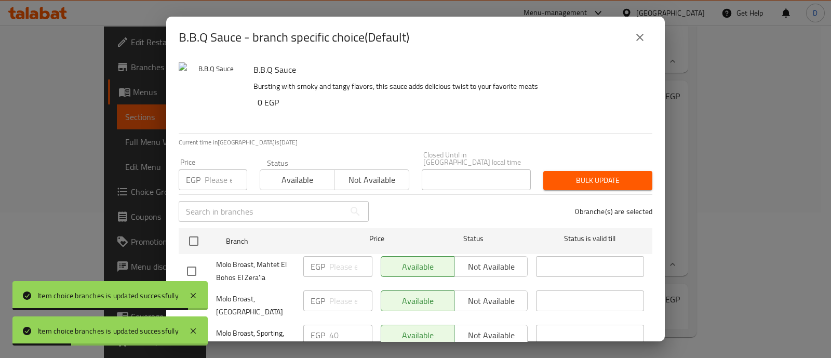
click at [210, 170] on input "number" at bounding box center [226, 179] width 43 height 21
paste input "20"
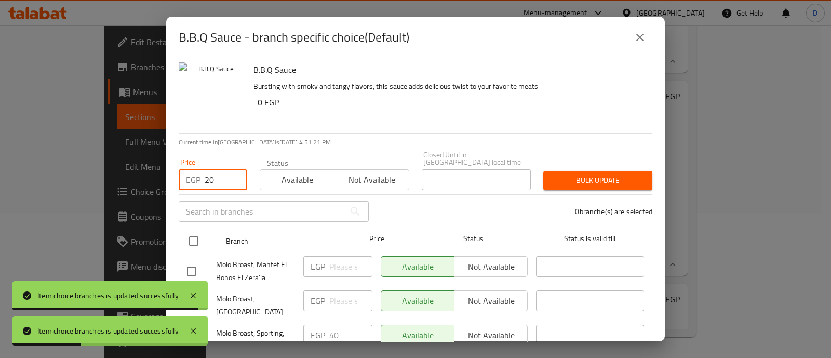
click at [195, 230] on input "checkbox" at bounding box center [194, 241] width 22 height 22
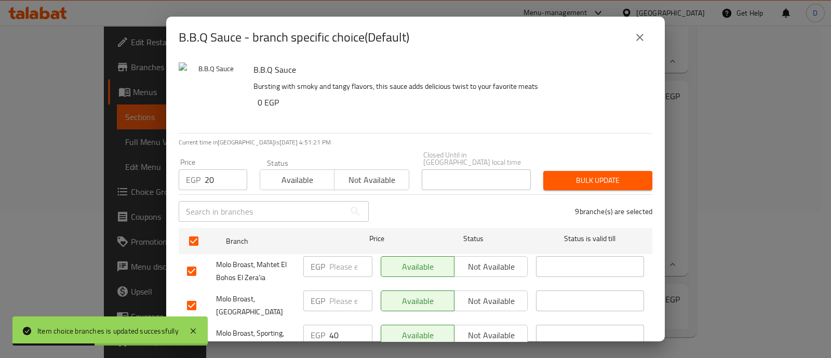
click at [627, 174] on span "Bulk update" at bounding box center [597, 180] width 92 height 13
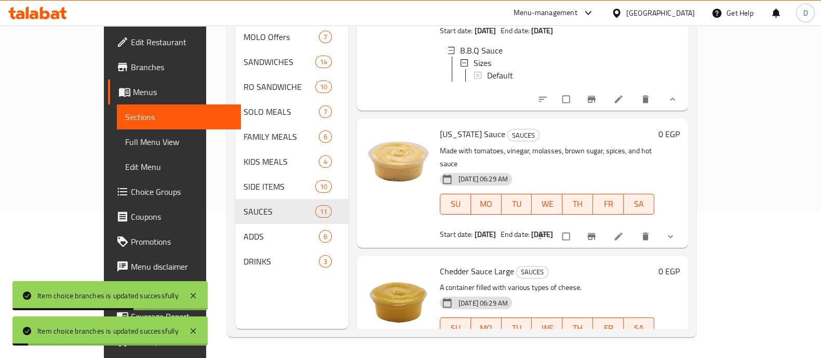
scroll to position [908, 0]
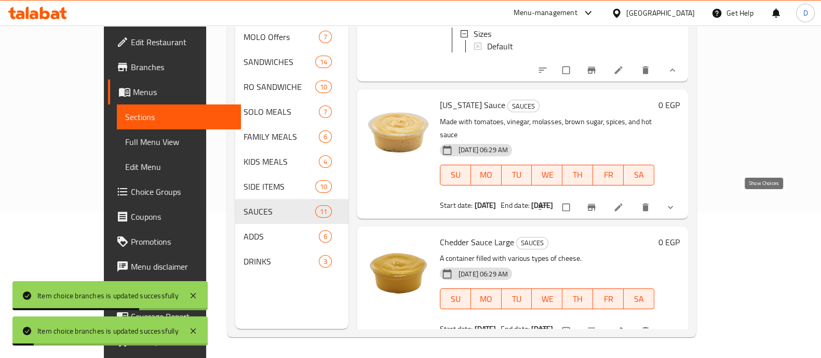
click at [675, 202] on icon "show more" at bounding box center [670, 207] width 10 height 10
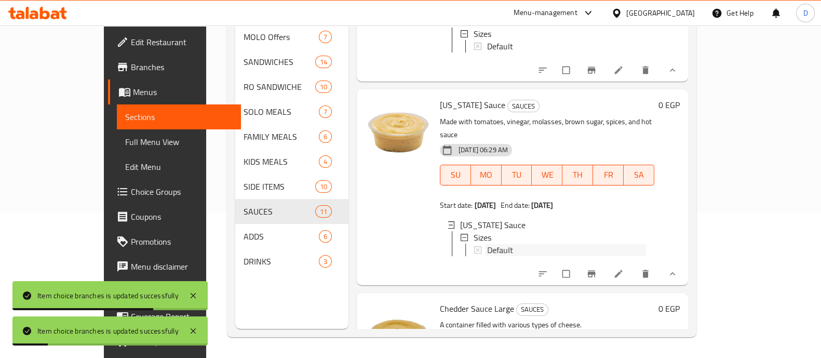
click at [487, 247] on span "Default" at bounding box center [500, 249] width 26 height 12
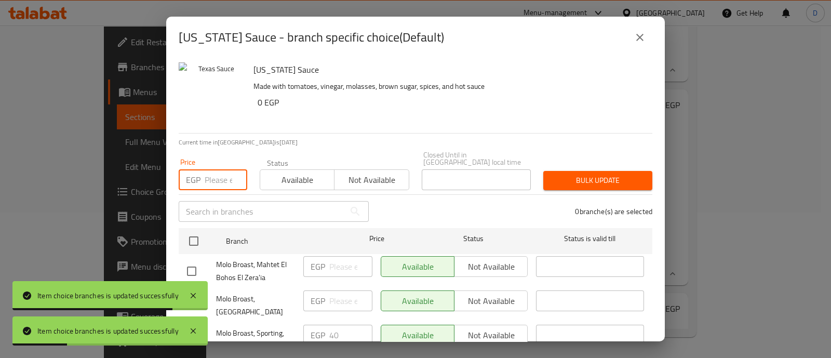
click at [225, 172] on input "number" at bounding box center [226, 179] width 43 height 21
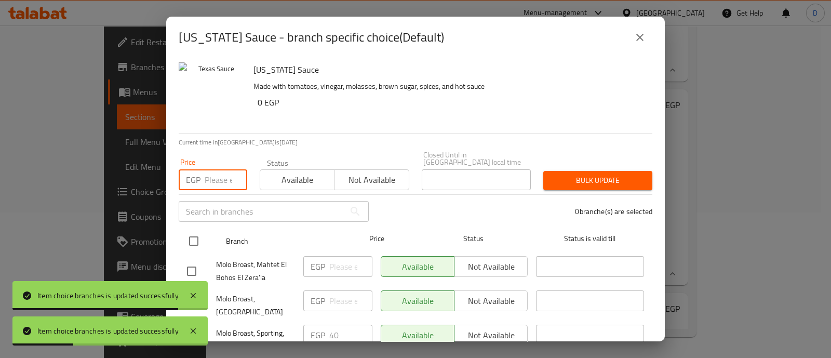
paste input "20"
click at [193, 235] on input "checkbox" at bounding box center [194, 241] width 22 height 22
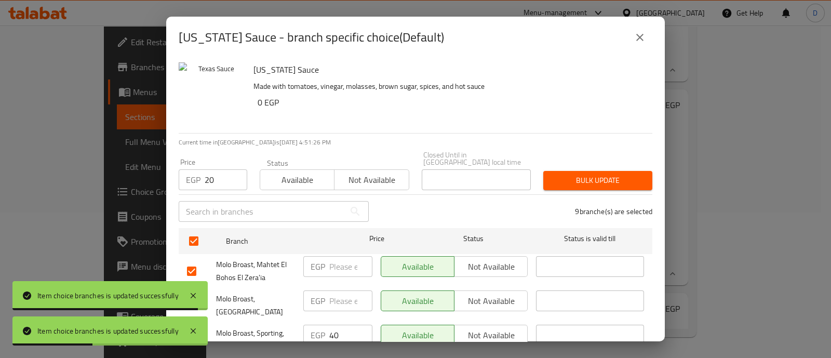
click at [588, 178] on span "Bulk update" at bounding box center [597, 180] width 92 height 13
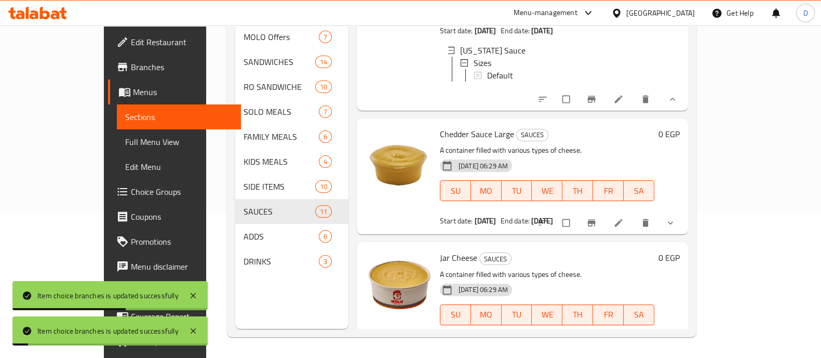
scroll to position [1103, 0]
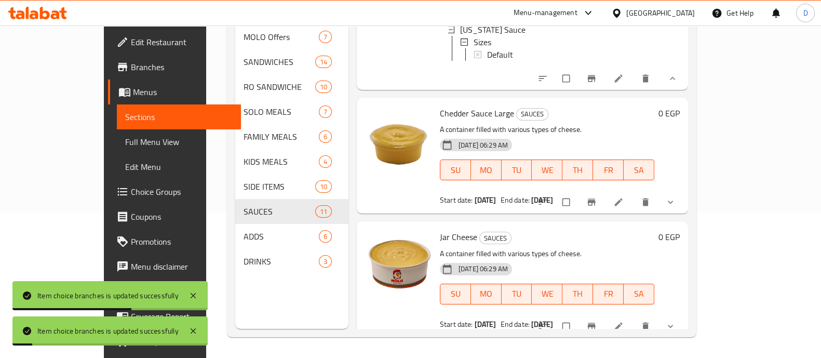
click at [684, 200] on button "show more" at bounding box center [671, 202] width 25 height 23
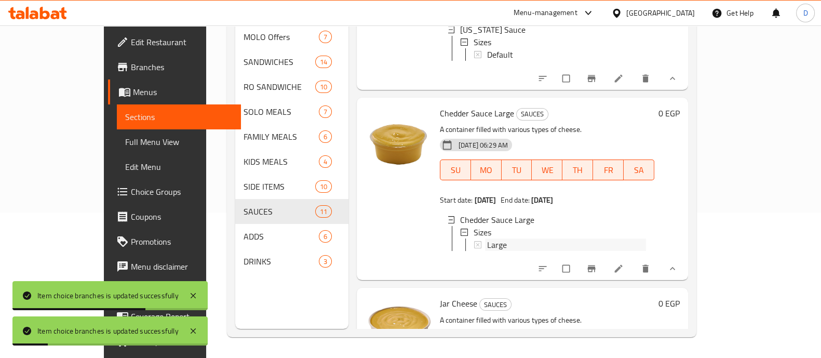
click at [487, 251] on span "Large" at bounding box center [497, 244] width 20 height 12
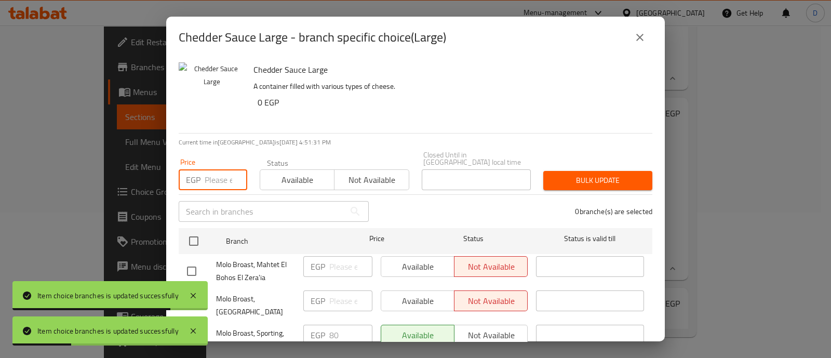
click at [216, 177] on input "number" at bounding box center [226, 179] width 43 height 21
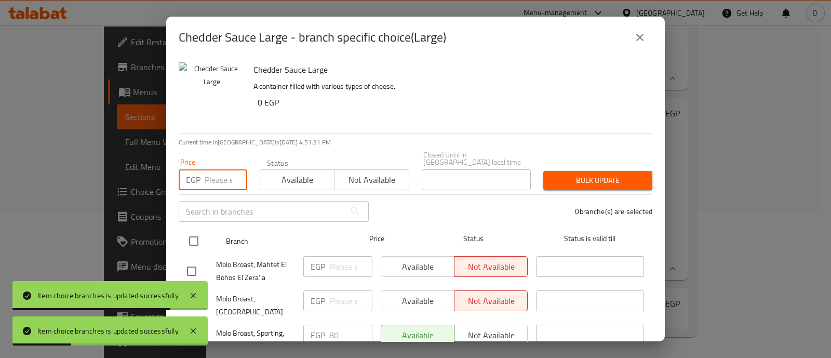
paste input "20"
click at [194, 232] on input "checkbox" at bounding box center [194, 241] width 22 height 22
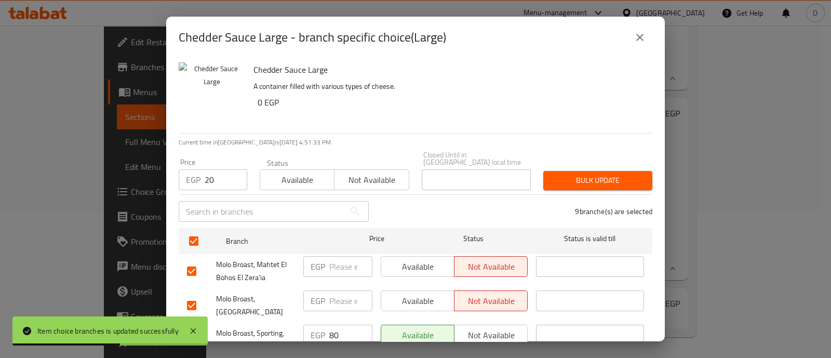
click at [602, 174] on span "Bulk update" at bounding box center [597, 180] width 92 height 13
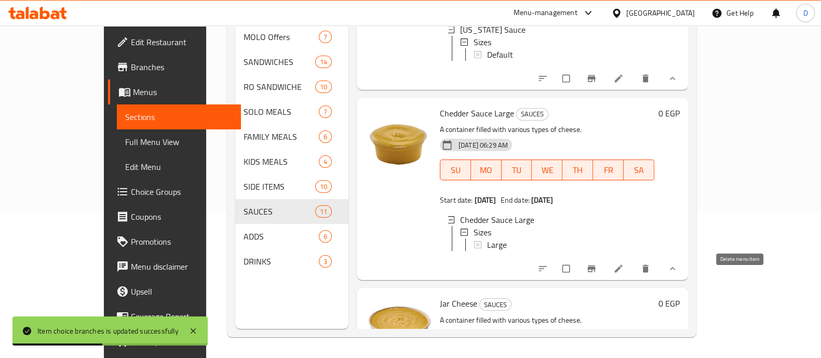
click at [650, 274] on icon "delete" at bounding box center [645, 268] width 10 height 10
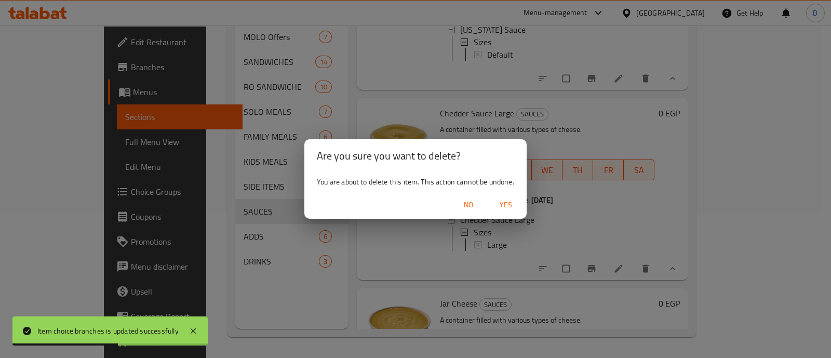
click at [501, 210] on span "Yes" at bounding box center [505, 204] width 25 height 13
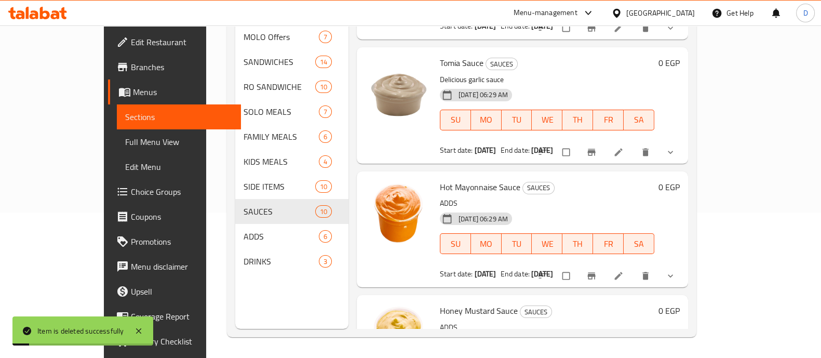
scroll to position [1298, 0]
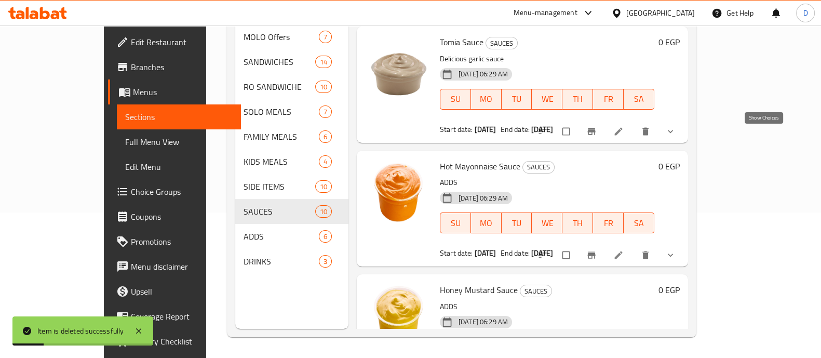
drag, startPoint x: 761, startPoint y: 136, endPoint x: 738, endPoint y: 144, distance: 24.3
click at [675, 136] on icon "show more" at bounding box center [670, 131] width 10 height 10
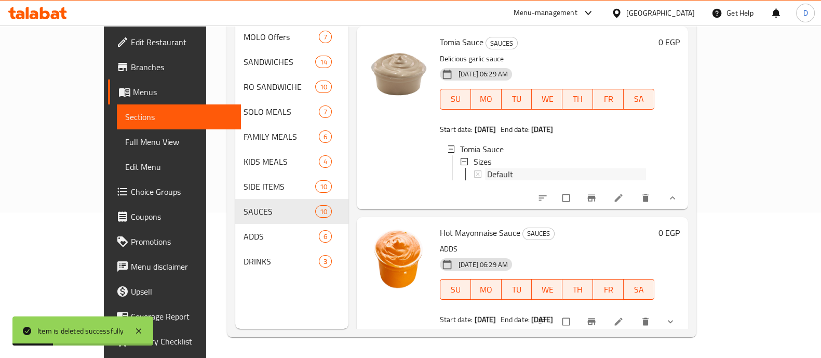
click at [555, 179] on div "Default" at bounding box center [566, 174] width 159 height 12
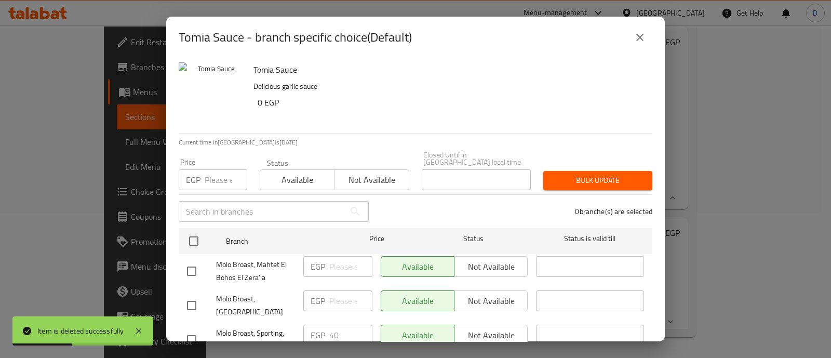
click at [210, 169] on input "number" at bounding box center [226, 179] width 43 height 21
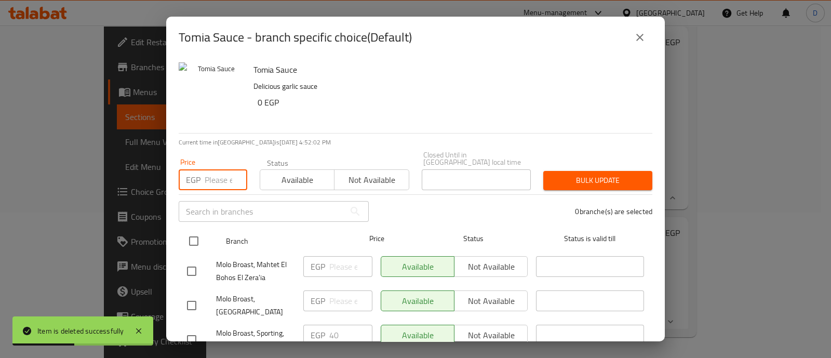
paste input "20"
click at [192, 230] on input "checkbox" at bounding box center [194, 241] width 22 height 22
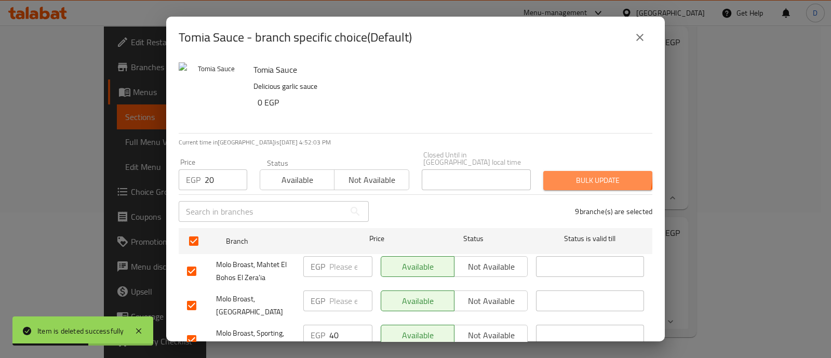
click at [582, 174] on span "Bulk update" at bounding box center [597, 180] width 92 height 13
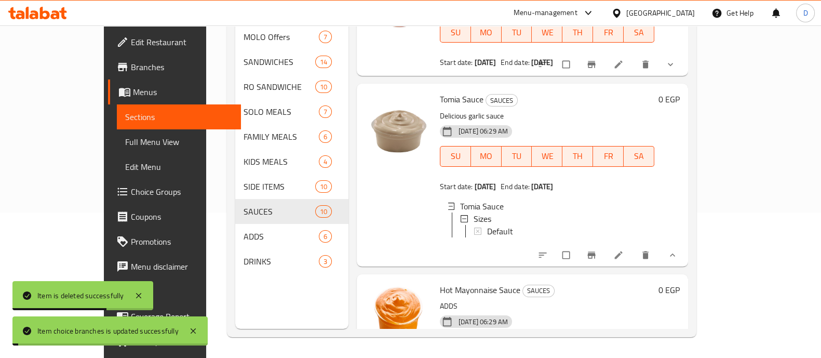
scroll to position [1103, 0]
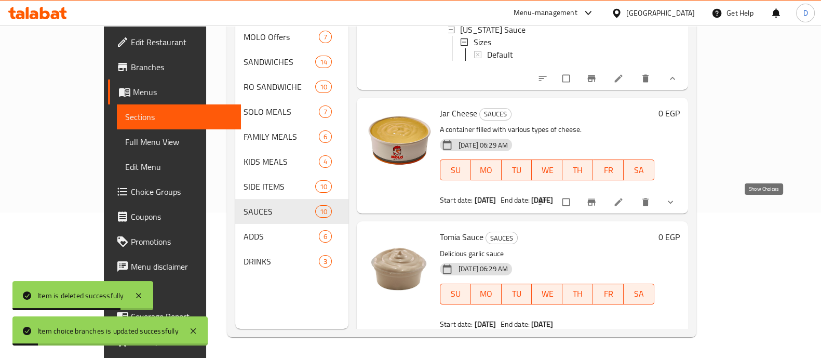
click at [675, 207] on icon "show more" at bounding box center [670, 202] width 10 height 10
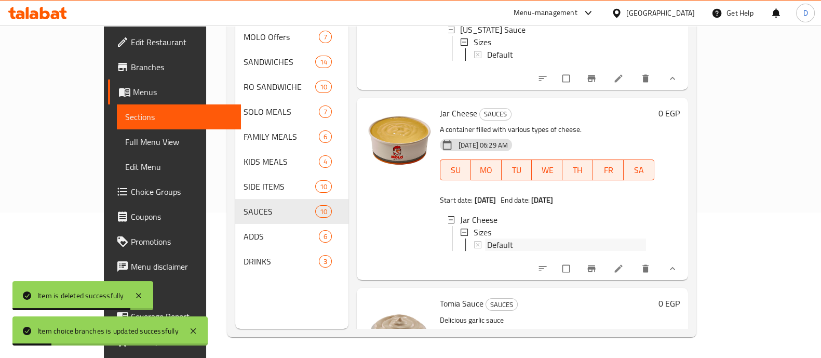
click at [510, 251] on div "Default" at bounding box center [566, 244] width 159 height 12
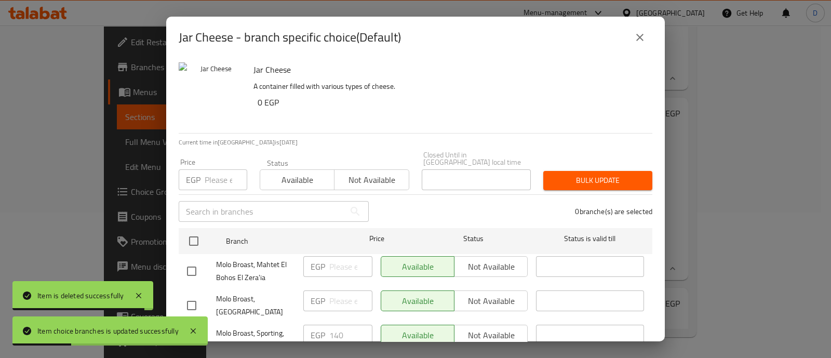
click at [222, 172] on input "number" at bounding box center [226, 179] width 43 height 21
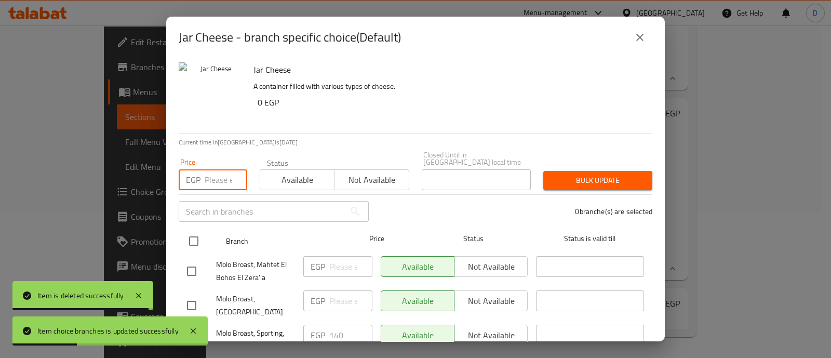
paste input "20"
click at [197, 237] on input "checkbox" at bounding box center [194, 241] width 22 height 22
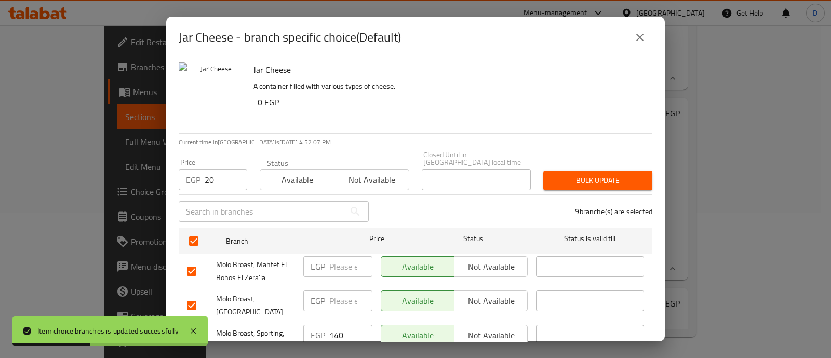
click at [612, 180] on button "Bulk update" at bounding box center [597, 180] width 109 height 19
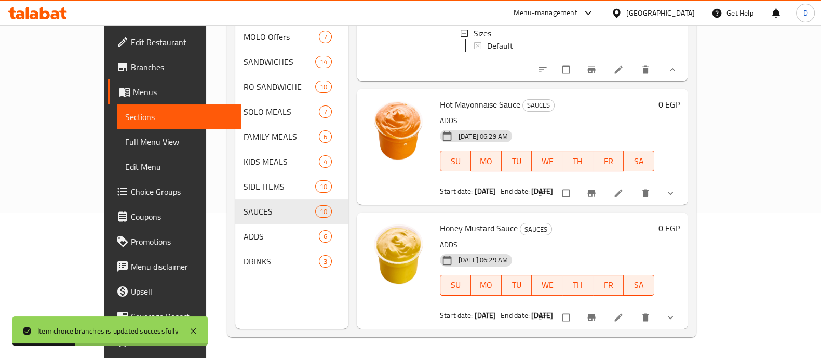
scroll to position [1516, 0]
click at [684, 192] on button "show more" at bounding box center [671, 193] width 25 height 23
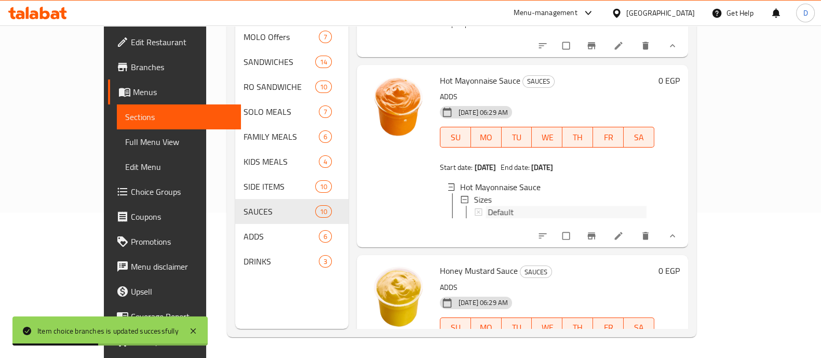
click at [522, 218] on div "Default" at bounding box center [566, 212] width 159 height 12
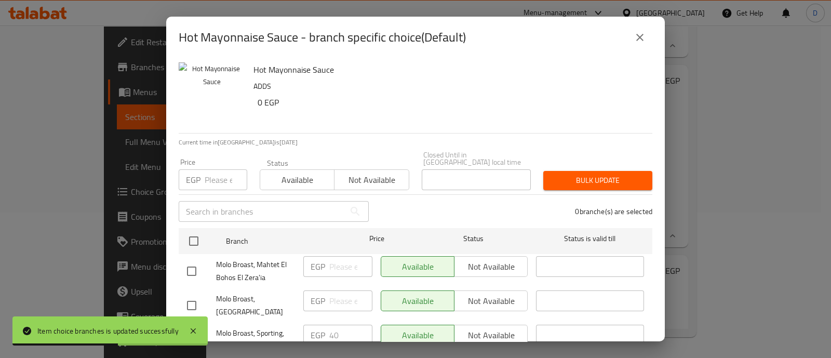
click at [219, 180] on input "number" at bounding box center [226, 179] width 43 height 21
paste input "20"
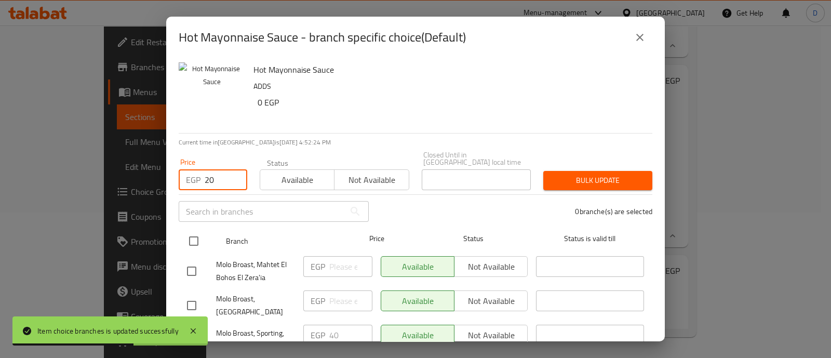
click at [196, 230] on input "checkbox" at bounding box center [194, 241] width 22 height 22
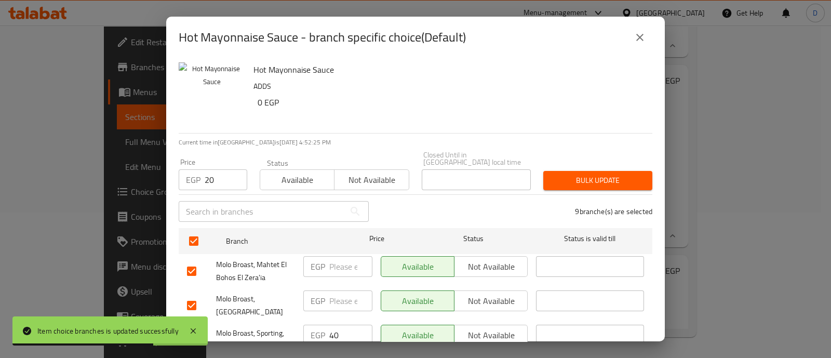
click at [579, 174] on span "Bulk update" at bounding box center [597, 180] width 92 height 13
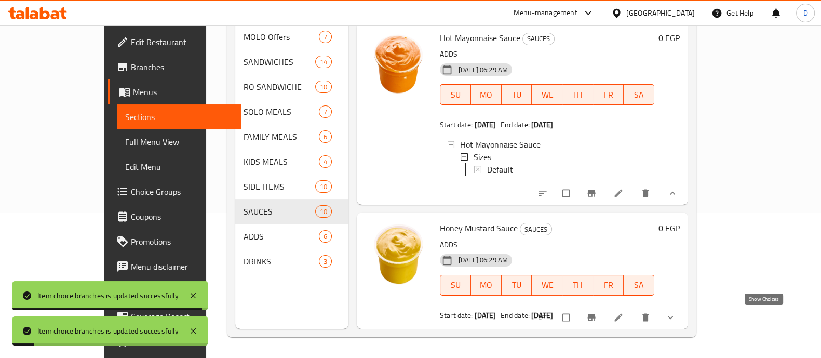
drag, startPoint x: 763, startPoint y: 314, endPoint x: 740, endPoint y: 286, distance: 36.2
click at [675, 314] on icon "show more" at bounding box center [670, 317] width 10 height 10
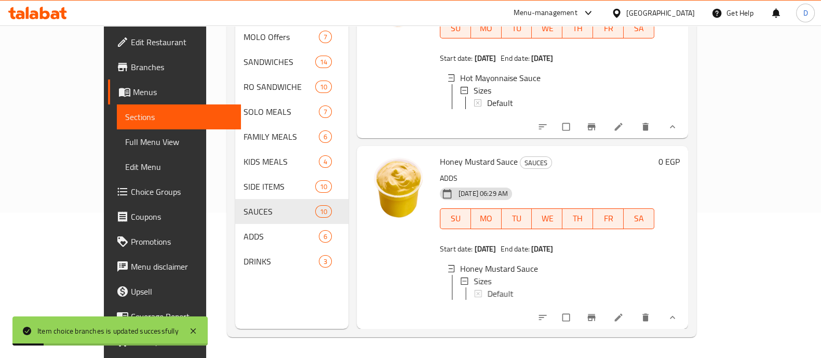
scroll to position [1670, 0]
click at [487, 287] on span "Default" at bounding box center [500, 293] width 26 height 12
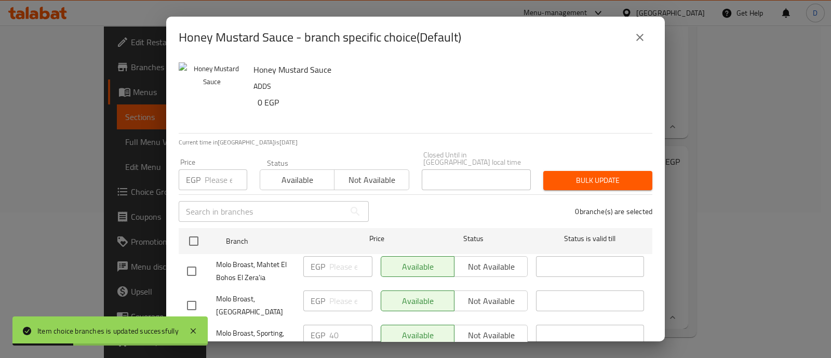
click at [226, 170] on input "number" at bounding box center [226, 179] width 43 height 21
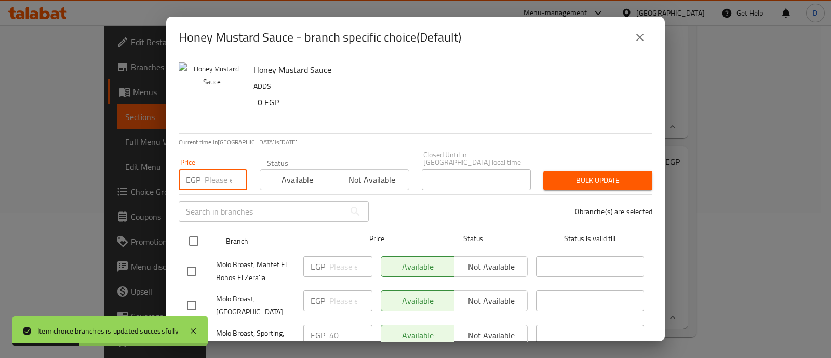
paste input "20"
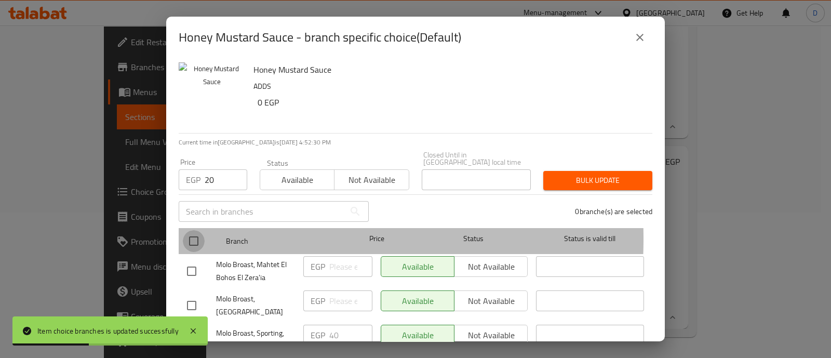
click at [193, 231] on input "checkbox" at bounding box center [194, 241] width 22 height 22
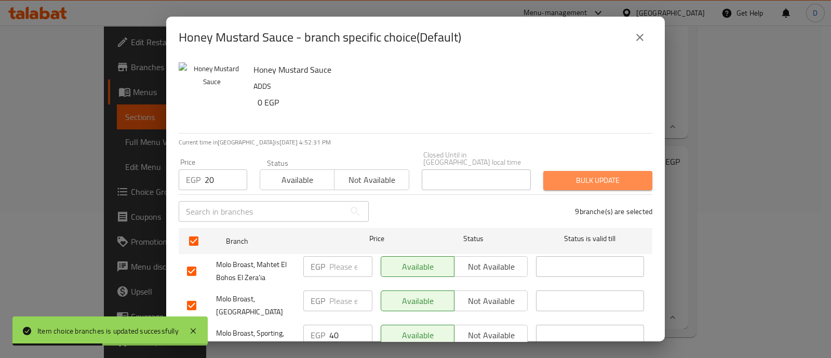
click at [615, 176] on span "Bulk update" at bounding box center [597, 180] width 92 height 13
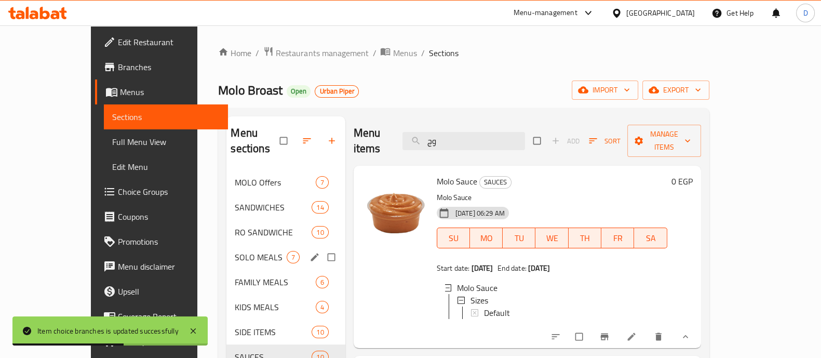
scroll to position [129, 0]
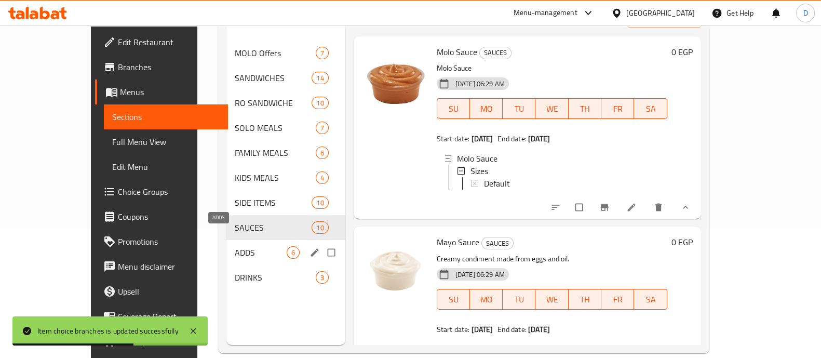
drag, startPoint x: 198, startPoint y: 236, endPoint x: 225, endPoint y: 230, distance: 28.1
click at [235, 246] on span "ADDS" at bounding box center [260, 252] width 51 height 12
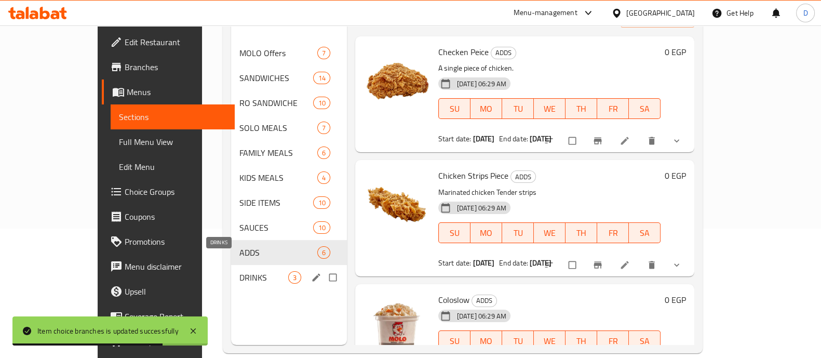
drag, startPoint x: 234, startPoint y: 259, endPoint x: 299, endPoint y: 242, distance: 67.5
click at [239, 271] on span "DRINKS" at bounding box center [263, 277] width 49 height 12
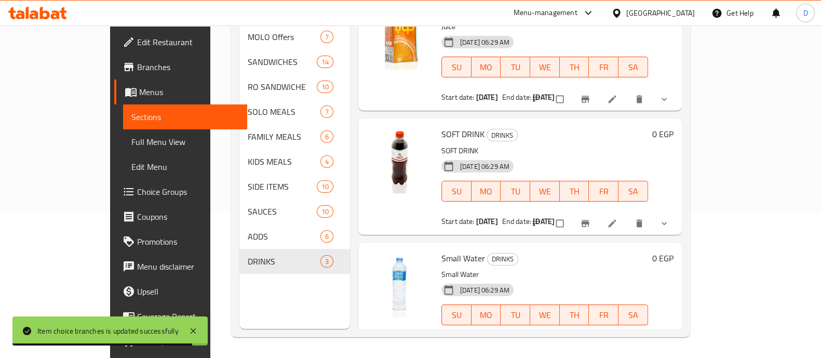
scroll to position [39, 0]
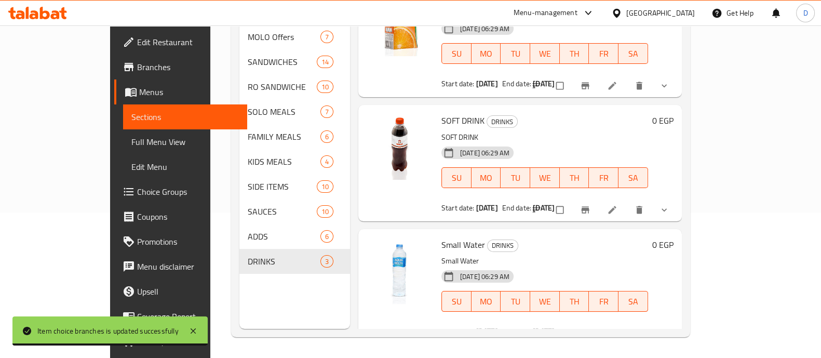
click at [677, 322] on button "show more" at bounding box center [665, 333] width 25 height 23
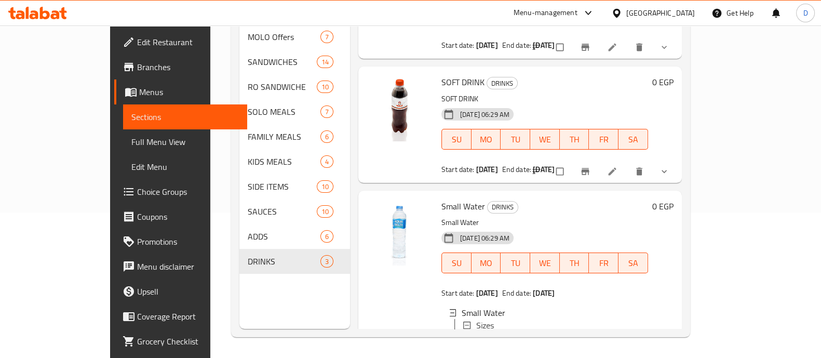
scroll to position [115, 0]
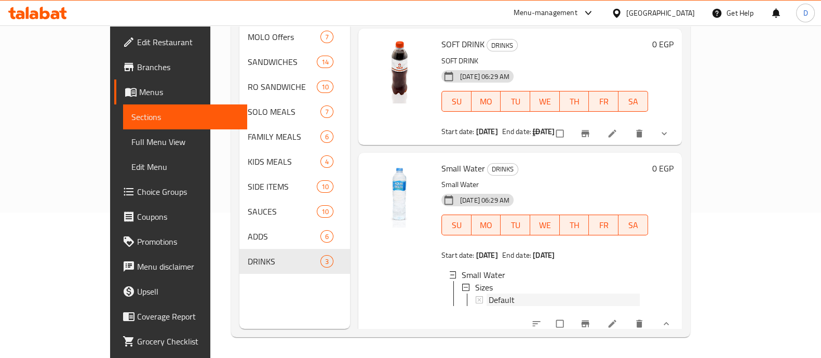
click at [489, 293] on span "Default" at bounding box center [502, 299] width 26 height 12
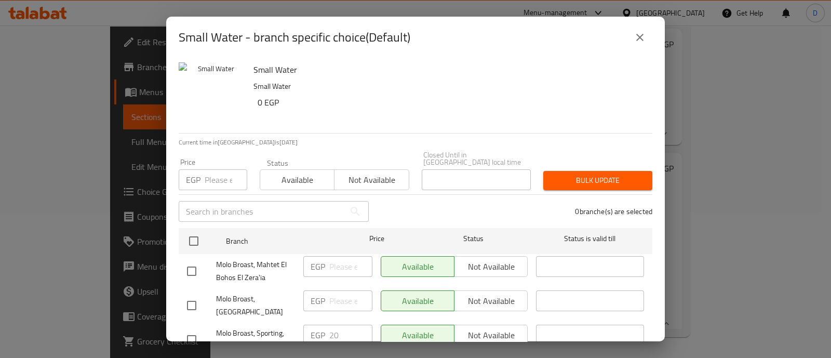
click at [209, 158] on div "Price EGP Price" at bounding box center [213, 174] width 69 height 32
drag, startPoint x: 223, startPoint y: 193, endPoint x: 223, endPoint y: 185, distance: 8.3
click at [223, 201] on input "text" at bounding box center [262, 211] width 166 height 21
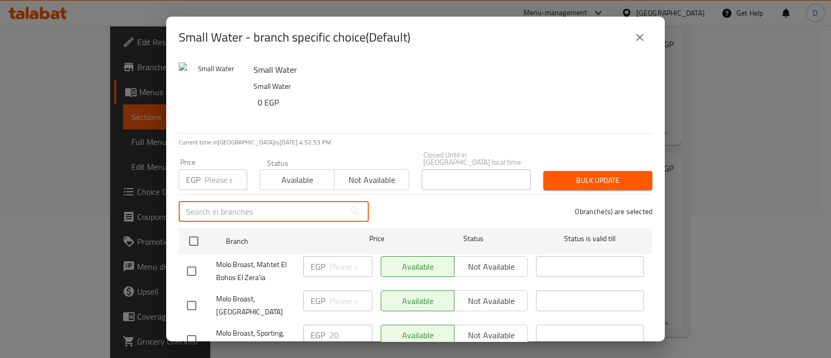
click at [223, 176] on input "number" at bounding box center [226, 179] width 43 height 21
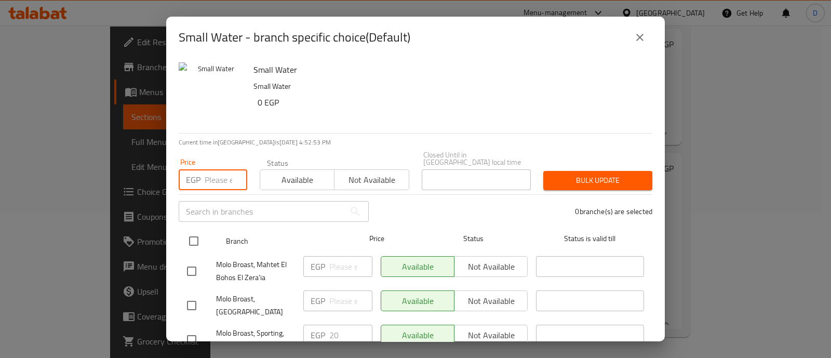
paste input "10"
click at [189, 232] on input "checkbox" at bounding box center [194, 241] width 22 height 22
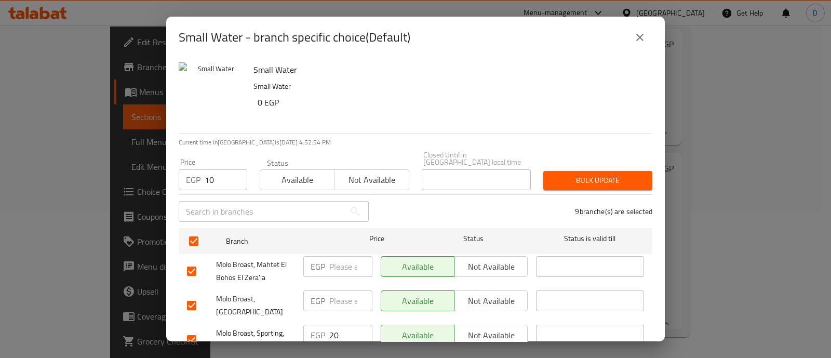
click at [565, 175] on span "Bulk update" at bounding box center [597, 180] width 92 height 13
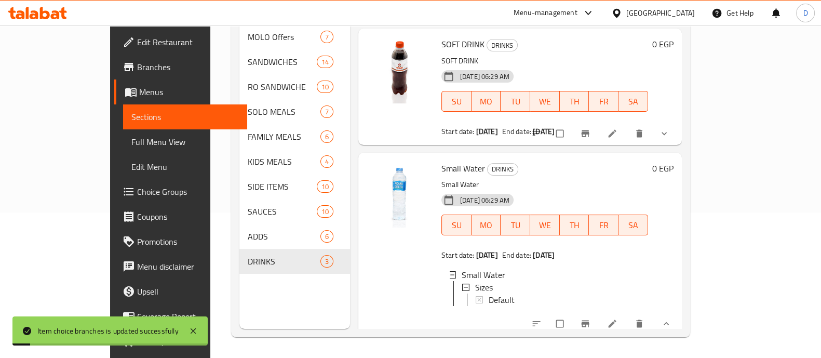
scroll to position [0, 0]
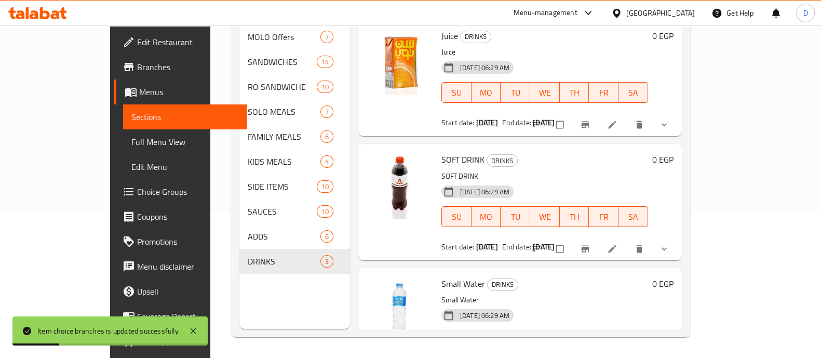
click at [677, 237] on button "show more" at bounding box center [665, 248] width 25 height 23
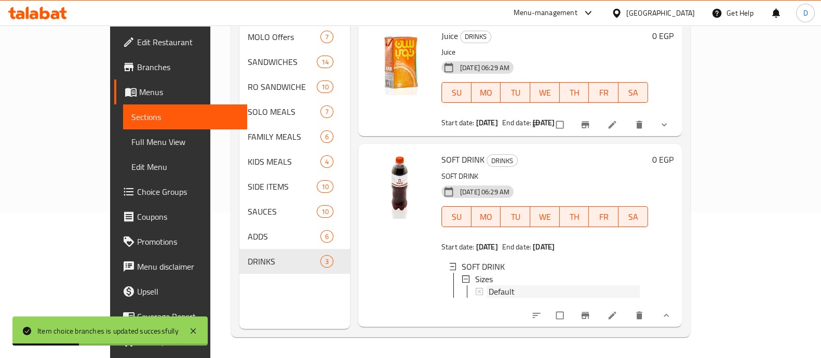
click at [510, 285] on div "Default" at bounding box center [564, 291] width 151 height 12
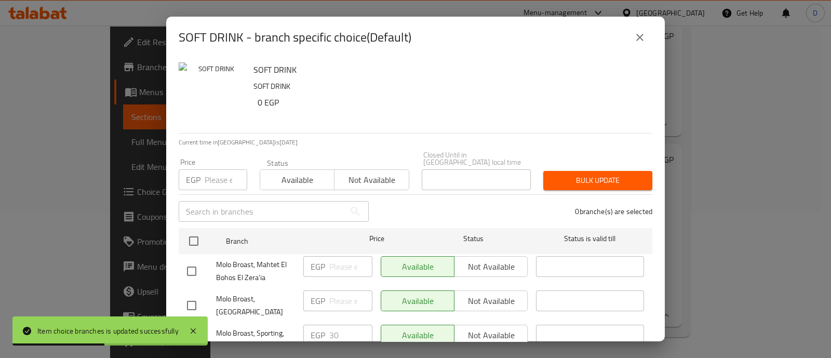
click at [212, 170] on input "number" at bounding box center [226, 179] width 43 height 21
paste input "20"
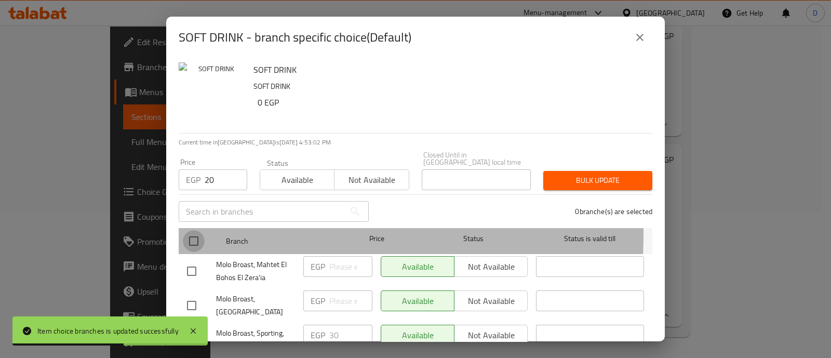
drag, startPoint x: 197, startPoint y: 226, endPoint x: 288, endPoint y: 214, distance: 92.2
click at [197, 230] on input "checkbox" at bounding box center [194, 241] width 22 height 22
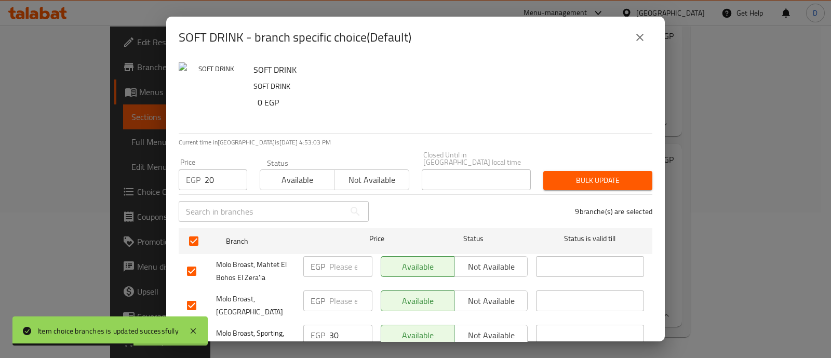
click at [614, 174] on span "Bulk update" at bounding box center [597, 180] width 92 height 13
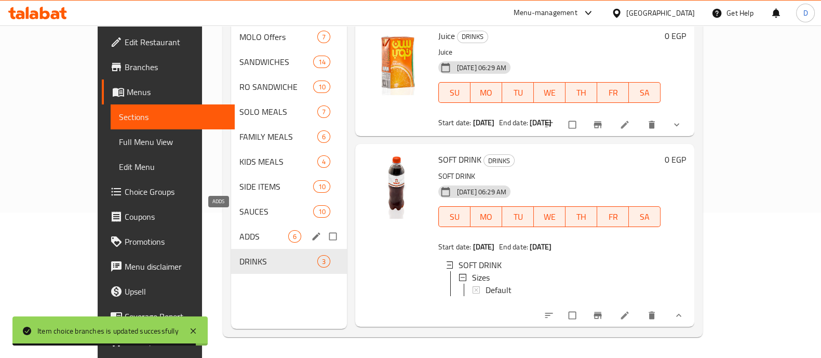
click at [239, 230] on span "ADDS" at bounding box center [263, 236] width 49 height 12
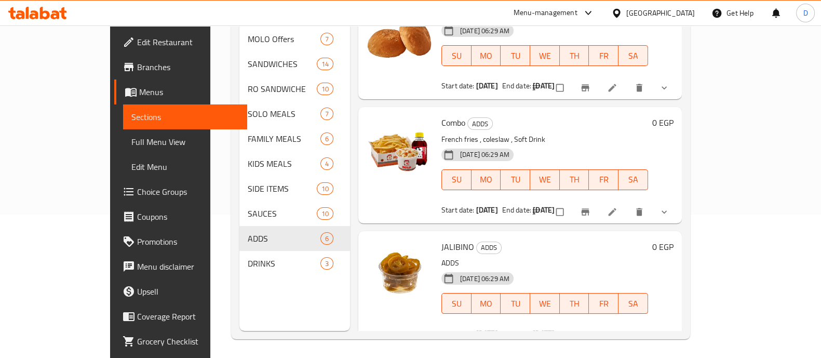
scroll to position [145, 0]
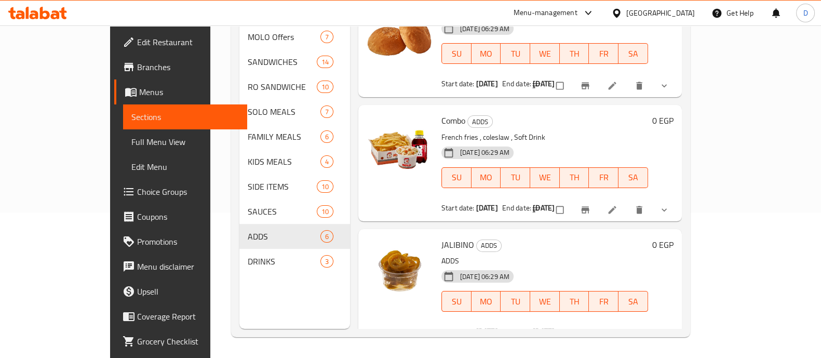
click at [671, 205] on span "show more" at bounding box center [665, 210] width 12 height 10
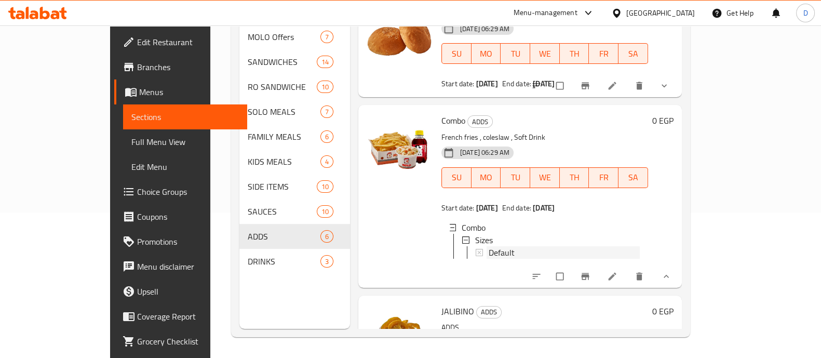
click at [489, 246] on span "Default" at bounding box center [502, 252] width 26 height 12
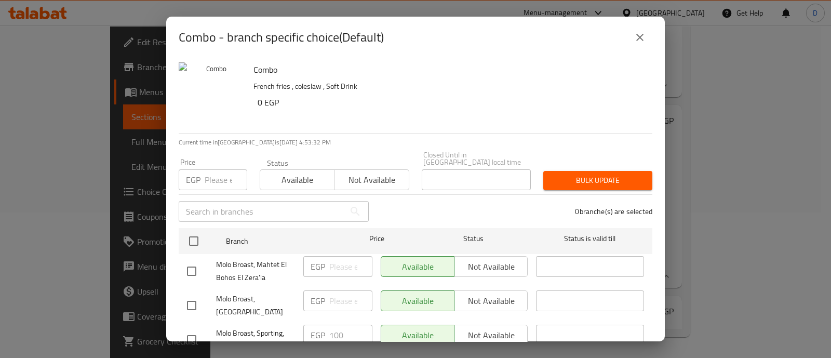
click at [223, 169] on input "number" at bounding box center [226, 179] width 43 height 21
paste input "50"
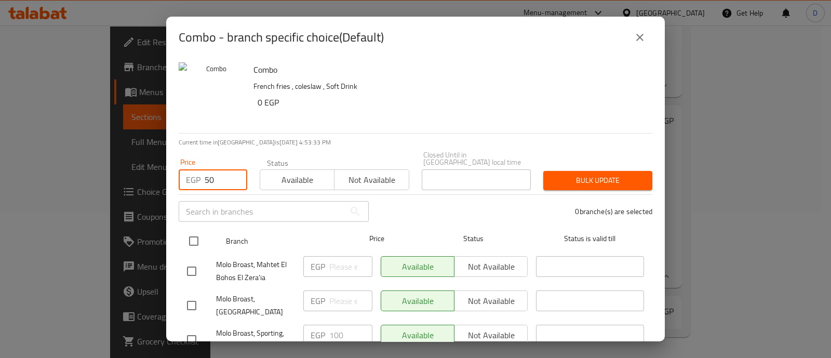
click at [197, 232] on input "checkbox" at bounding box center [194, 241] width 22 height 22
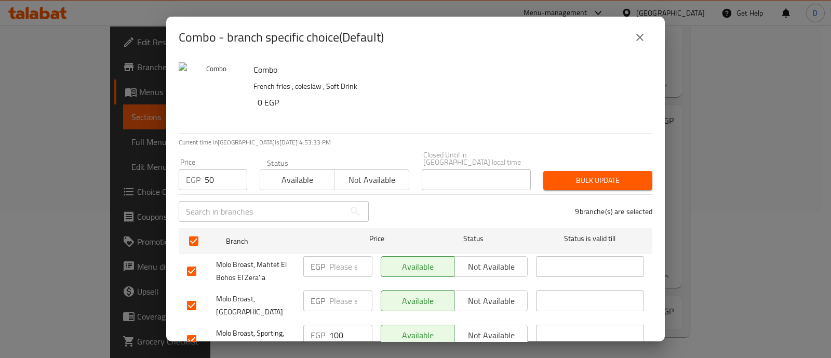
click at [622, 174] on span "Bulk update" at bounding box center [597, 180] width 92 height 13
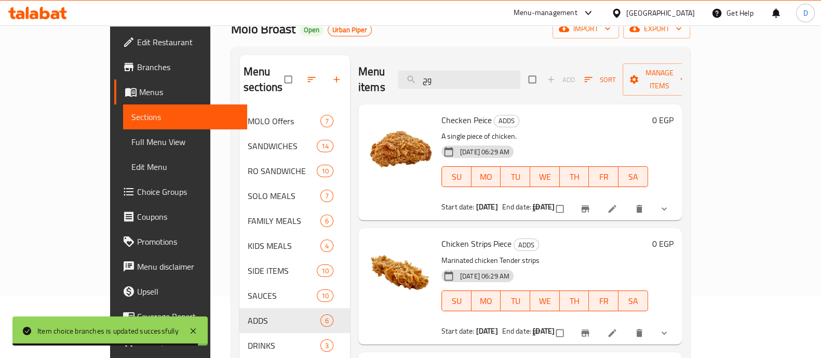
scroll to position [0, 0]
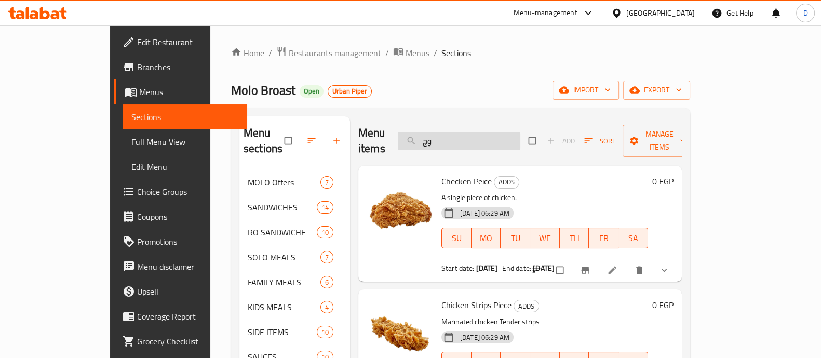
click at [479, 132] on input "وج" at bounding box center [459, 141] width 123 height 18
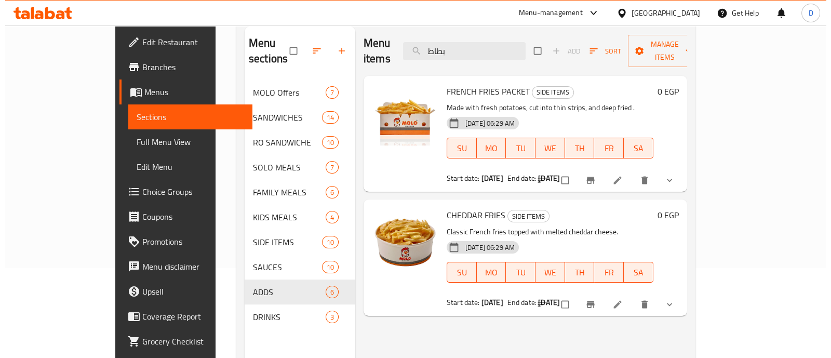
scroll to position [129, 0]
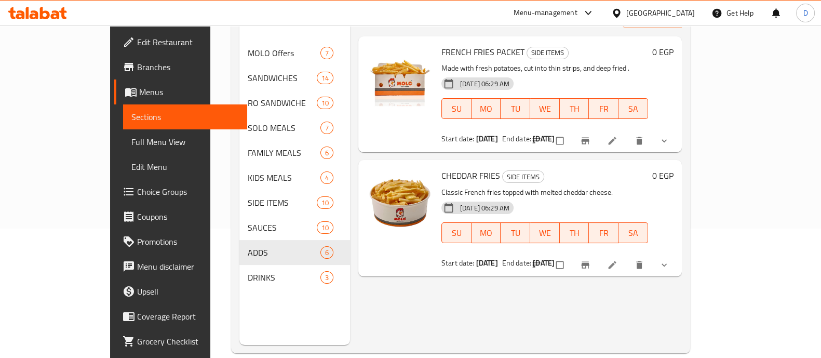
drag, startPoint x: 774, startPoint y: 123, endPoint x: 761, endPoint y: 125, distance: 12.6
click at [669, 135] on icon "show more" at bounding box center [664, 140] width 10 height 10
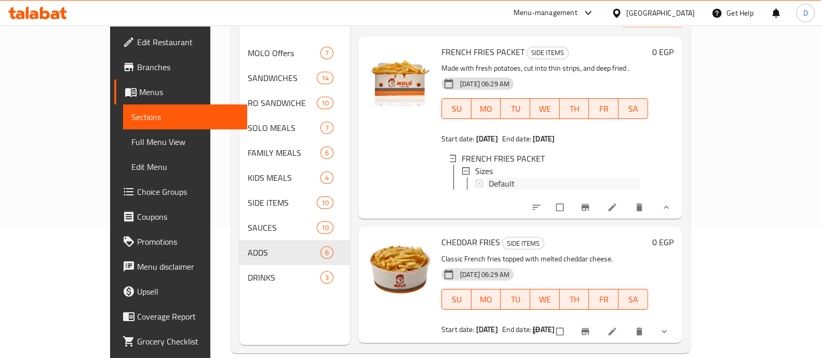
click at [489, 177] on span "Default" at bounding box center [502, 183] width 26 height 12
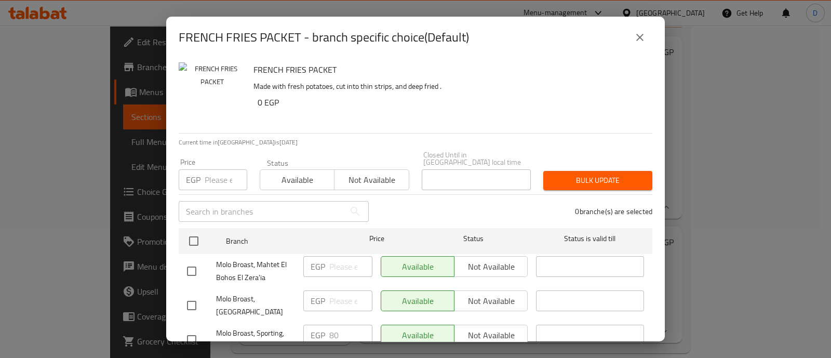
click at [213, 173] on input "number" at bounding box center [226, 179] width 43 height 21
paste input "40"
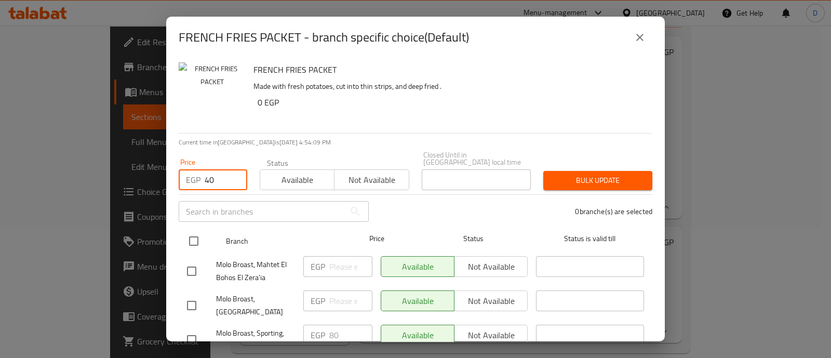
click at [188, 230] on input "checkbox" at bounding box center [194, 241] width 22 height 22
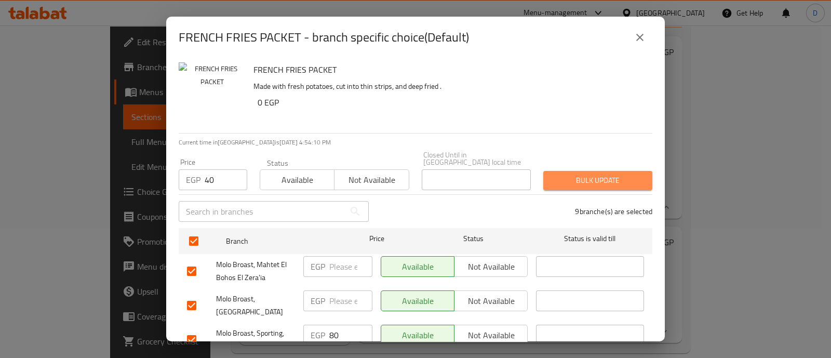
click at [607, 181] on button "Bulk update" at bounding box center [597, 180] width 109 height 19
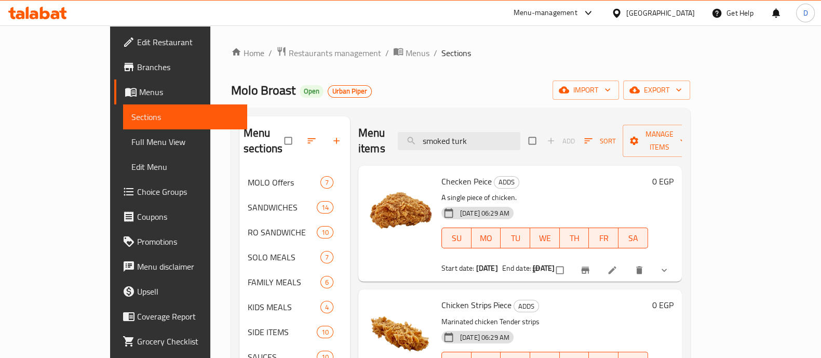
click at [513, 123] on div "Menu items smoked turk Add Sort Manage items" at bounding box center [519, 140] width 323 height 49
click at [508, 133] on input "smoked turk" at bounding box center [459, 141] width 123 height 18
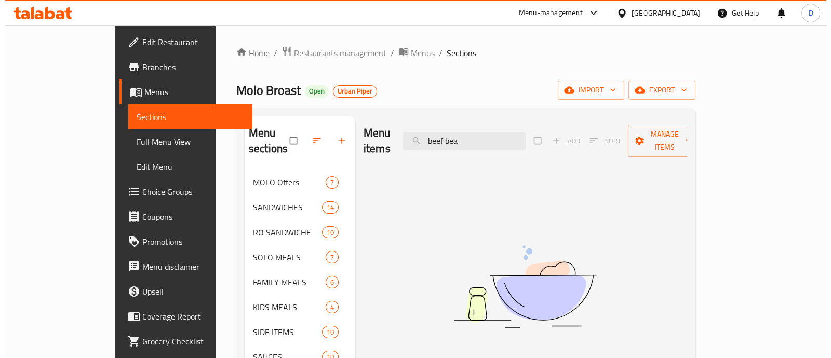
scroll to position [27, 0]
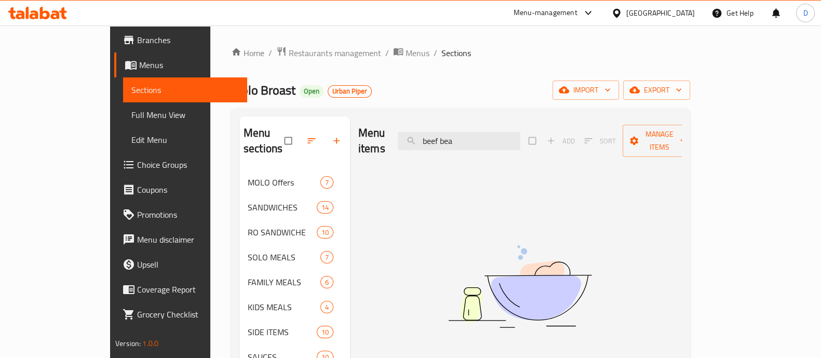
type input "beef bea"
click at [137, 165] on span "Choice Groups" at bounding box center [188, 164] width 102 height 12
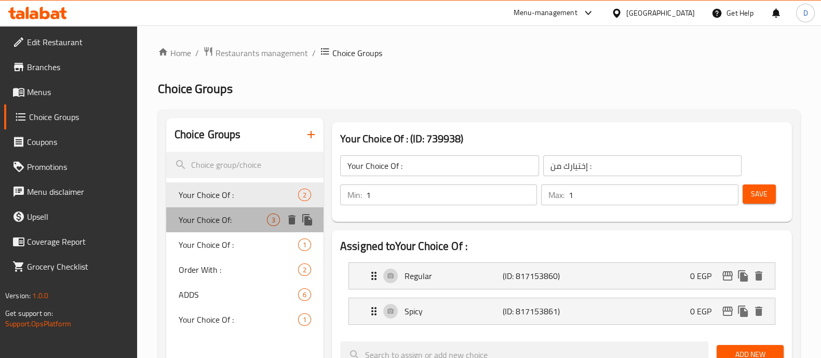
click at [234, 231] on div "Your Choice Of: 3" at bounding box center [244, 219] width 157 height 25
type input "Your Choice Of:"
type input "إختيارك من:"
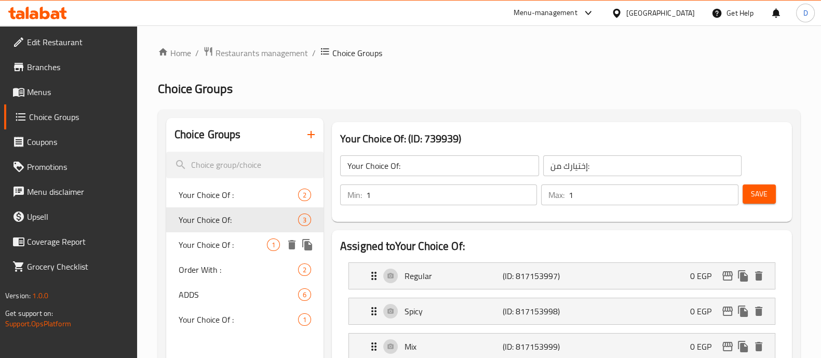
click at [226, 246] on span "Your Choice Of :" at bounding box center [223, 244] width 88 height 12
type input "Your Choice Of :"
type input "اختيارك من :"
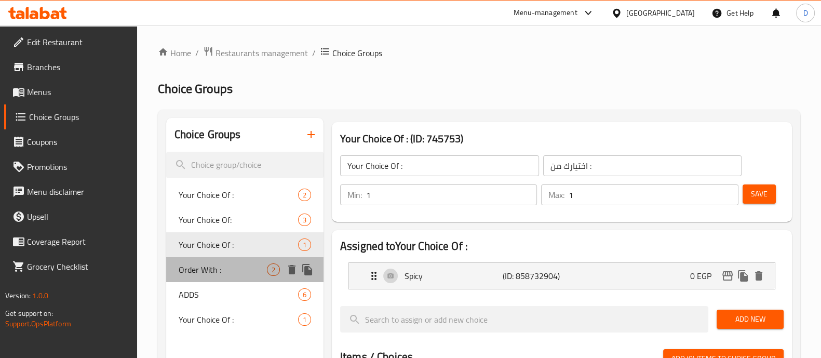
click at [215, 274] on span "Order With :" at bounding box center [223, 269] width 88 height 12
type input "Order With :"
type input "تطلب مع :"
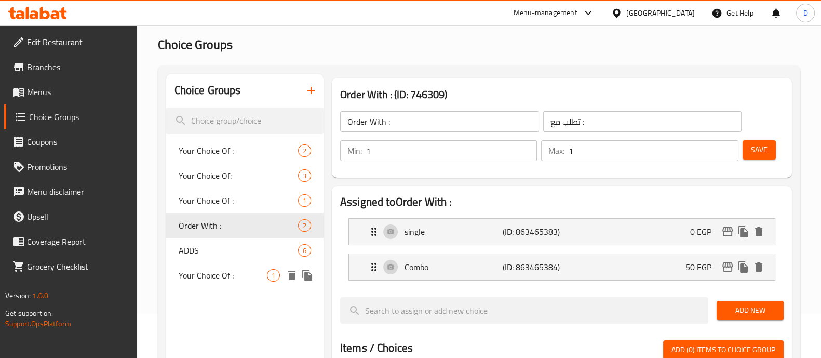
scroll to position [64, 0]
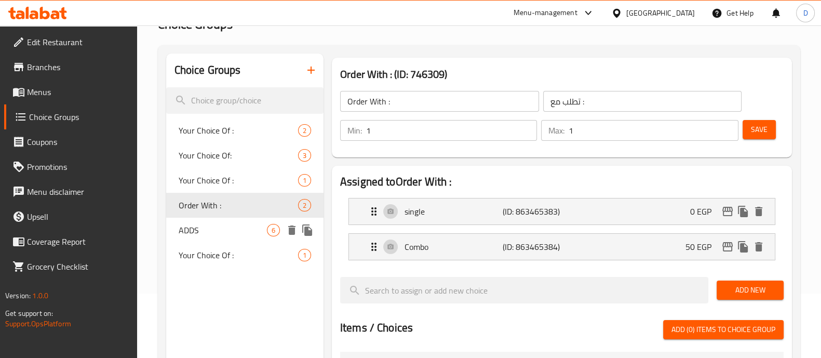
click at [213, 228] on span "ADDS" at bounding box center [223, 230] width 88 height 12
type input "ADDS"
type input "اضافات"
type input "0"
type input "6"
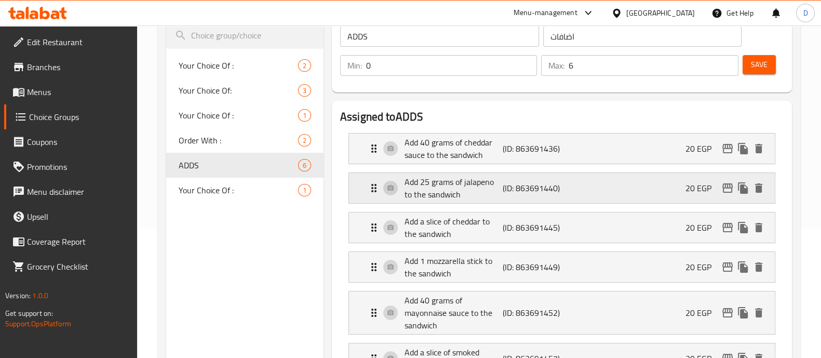
scroll to position [0, 0]
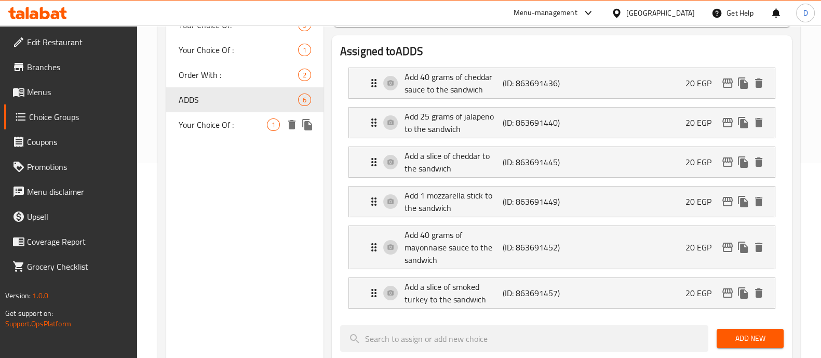
click at [200, 133] on div "Your Choice Of : 1" at bounding box center [244, 124] width 157 height 25
type input "Your Choice Of :"
type input "اختيارك من :"
type input "1"
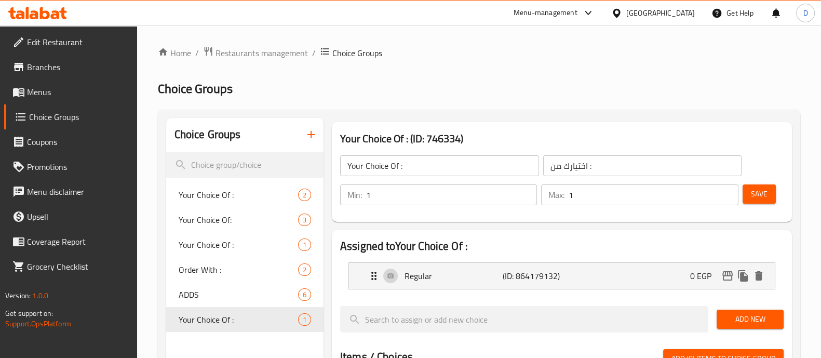
click at [53, 86] on span "Menus" at bounding box center [78, 92] width 102 height 12
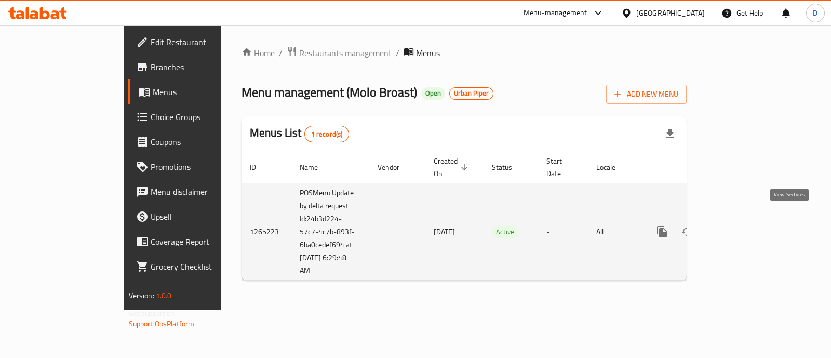
click at [743, 225] on icon "enhanced table" at bounding box center [736, 231] width 12 height 12
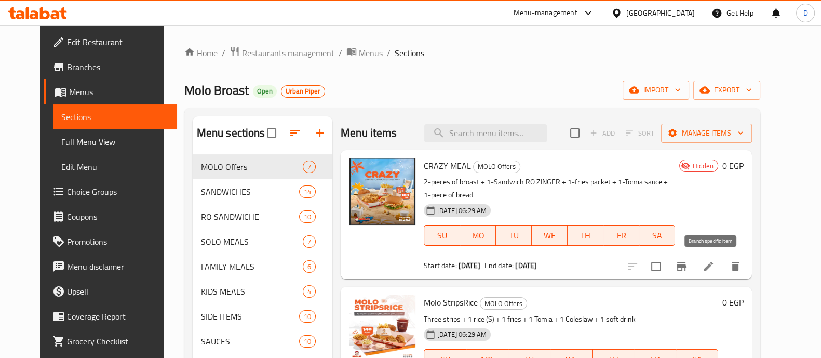
click at [686, 266] on icon "Branch-specific-item" at bounding box center [680, 266] width 9 height 8
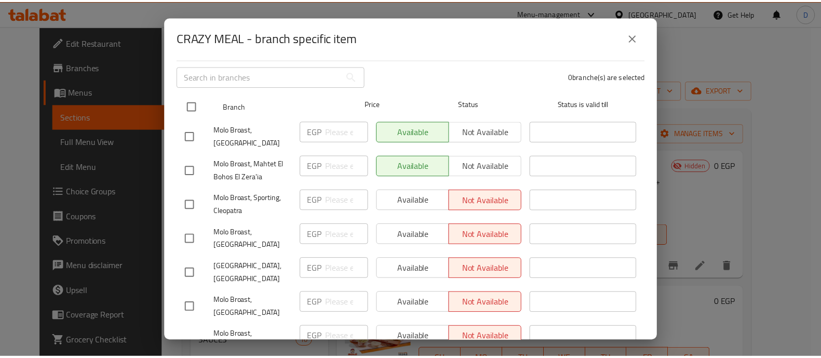
scroll to position [50, 0]
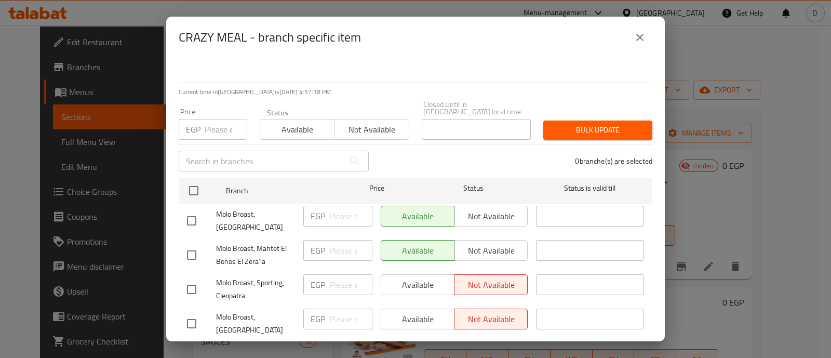
click at [215, 121] on input "number" at bounding box center [226, 129] width 43 height 21
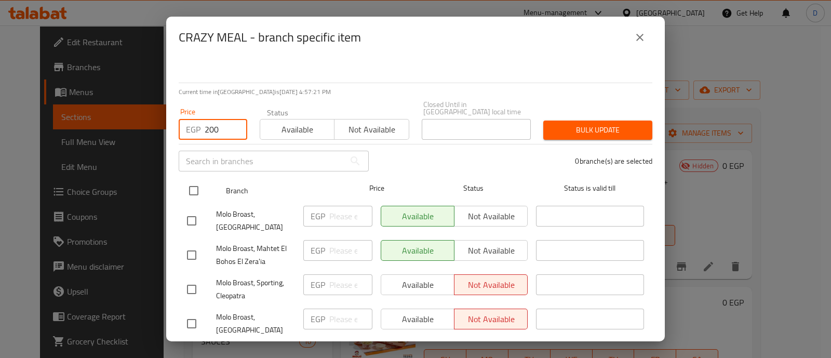
type input "200"
click at [201, 180] on input "checkbox" at bounding box center [194, 191] width 22 height 22
checkbox input "true"
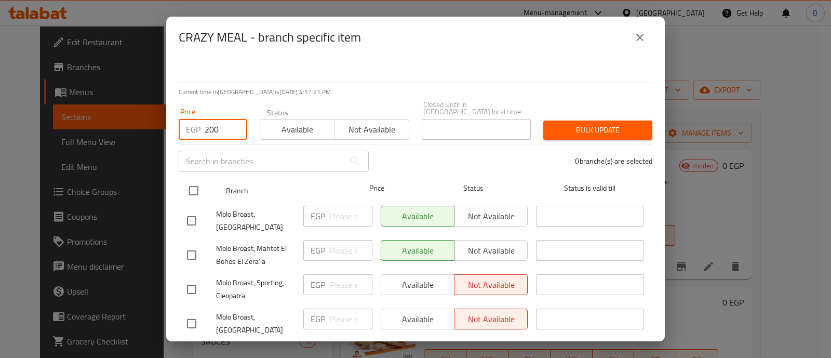
checkbox input "true"
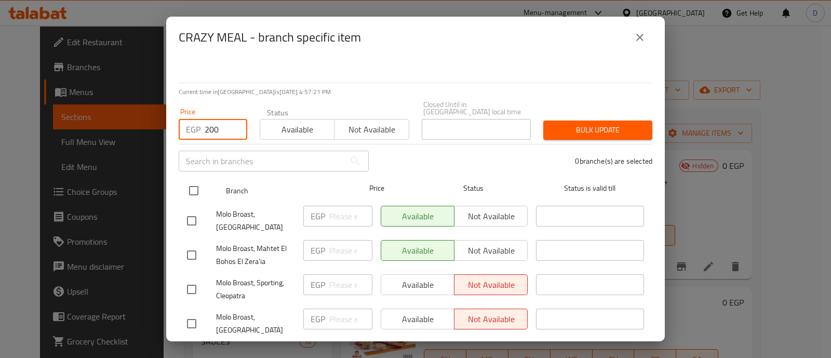
checkbox input "true"
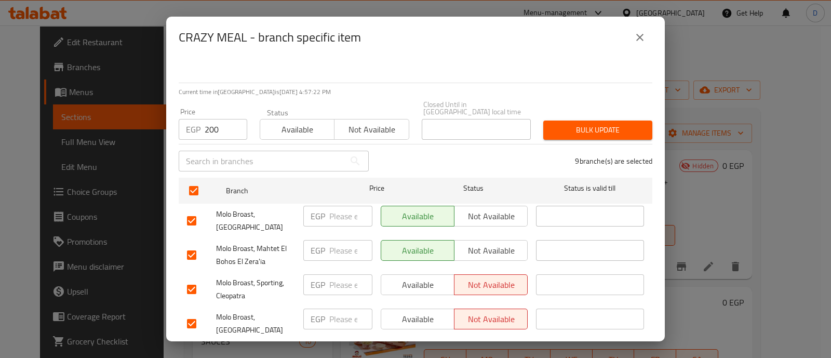
click at [597, 125] on span "Bulk update" at bounding box center [597, 130] width 92 height 13
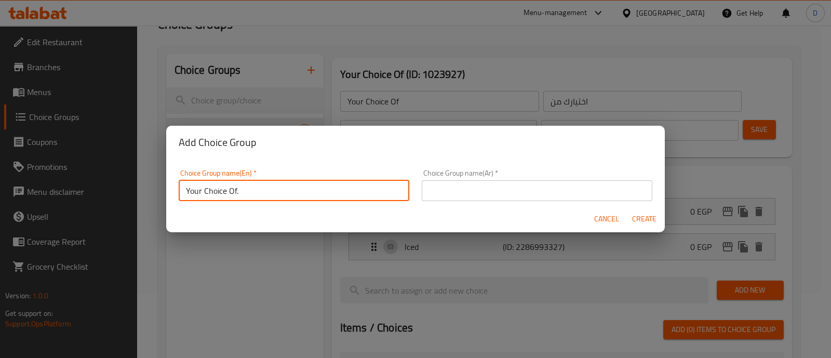
type input "Your Choice Of."
click at [462, 183] on input "text" at bounding box center [537, 190] width 230 height 21
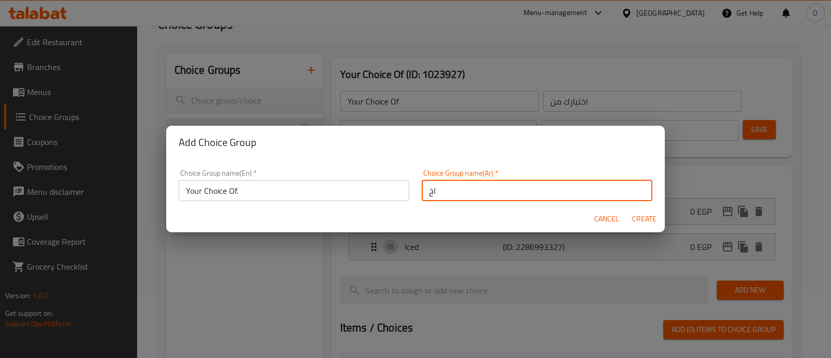
type input "اختيارك من"
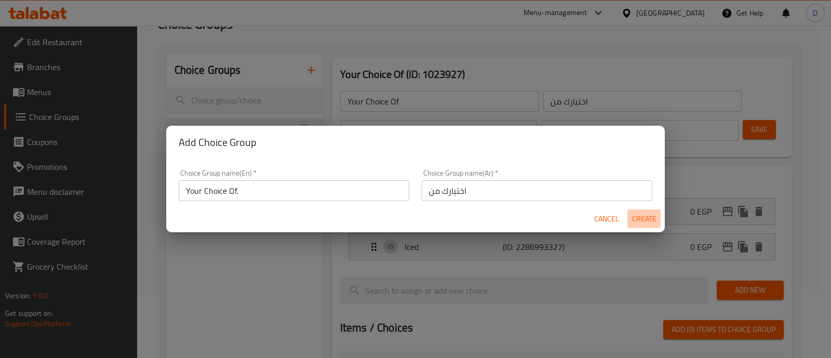
click at [648, 214] on span "Create" at bounding box center [643, 218] width 25 height 13
type input "Your Choice Of."
type input "0"
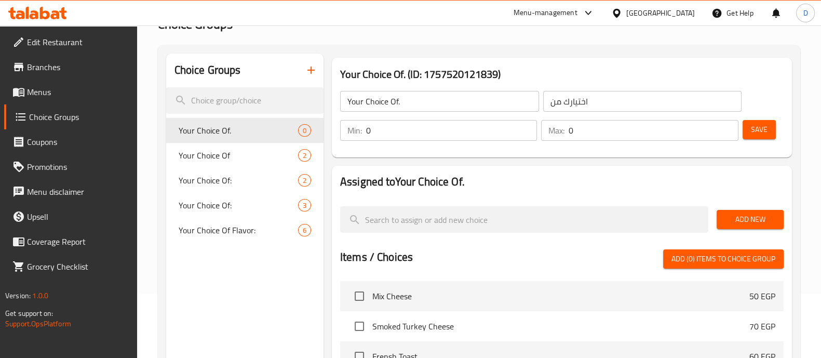
click at [390, 129] on input "0" at bounding box center [451, 130] width 171 height 21
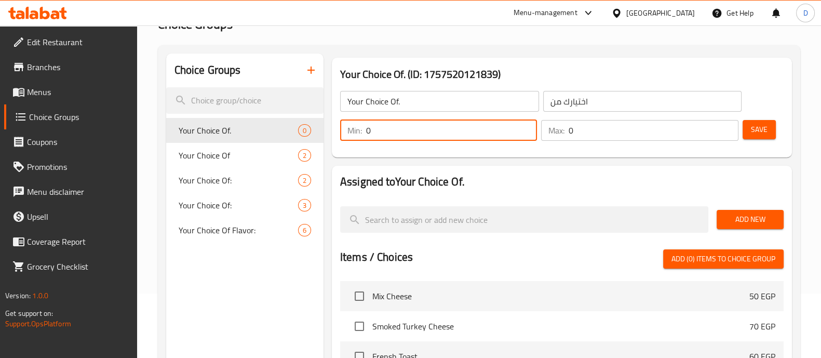
click at [390, 129] on input "0" at bounding box center [451, 130] width 171 height 21
type input "1"
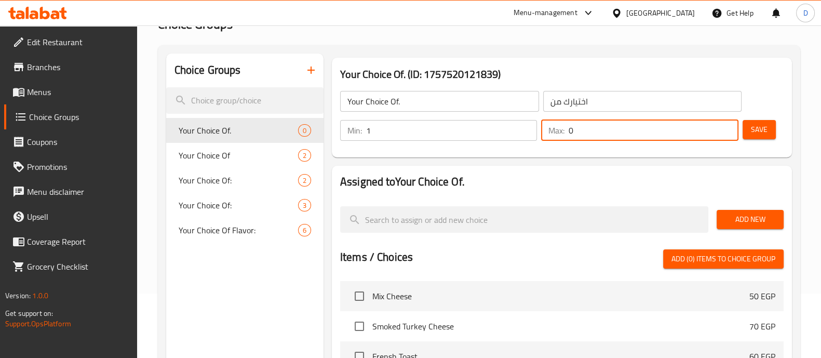
click at [656, 129] on input "0" at bounding box center [652, 130] width 169 height 21
click at [657, 129] on input "0" at bounding box center [652, 130] width 169 height 21
type input "1"
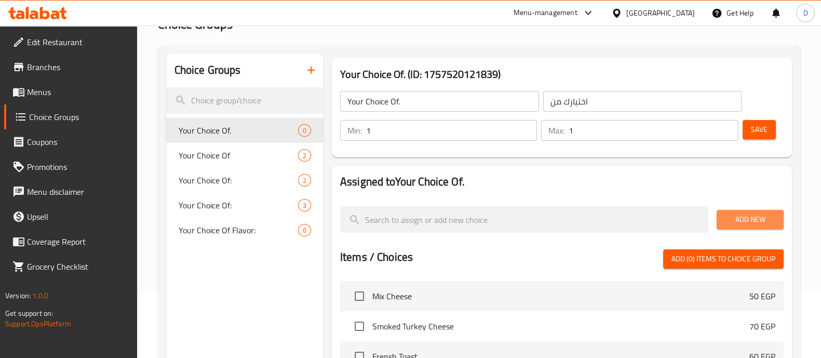
click at [753, 213] on span "Add New" at bounding box center [750, 219] width 50 height 13
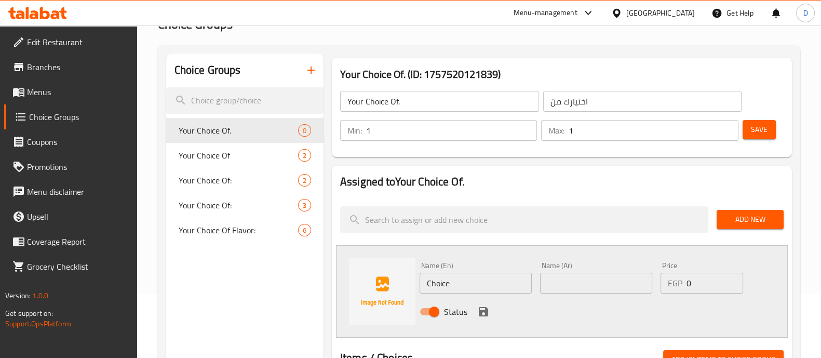
click at [566, 299] on div "Status" at bounding box center [596, 311] width 362 height 28
click at [573, 287] on input "text" at bounding box center [596, 283] width 112 height 21
paste input "Kenyan"
type input "Kenyan"
click at [478, 282] on input "Choice" at bounding box center [475, 283] width 112 height 21
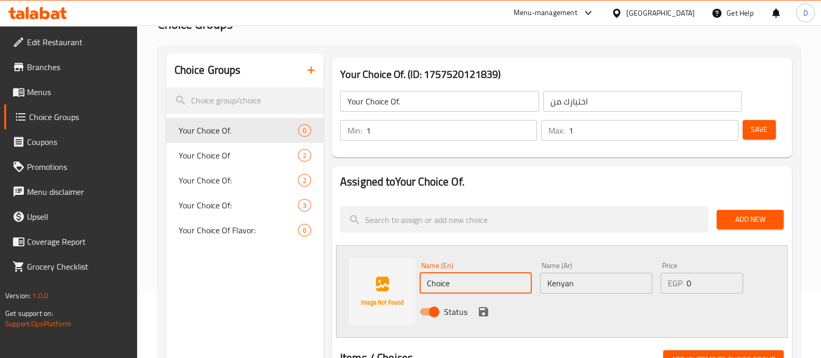
click at [478, 282] on input "Choice" at bounding box center [475, 283] width 112 height 21
paste input "كيني"
type input "كيني"
click at [480, 313] on icon "save" at bounding box center [483, 311] width 9 height 9
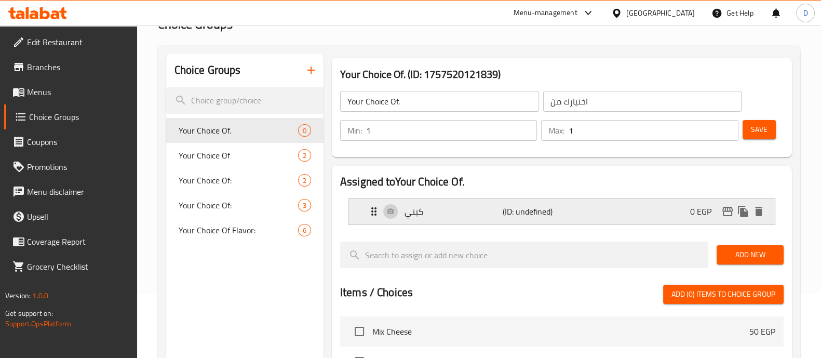
click at [462, 215] on p "كيني" at bounding box center [453, 211] width 98 height 12
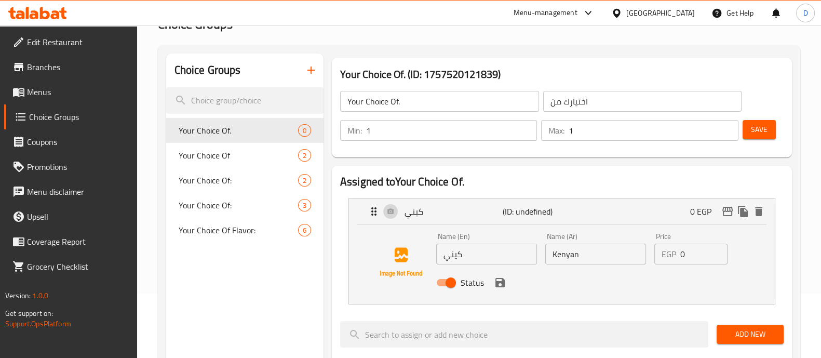
click at [470, 248] on input "كيني" at bounding box center [486, 253] width 101 height 21
click at [604, 255] on input "Kenyan" at bounding box center [595, 253] width 101 height 21
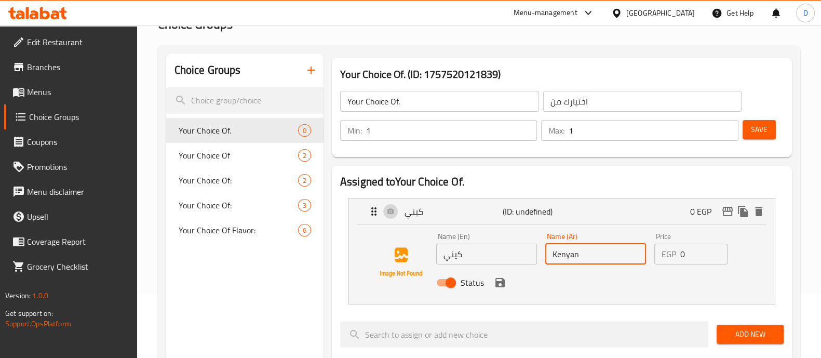
click at [604, 255] on input "Kenyan" at bounding box center [595, 253] width 101 height 21
paste input "كيني"
type input "كيني"
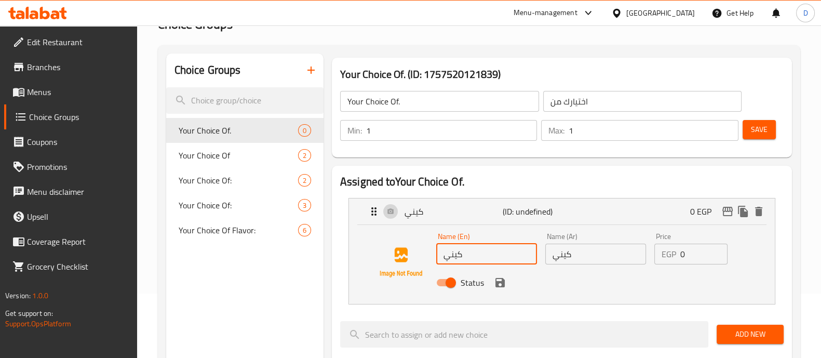
click at [466, 259] on input "كيني" at bounding box center [486, 253] width 101 height 21
paste input "Kenyan"
click at [500, 286] on icon "save" at bounding box center [499, 282] width 9 height 9
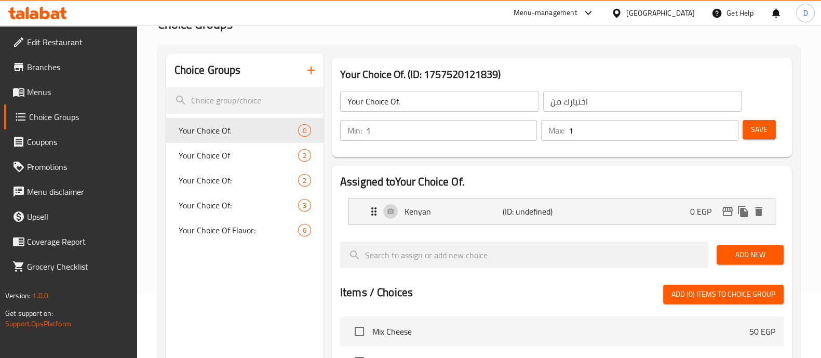
type input "Kenyan"
click at [745, 263] on button "Add New" at bounding box center [749, 254] width 67 height 19
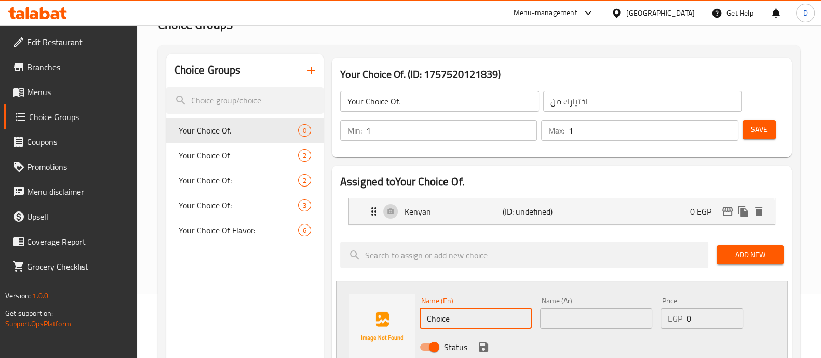
click at [463, 316] on input "Choice" at bounding box center [475, 318] width 112 height 21
paste input "olombia"
type input "[GEOGRAPHIC_DATA]"
click at [581, 318] on input "text" at bounding box center [596, 318] width 112 height 21
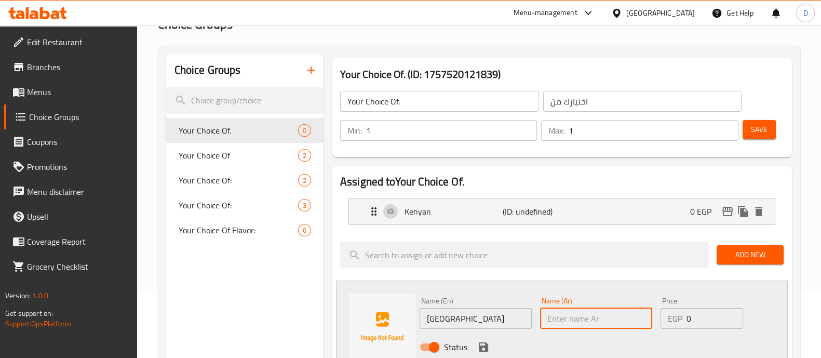
paste input "[GEOGRAPHIC_DATA]"
type input "[GEOGRAPHIC_DATA]"
click at [482, 346] on icon "save" at bounding box center [483, 346] width 9 height 9
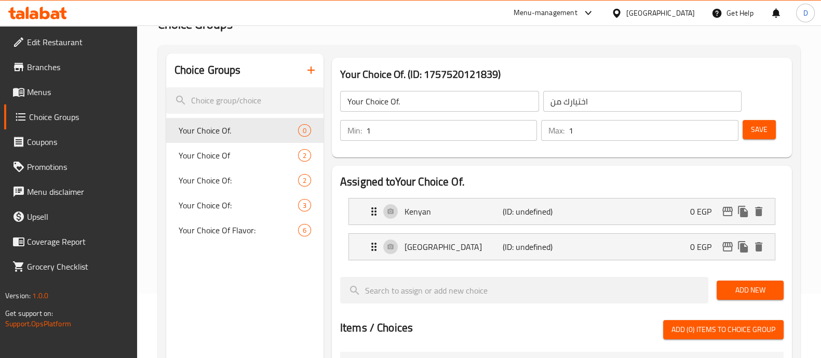
click at [767, 131] on button "Save" at bounding box center [758, 129] width 33 height 19
